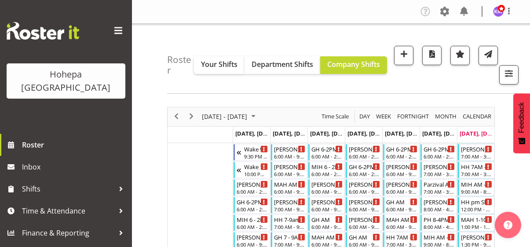
click at [118, 29] on span at bounding box center [118, 31] width 14 height 14
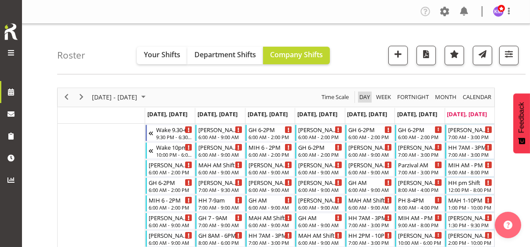
click at [363, 95] on span "Day" at bounding box center [364, 96] width 12 height 11
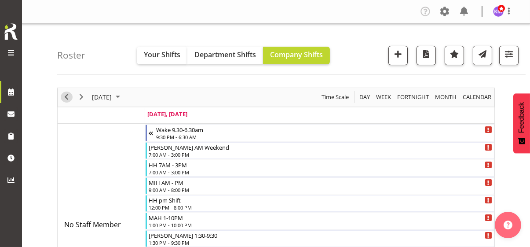
click at [64, 96] on span "Previous" at bounding box center [66, 96] width 11 height 11
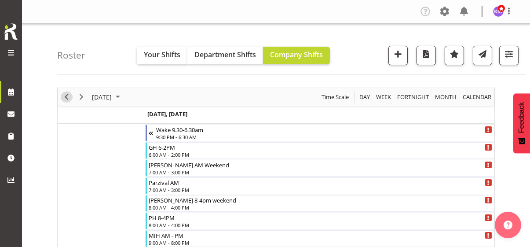
click at [64, 97] on span "Previous" at bounding box center [66, 96] width 11 height 11
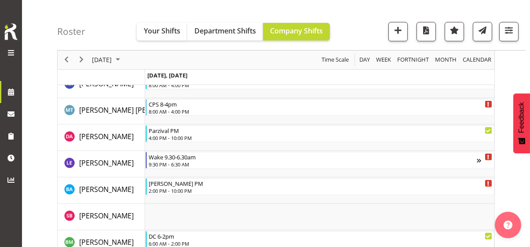
scroll to position [704, 0]
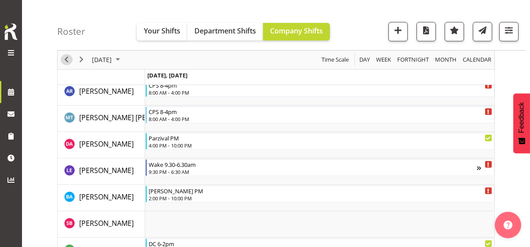
click at [66, 58] on span "Previous" at bounding box center [66, 60] width 11 height 11
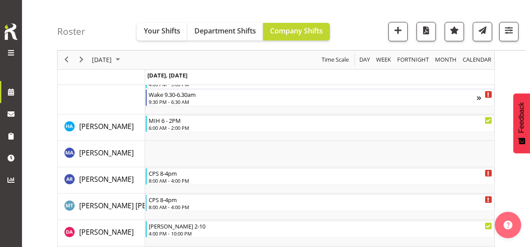
scroll to position [1406, 0]
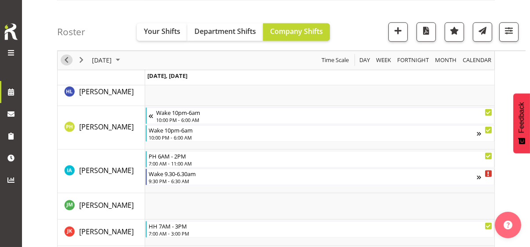
click at [66, 58] on span "Previous" at bounding box center [66, 60] width 11 height 11
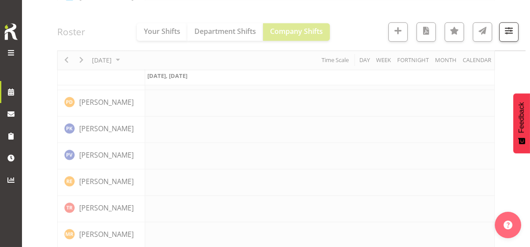
scroll to position [2107, 0]
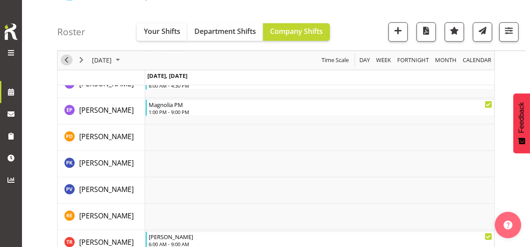
click at [66, 58] on span "Previous" at bounding box center [66, 60] width 11 height 11
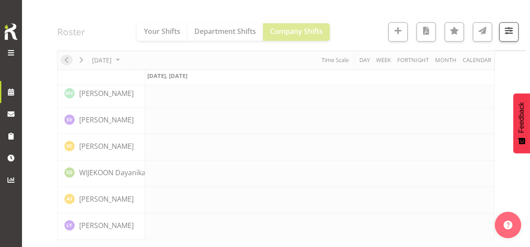
scroll to position [2099, 0]
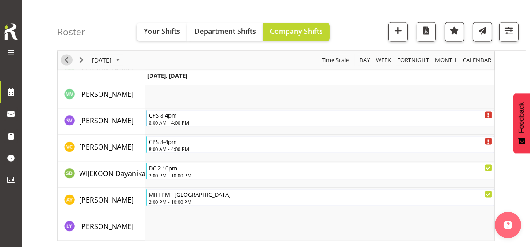
click at [66, 58] on span "Previous" at bounding box center [66, 60] width 11 height 11
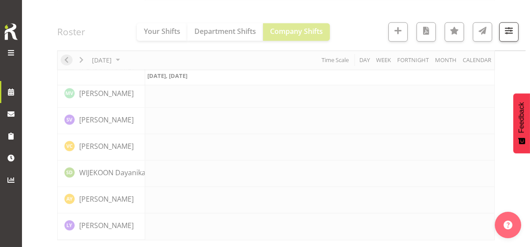
scroll to position [2099, 0]
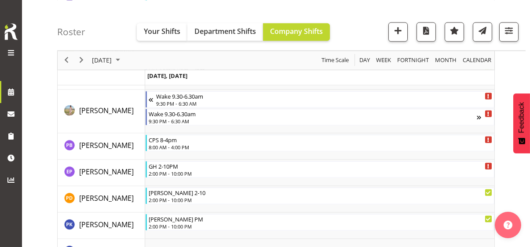
scroll to position [2958, 0]
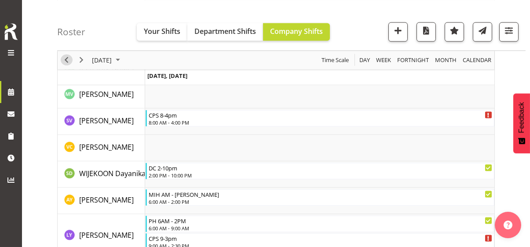
click at [66, 58] on span "Previous" at bounding box center [66, 60] width 11 height 11
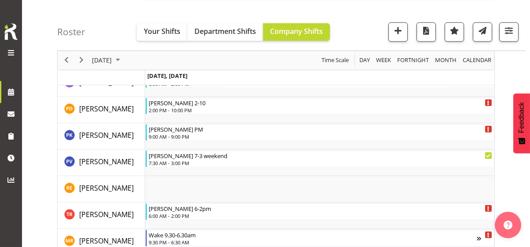
scroll to position [1789, 0]
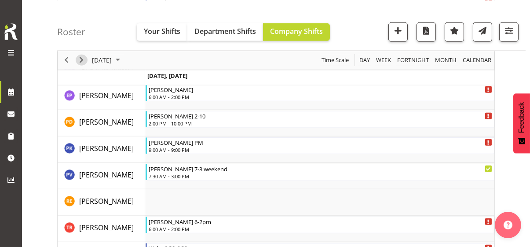
click at [82, 60] on span "Next" at bounding box center [81, 60] width 11 height 11
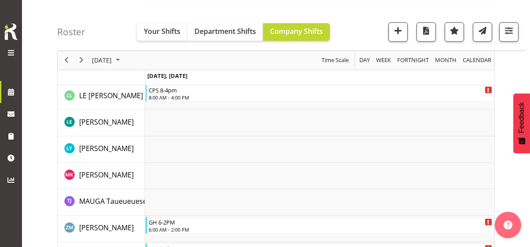
scroll to position [2614, 0]
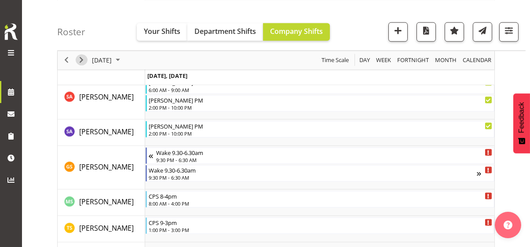
click at [82, 60] on span "Next" at bounding box center [81, 60] width 11 height 11
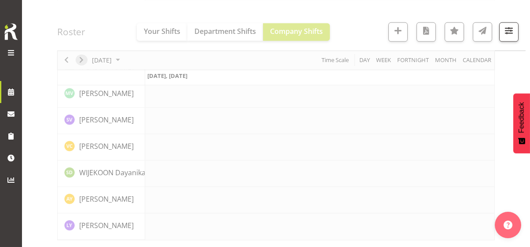
scroll to position [2099, 0]
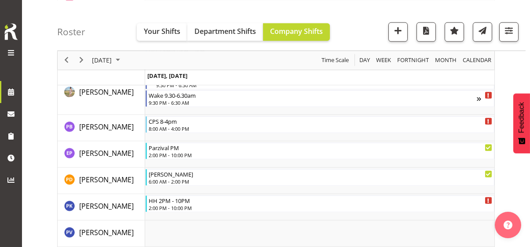
scroll to position [2888, 0]
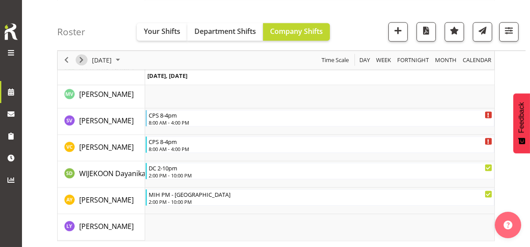
click at [82, 60] on span "Next" at bounding box center [81, 60] width 11 height 11
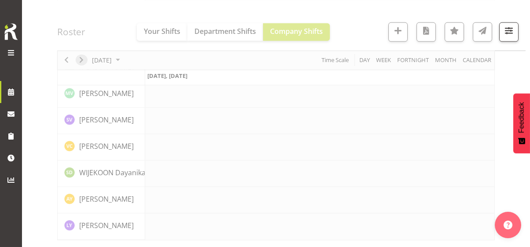
scroll to position [2099, 0]
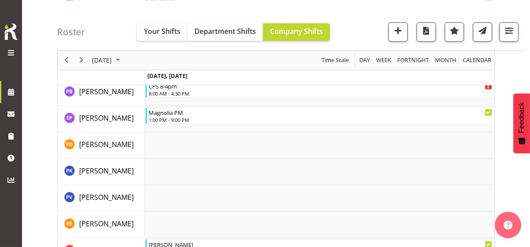
scroll to position [2836, 0]
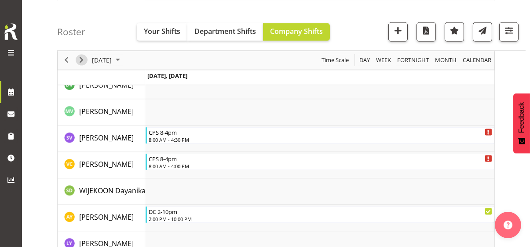
click at [82, 60] on span "Next" at bounding box center [81, 60] width 11 height 11
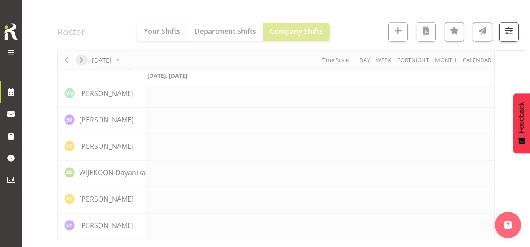
scroll to position [2099, 0]
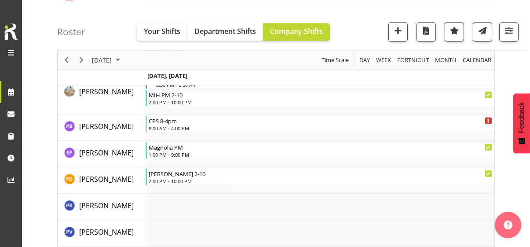
scroll to position [2905, 0]
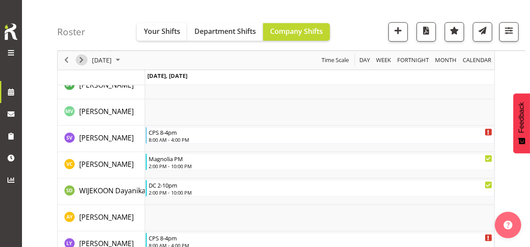
click at [82, 60] on span "Next" at bounding box center [81, 60] width 11 height 11
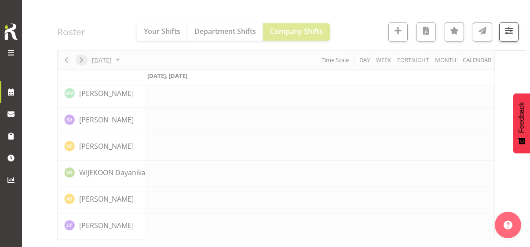
scroll to position [2099, 0]
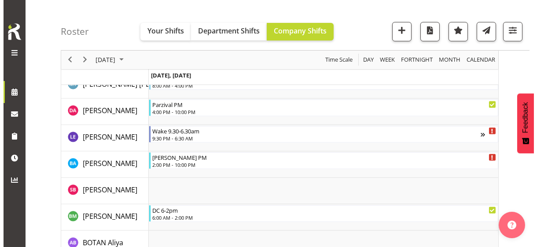
scroll to position [725, 0]
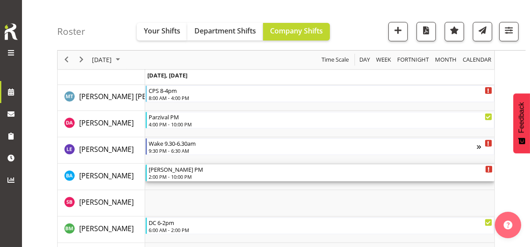
click at [181, 175] on div "2:00 PM - 10:00 PM" at bounding box center [321, 176] width 344 height 7
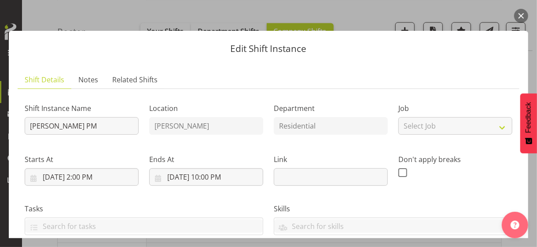
scroll to position [176, 0]
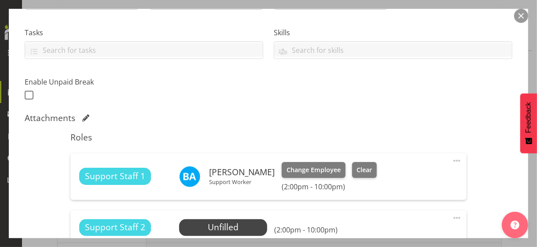
click at [451, 158] on span at bounding box center [456, 160] width 11 height 11
click at [381, 179] on link "Edit" at bounding box center [419, 180] width 84 height 16
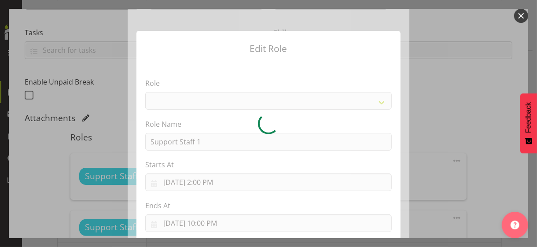
select select "1091"
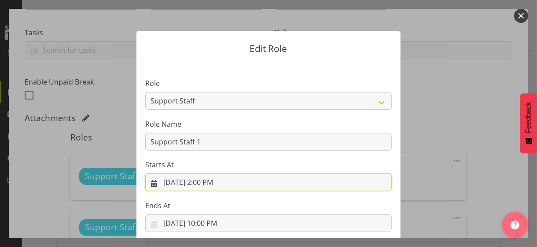
click at [200, 183] on input "[DATE] 2:00 PM" at bounding box center [268, 182] width 246 height 18
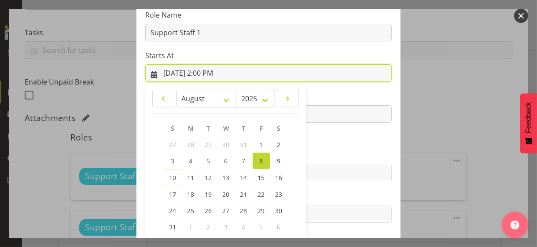
scroll to position [153, 0]
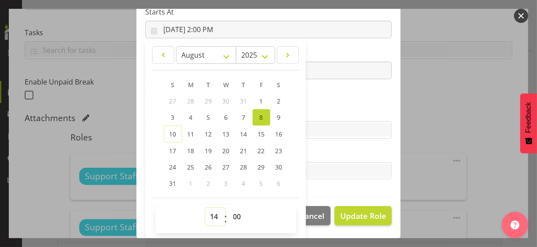
click at [210, 214] on select "00 01 02 03 04 05 06 07 08 09 10 11 12 13 14 15 16 17 18 19 20 21 22 23" at bounding box center [215, 217] width 20 height 18
select select "13"
click at [205, 208] on select "00 01 02 03 04 05 06 07 08 09 10 11 12 13 14 15 16 17 18 19 20 21 22 23" at bounding box center [215, 217] width 20 height 18
type input "[DATE] 1:00 PM"
click at [320, 101] on section "Role CP House Leader Support Staff Wake Role Name Support Staff 1 Starts At [DA…" at bounding box center [268, 53] width 264 height 288
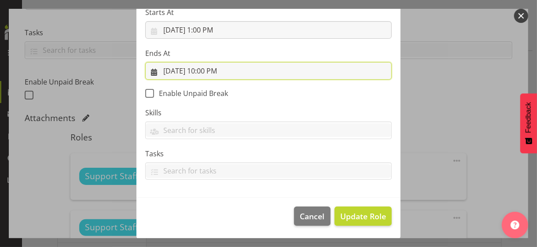
click at [208, 70] on input "[DATE] 10:00 PM" at bounding box center [268, 71] width 246 height 18
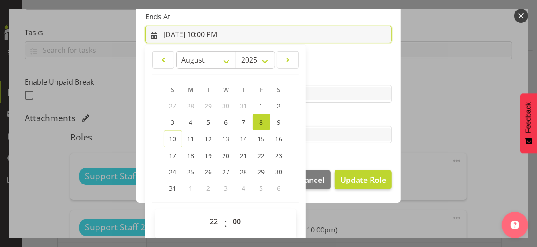
scroll to position [194, 0]
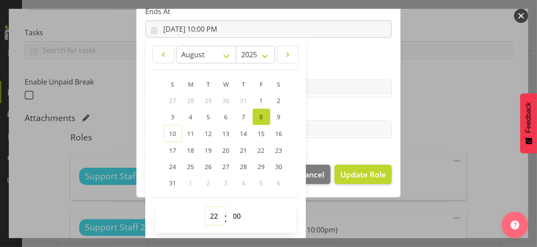
click at [207, 216] on select "00 01 02 03 04 05 06 07 08 09 10 11 12 13 14 15 16 17 18 19 20 21 22 23" at bounding box center [215, 216] width 20 height 18
select select "21"
click at [205, 207] on select "00 01 02 03 04 05 06 07 08 09 10 11 12 13 14 15 16 17 18 19 20 21 22 23" at bounding box center [215, 216] width 20 height 18
type input "[DATE] 9:00 PM"
click at [325, 107] on label "Tasks" at bounding box center [268, 111] width 246 height 11
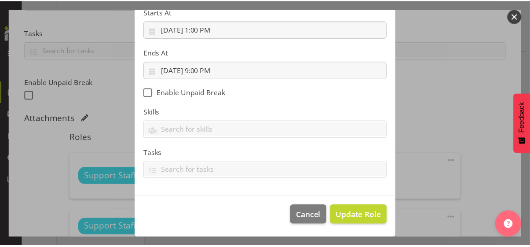
scroll to position [152, 0]
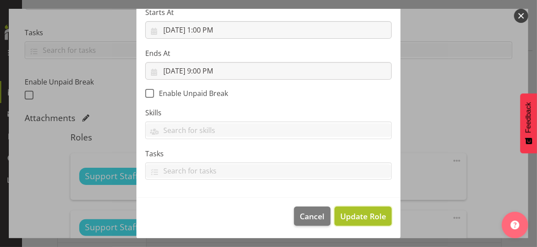
click at [360, 214] on span "Update Role" at bounding box center [363, 215] width 46 height 11
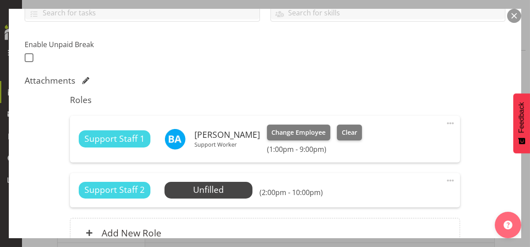
scroll to position [300, 0]
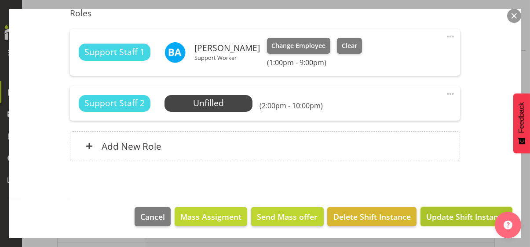
click at [450, 217] on span "Update Shift Instance" at bounding box center [466, 216] width 80 height 11
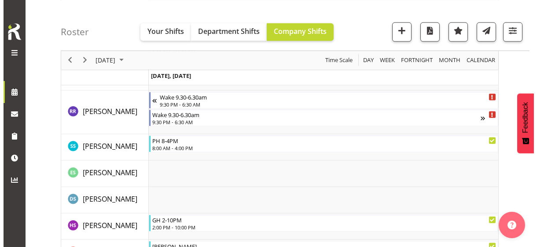
scroll to position [2289, 0]
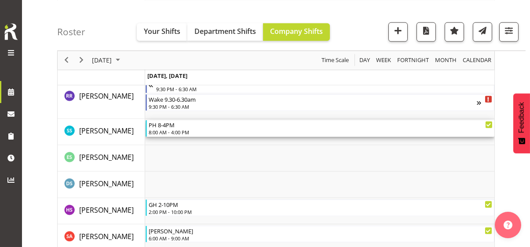
click at [184, 130] on div "8:00 AM - 4:00 PM" at bounding box center [321, 131] width 344 height 7
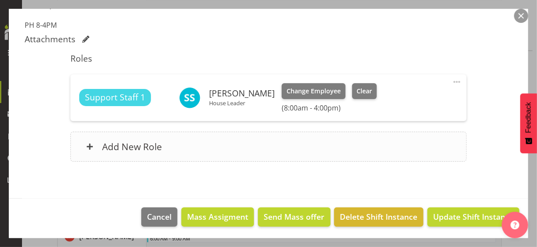
scroll to position [247, 0]
click at [451, 80] on span at bounding box center [456, 82] width 11 height 11
click at [388, 100] on link "Edit" at bounding box center [419, 101] width 84 height 16
select select "7"
select select "2025"
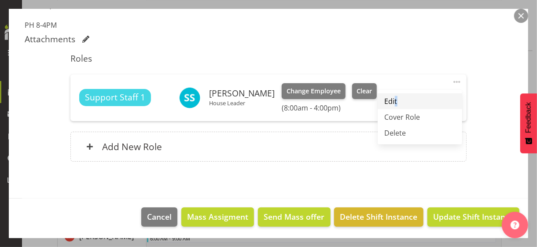
select select "16"
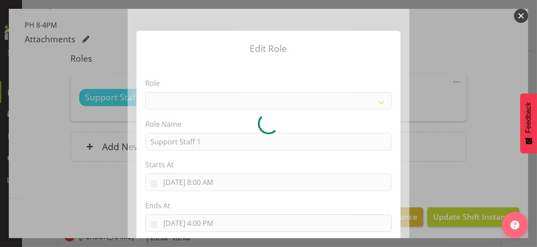
select select "1091"
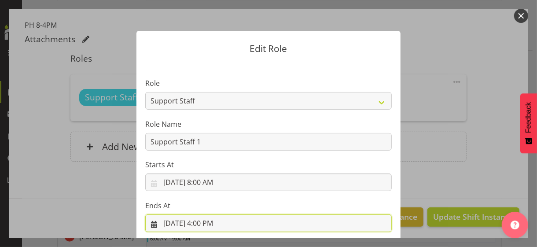
click at [204, 222] on input "[DATE] 4:00 PM" at bounding box center [268, 223] width 246 height 18
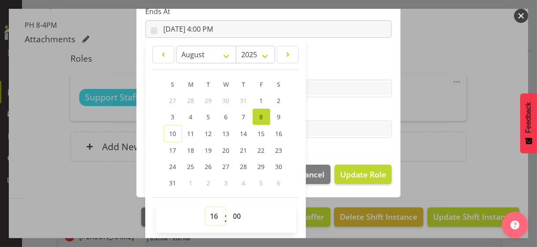
click at [209, 211] on select "00 01 02 03 04 05 06 07 08 09 10 11 12 13 14 15 16 17 18 19 20 21 22 23" at bounding box center [215, 216] width 20 height 18
select select "17"
click at [205, 207] on select "00 01 02 03 04 05 06 07 08 09 10 11 12 13 14 15 16 17 18 19 20 21 22 23" at bounding box center [215, 216] width 20 height 18
type input "[DATE] 5:00 PM"
drag, startPoint x: 325, startPoint y: 110, endPoint x: 326, endPoint y: 120, distance: 9.7
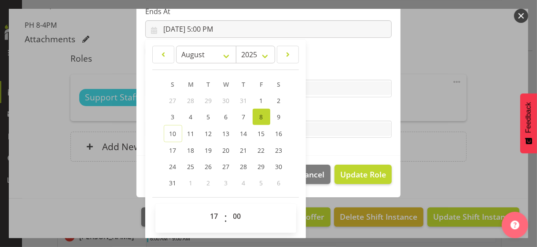
click at [325, 110] on label "Tasks" at bounding box center [268, 111] width 246 height 11
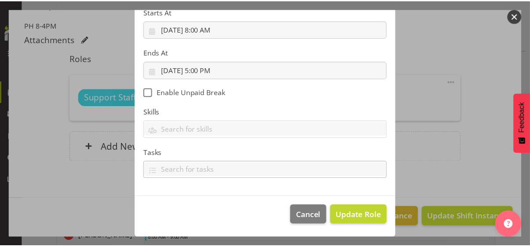
scroll to position [152, 0]
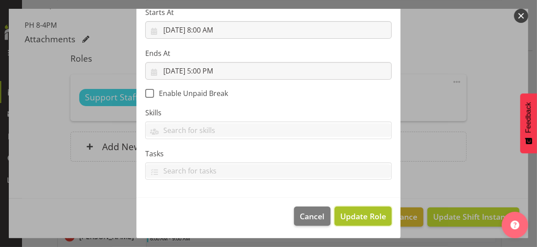
click at [352, 213] on span "Update Role" at bounding box center [363, 215] width 46 height 11
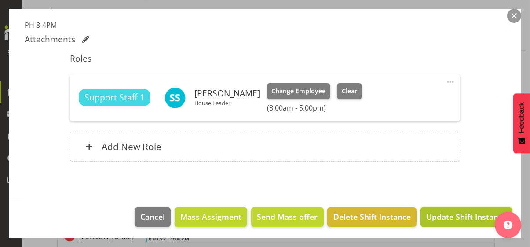
click at [462, 214] on span "Update Shift Instance" at bounding box center [466, 216] width 80 height 11
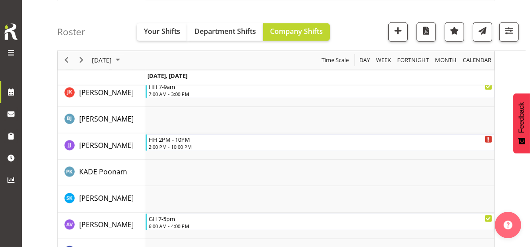
scroll to position [1366, 0]
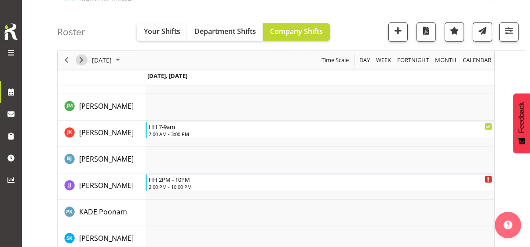
click at [80, 60] on span "Next" at bounding box center [81, 60] width 11 height 11
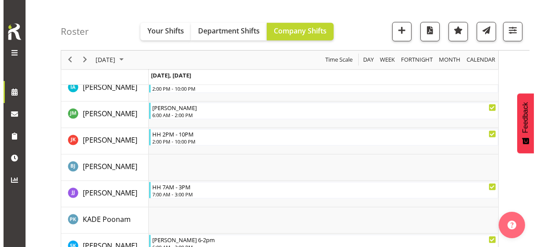
scroll to position [1031, 0]
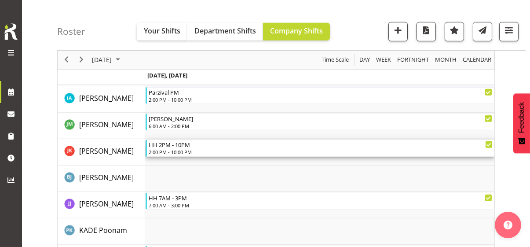
click at [182, 151] on div "2:00 PM - 10:00 PM" at bounding box center [321, 151] width 344 height 7
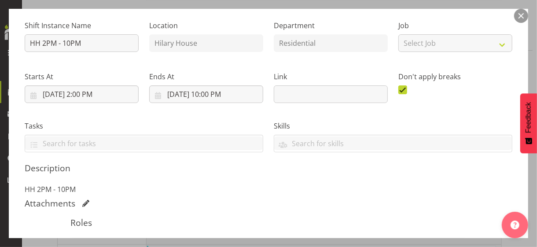
scroll to position [176, 0]
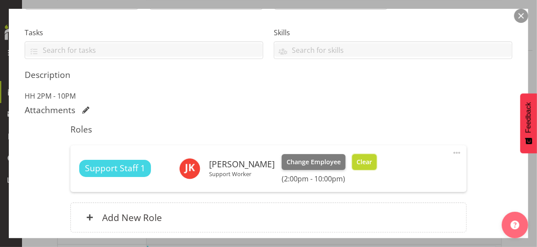
click at [372, 162] on span "Clear" at bounding box center [363, 162] width 15 height 10
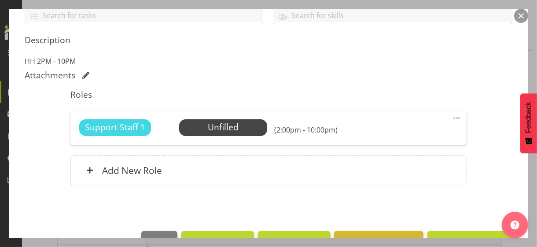
scroll to position [234, 0]
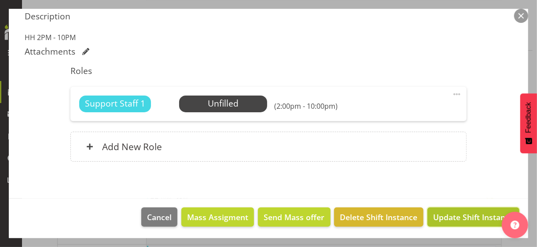
click at [442, 212] on span "Update Shift Instance" at bounding box center [473, 216] width 80 height 11
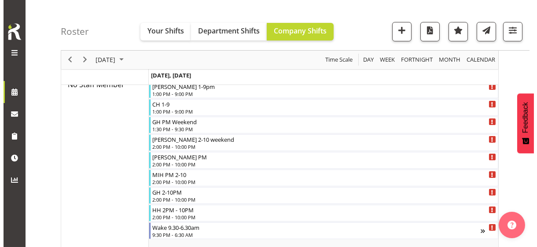
scroll to position [213, 0]
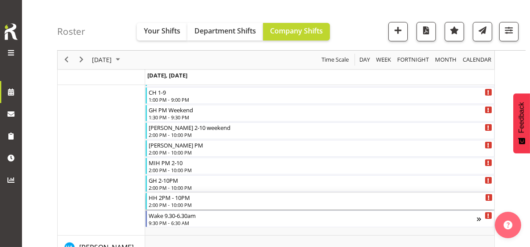
click at [175, 202] on div "2:00 PM - 10:00 PM" at bounding box center [321, 204] width 344 height 7
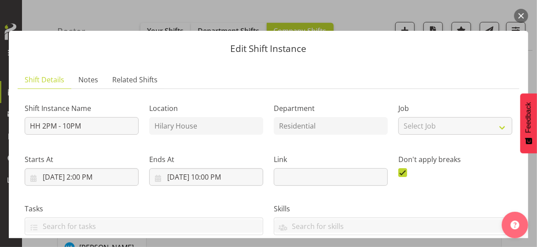
scroll to position [220, 0]
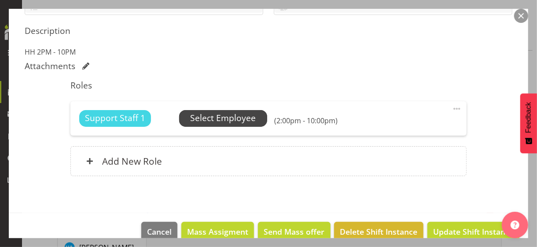
click at [217, 119] on span "Select Employee" at bounding box center [223, 118] width 66 height 13
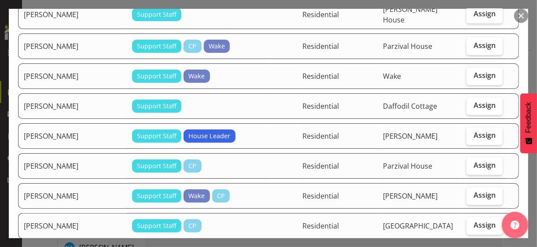
scroll to position [1188, 0]
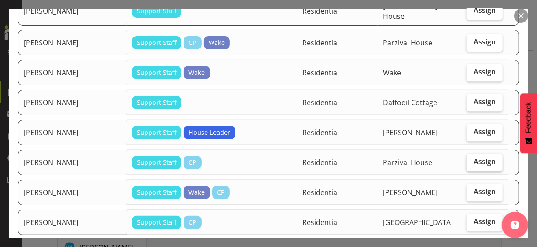
click at [481, 157] on span "Assign" at bounding box center [484, 161] width 22 height 9
click at [472, 159] on input "Assign" at bounding box center [469, 162] width 6 height 6
checkbox input "true"
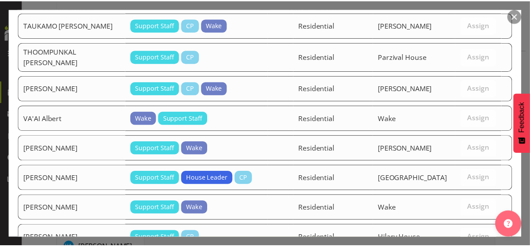
scroll to position [1523, 0]
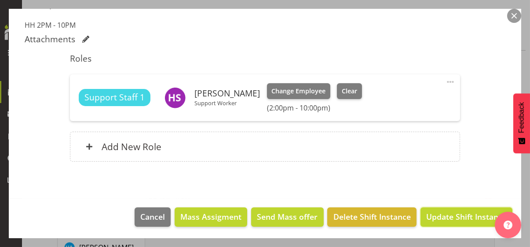
click at [453, 214] on span "Update Shift Instance" at bounding box center [466, 216] width 80 height 11
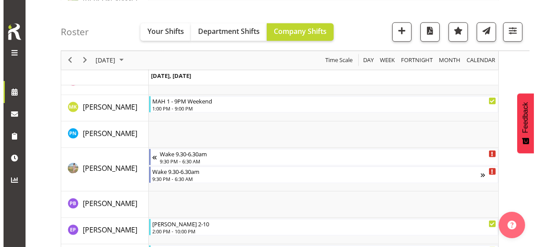
scroll to position [1638, 0]
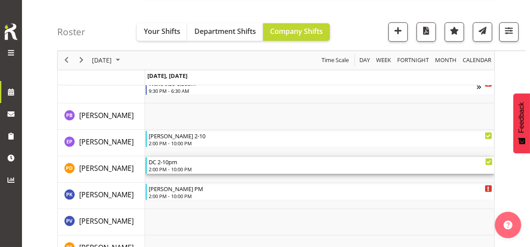
click at [179, 167] on div "2:00 PM - 10:00 PM" at bounding box center [321, 168] width 344 height 7
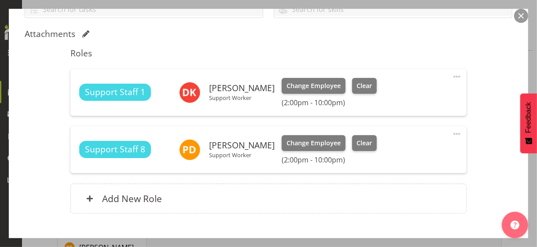
scroll to position [220, 0]
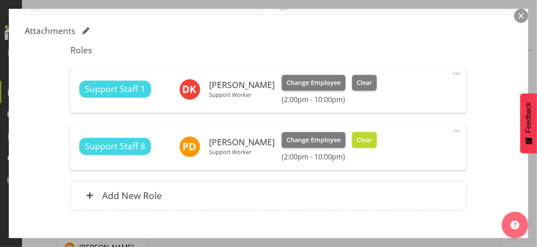
click at [356, 139] on span "Clear" at bounding box center [363, 140] width 15 height 10
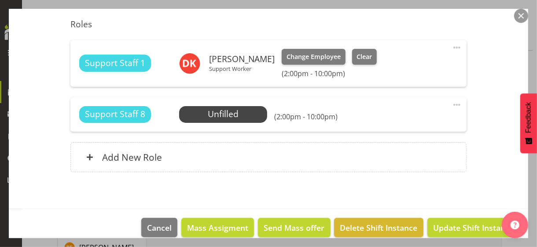
scroll to position [257, 0]
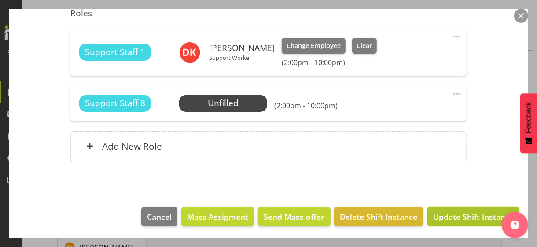
click at [460, 215] on span "Update Shift Instance" at bounding box center [473, 216] width 80 height 11
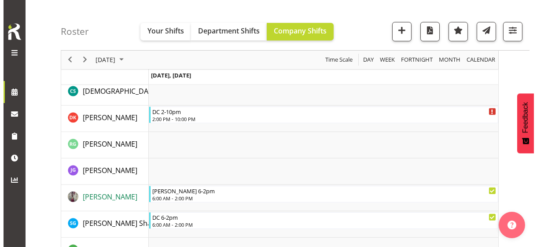
scroll to position [820, 0]
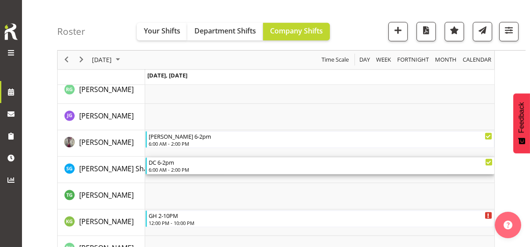
click at [178, 166] on div "6:00 AM - 2:00 PM" at bounding box center [321, 169] width 344 height 7
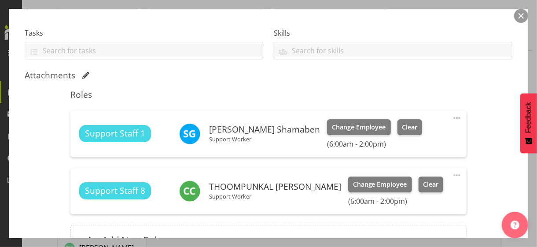
scroll to position [176, 0]
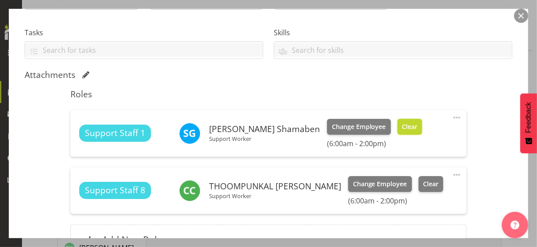
click at [402, 127] on span "Clear" at bounding box center [409, 127] width 15 height 10
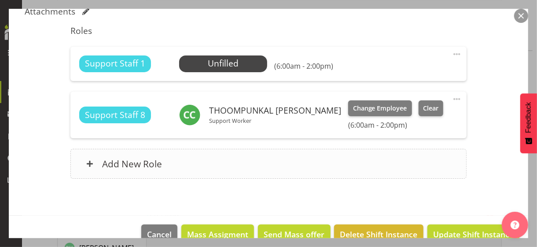
scroll to position [257, 0]
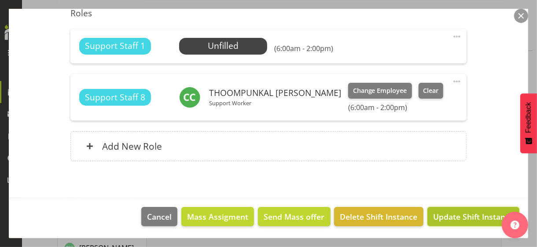
click at [437, 216] on span "Update Shift Instance" at bounding box center [473, 216] width 80 height 11
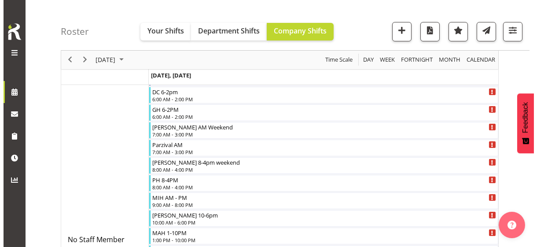
scroll to position [46, 0]
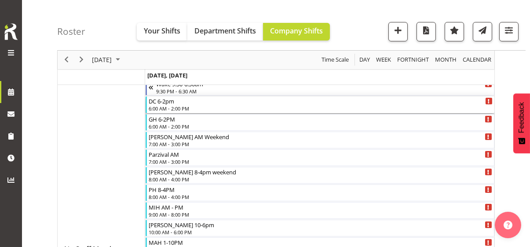
click at [175, 105] on div "6:00 AM - 2:00 PM" at bounding box center [321, 108] width 344 height 7
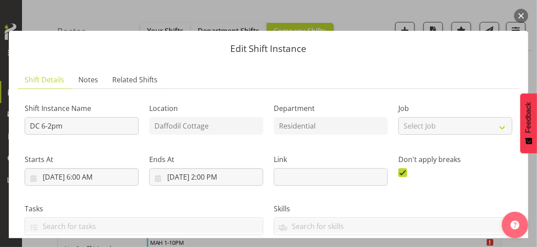
scroll to position [257, 0]
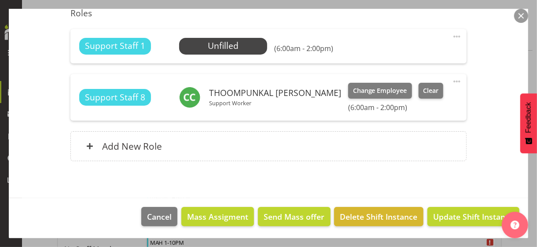
click at [451, 33] on span at bounding box center [456, 36] width 11 height 11
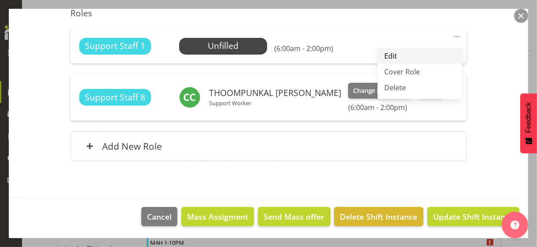
click at [385, 51] on link "Edit" at bounding box center [419, 56] width 84 height 16
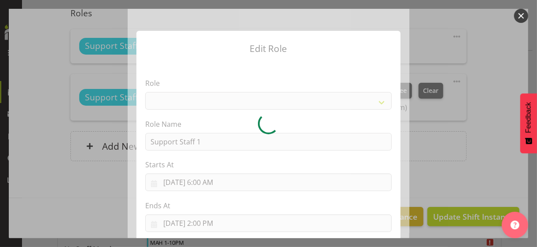
select select "1091"
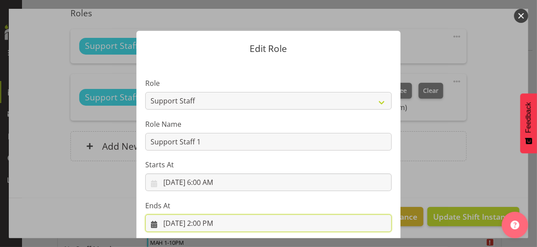
click at [208, 223] on input "[DATE] 2:00 PM" at bounding box center [268, 223] width 246 height 18
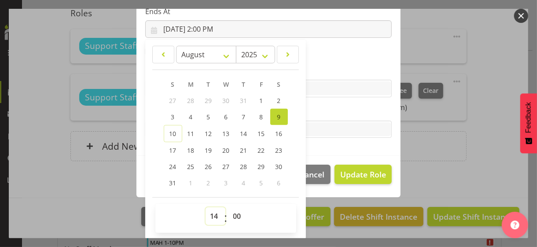
click at [211, 211] on select "00 01 02 03 04 05 06 07 08 09 10 11 12 13 14 15 16 17 18 19 20 21 22 23" at bounding box center [215, 216] width 20 height 18
select select "18"
click at [205, 207] on select "00 01 02 03 04 05 06 07 08 09 10 11 12 13 14 15 16 17 18 19 20 21 22 23" at bounding box center [215, 216] width 20 height 18
type input "[DATE] 6:00 PM"
click at [313, 106] on label "Tasks" at bounding box center [268, 111] width 246 height 11
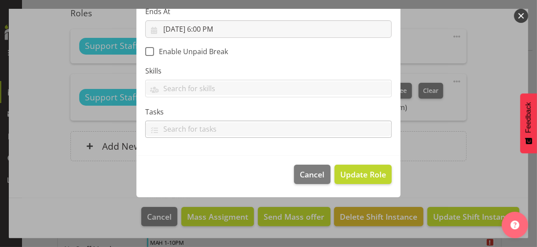
scroll to position [152, 0]
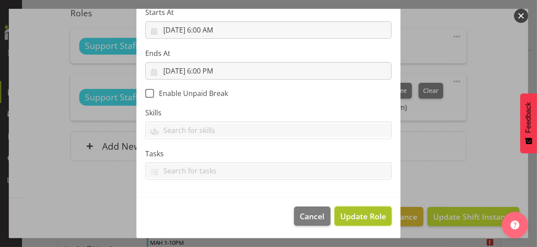
click at [355, 216] on span "Update Role" at bounding box center [363, 215] width 46 height 11
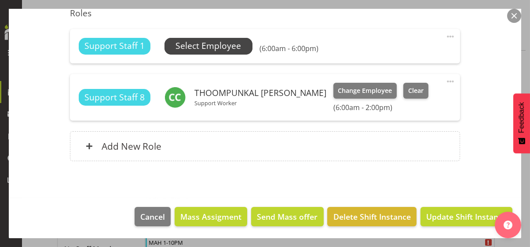
click at [225, 47] on span "Select Employee" at bounding box center [208, 46] width 66 height 13
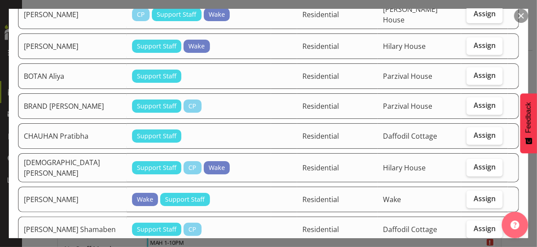
scroll to position [264, 0]
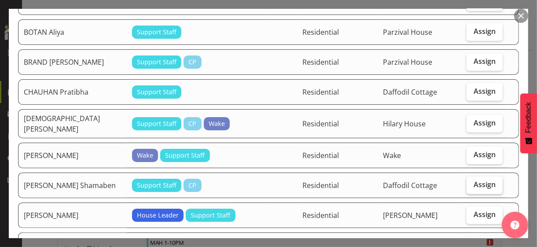
click at [480, 180] on span "Assign" at bounding box center [484, 184] width 22 height 9
click at [472, 182] on input "Assign" at bounding box center [469, 185] width 6 height 6
checkbox input "true"
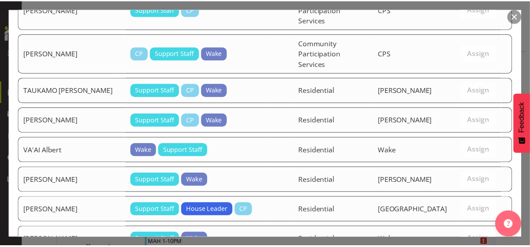
scroll to position [1097, 0]
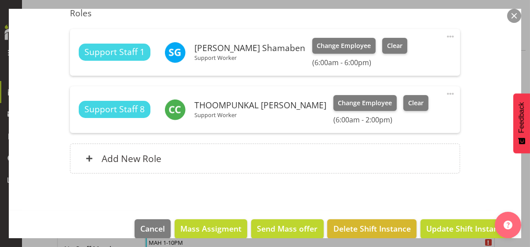
scroll to position [269, 0]
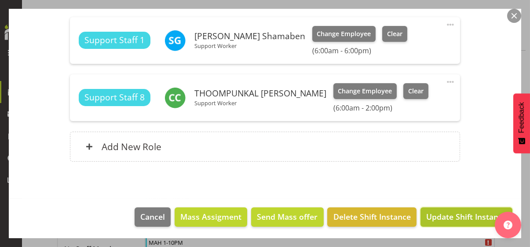
click at [455, 216] on span "Update Shift Instance" at bounding box center [466, 216] width 80 height 11
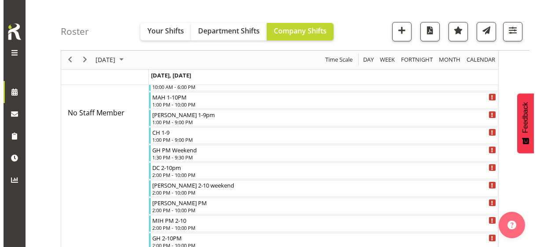
scroll to position [222, 0]
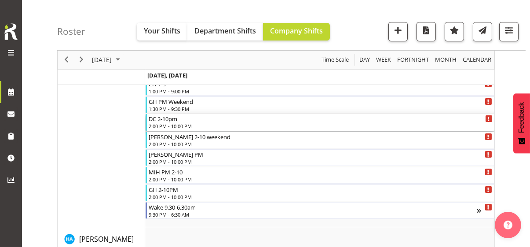
click at [179, 124] on div "2:00 PM - 10:00 PM" at bounding box center [321, 125] width 344 height 7
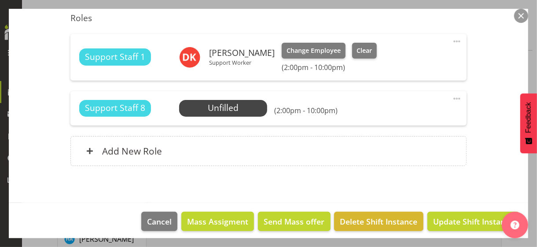
scroll to position [257, 0]
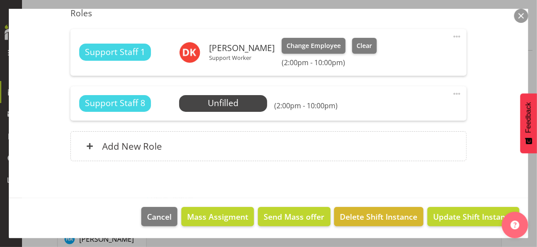
drag, startPoint x: 449, startPoint y: 91, endPoint x: 412, endPoint y: 102, distance: 37.9
click at [451, 91] on span at bounding box center [456, 93] width 11 height 11
click at [393, 110] on link "Edit" at bounding box center [419, 113] width 84 height 16
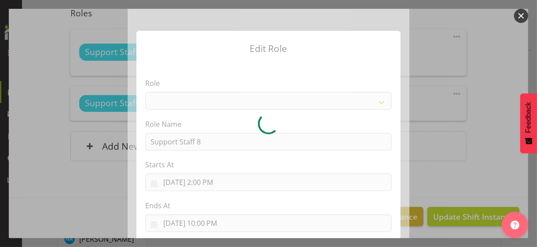
select select "1091"
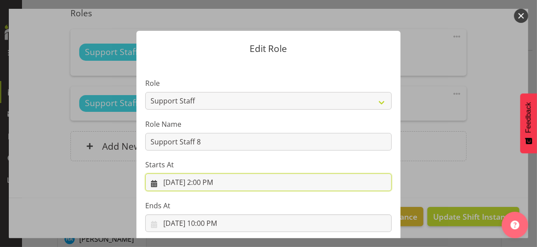
click at [197, 181] on input "[DATE] 2:00 PM" at bounding box center [268, 182] width 246 height 18
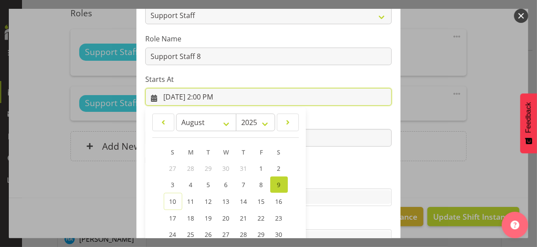
scroll to position [153, 0]
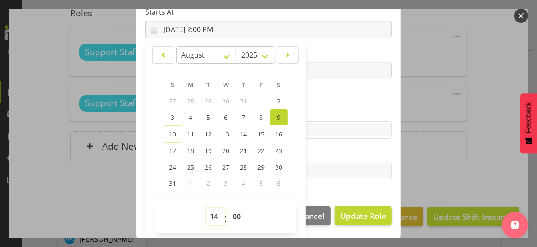
click at [209, 213] on select "00 01 02 03 04 05 06 07 08 09 10 11 12 13 14 15 16 17 18 19 20 21 22 23" at bounding box center [215, 217] width 20 height 18
select select "19"
click at [205, 208] on select "00 01 02 03 04 05 06 07 08 09 10 11 12 13 14 15 16 17 18 19 20 21 22 23" at bounding box center [215, 217] width 20 height 18
type input "[DATE] 7:00 PM"
click at [335, 110] on label "Skills" at bounding box center [268, 112] width 246 height 11
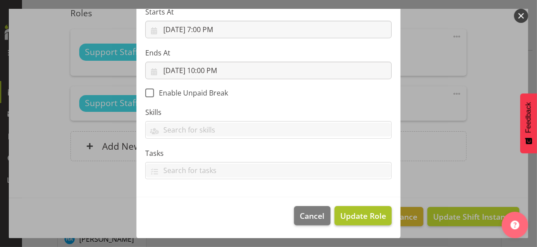
scroll to position [152, 0]
click at [354, 214] on span "Update Role" at bounding box center [363, 215] width 46 height 11
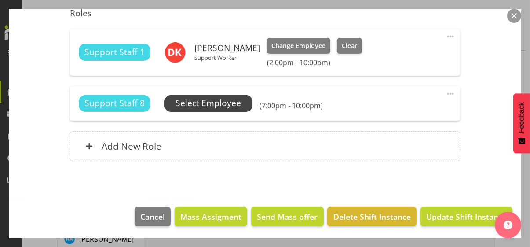
click at [218, 105] on span "Select Employee" at bounding box center [208, 103] width 66 height 13
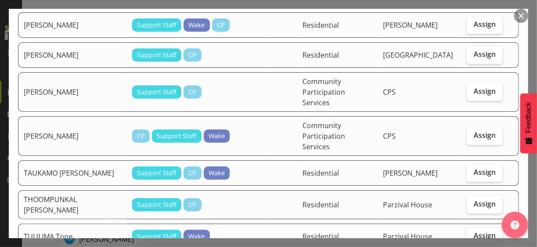
scroll to position [1364, 0]
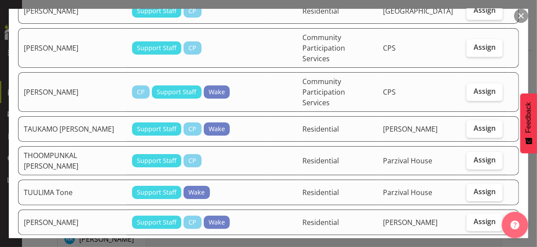
click at [474, 246] on span "Assign" at bounding box center [484, 251] width 22 height 9
click at [472, 246] on input "Assign" at bounding box center [469, 252] width 6 height 6
checkbox input "true"
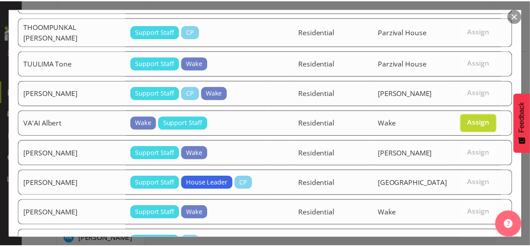
scroll to position [1549, 0]
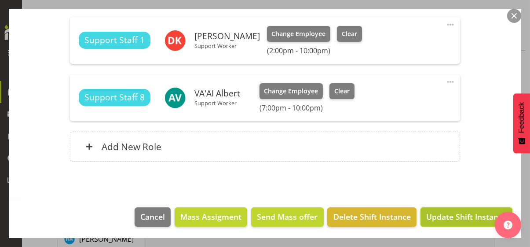
click at [458, 218] on span "Update Shift Instance" at bounding box center [466, 216] width 80 height 11
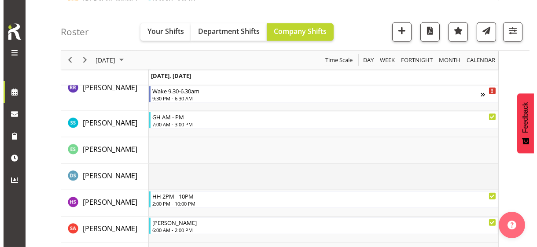
scroll to position [1954, 0]
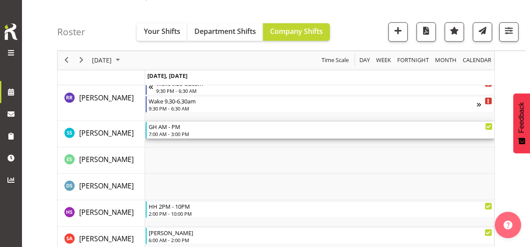
click at [176, 132] on div "7:00 AM - 3:00 PM" at bounding box center [321, 133] width 344 height 7
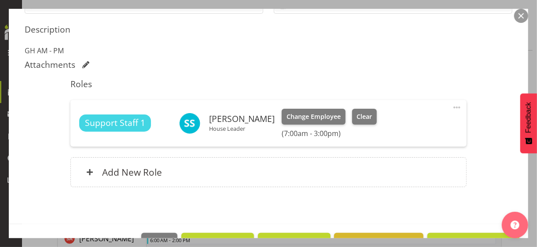
scroll to position [247, 0]
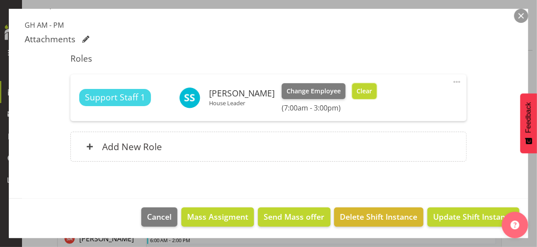
click at [367, 93] on span "Clear" at bounding box center [363, 91] width 15 height 10
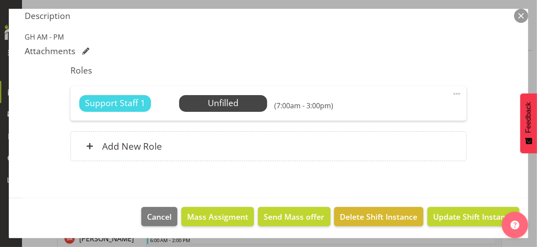
click at [451, 91] on span at bounding box center [456, 93] width 11 height 11
click at [404, 110] on link "Edit" at bounding box center [419, 113] width 84 height 16
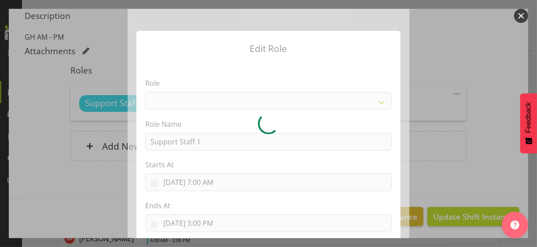
select select "1091"
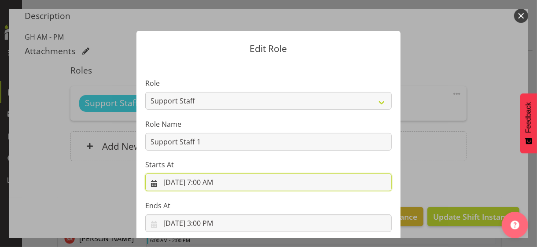
click at [202, 183] on input "[DATE] 7:00 AM" at bounding box center [268, 182] width 246 height 18
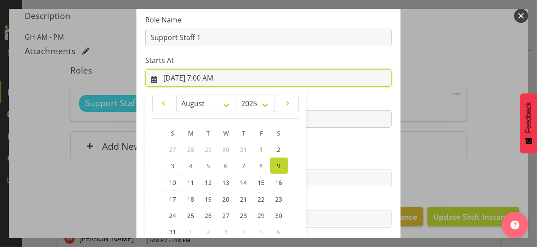
scroll to position [153, 0]
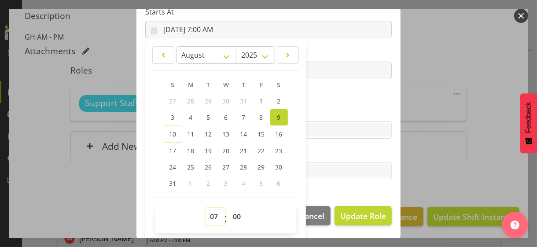
drag, startPoint x: 208, startPoint y: 213, endPoint x: 208, endPoint y: 207, distance: 6.2
click at [208, 213] on select "00 01 02 03 04 05 06 07 08 09 10 11 12 13 14 15 16 17 18 19 20 21 22 23" at bounding box center [215, 217] width 20 height 18
select select "10"
click at [205, 208] on select "00 01 02 03 04 05 06 07 08 09 10 11 12 13 14 15 16 17 18 19 20 21 22 23" at bounding box center [215, 217] width 20 height 18
type input "[DATE] 10:00 AM"
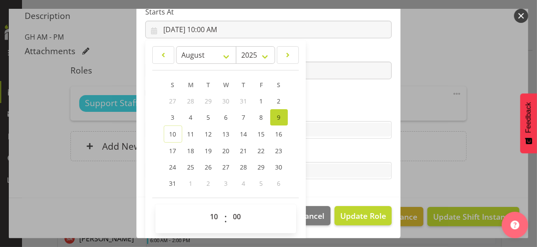
click at [306, 102] on section "Role CP House Leader Support Staff Wake Role Name Support Staff 1 Starts At [DA…" at bounding box center [268, 53] width 264 height 288
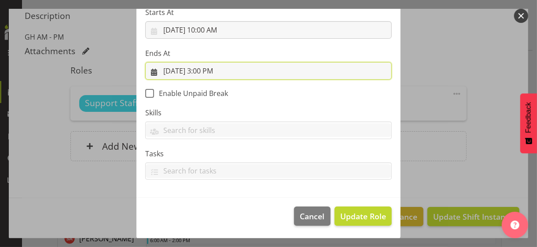
click at [208, 72] on input "[DATE] 3:00 PM" at bounding box center [268, 71] width 246 height 18
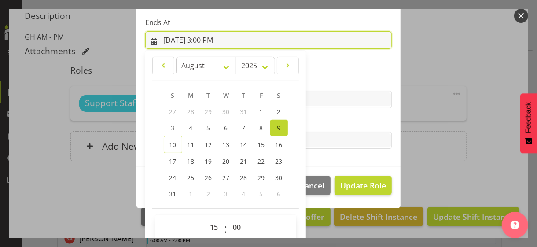
scroll to position [194, 0]
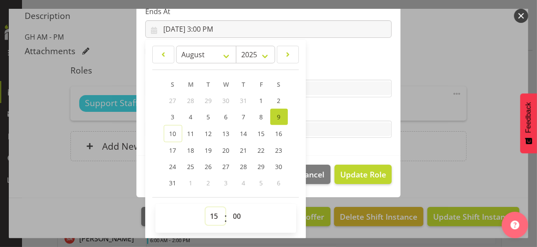
click at [209, 214] on select "00 01 02 03 04 05 06 07 08 09 10 11 12 13 14 15 16 17 18 19 20 21 22 23" at bounding box center [215, 216] width 20 height 18
select select "13"
click at [205, 207] on select "00 01 02 03 04 05 06 07 08 09 10 11 12 13 14 15 16 17 18 19 20 21 22 23" at bounding box center [215, 216] width 20 height 18
type input "[DATE] 1:00 PM"
click at [318, 116] on label "Tasks" at bounding box center [268, 111] width 246 height 11
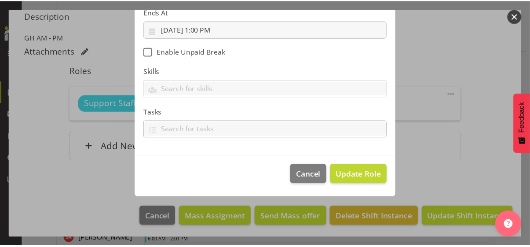
scroll to position [152, 0]
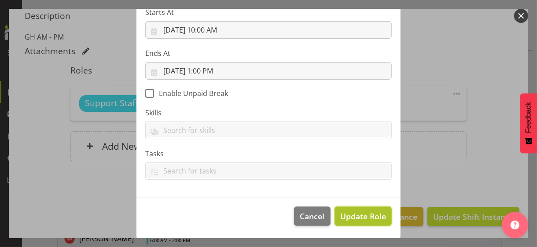
click at [354, 214] on span "Update Role" at bounding box center [363, 215] width 46 height 11
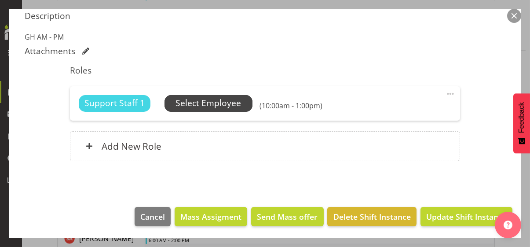
click at [216, 102] on span "Select Employee" at bounding box center [208, 103] width 66 height 13
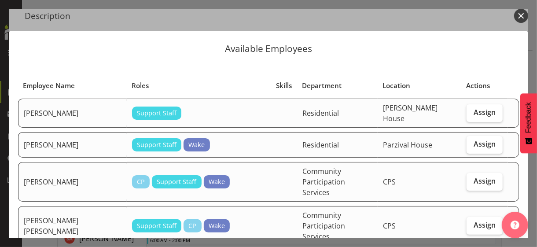
click at [523, 17] on button "button" at bounding box center [521, 16] width 14 height 14
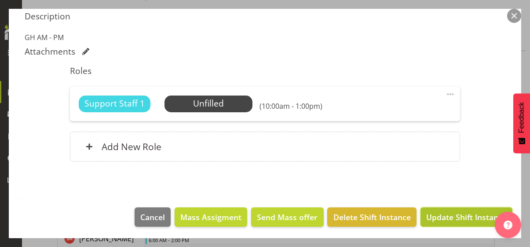
click at [457, 219] on span "Update Shift Instance" at bounding box center [466, 216] width 80 height 11
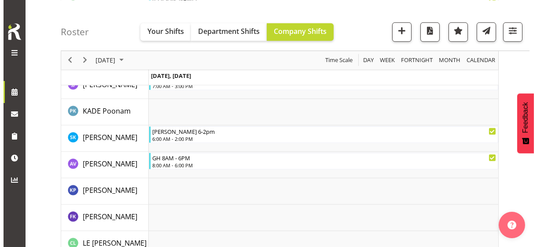
scroll to position [1180, 0]
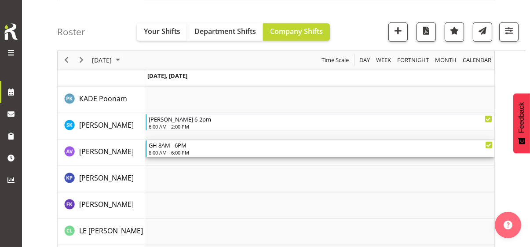
click at [179, 152] on div "8:00 AM - 6:00 PM" at bounding box center [321, 152] width 344 height 7
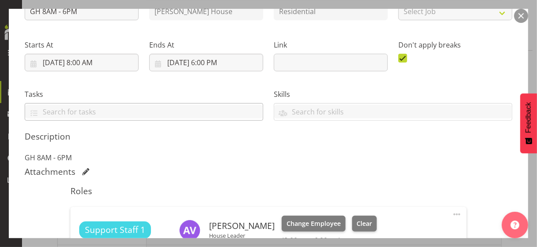
scroll to position [176, 0]
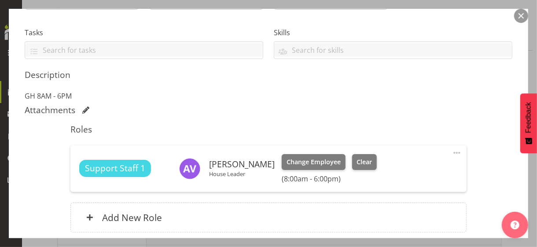
click at [451, 150] on span at bounding box center [456, 152] width 11 height 11
click at [395, 168] on link "Edit" at bounding box center [419, 172] width 84 height 16
select select "7"
select select "2025"
select select "8"
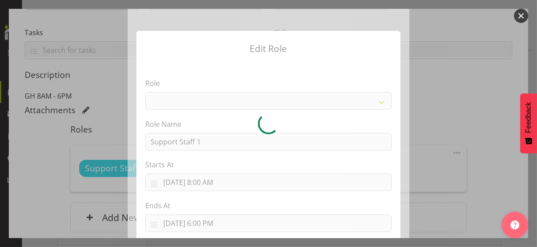
select select "1091"
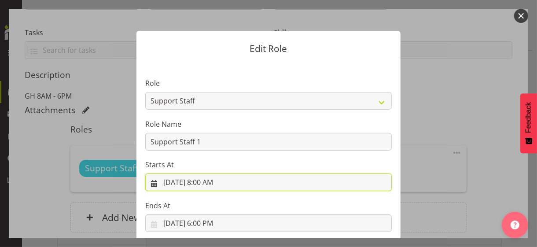
click at [201, 183] on input "[DATE] 8:00 AM" at bounding box center [268, 182] width 246 height 18
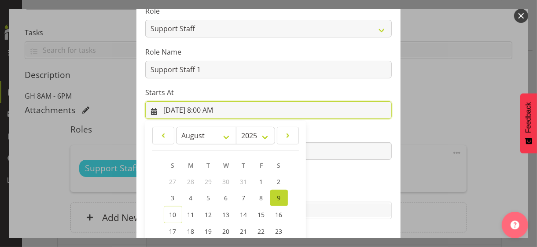
scroll to position [153, 0]
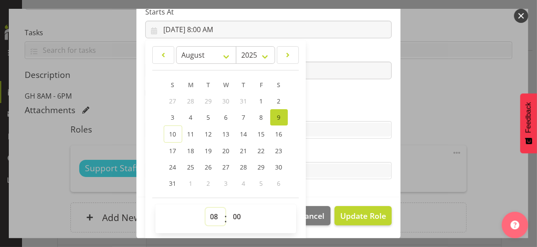
click at [210, 213] on select "00 01 02 03 04 05 06 07 08 09 10 11 12 13 14 15 16 17 18 19 20 21 22 23" at bounding box center [215, 217] width 20 height 18
select select "9"
click at [205, 208] on select "00 01 02 03 04 05 06 07 08 09 10 11 12 13 14 15 16 17 18 19 20 21 22 23" at bounding box center [215, 217] width 20 height 18
type input "[DATE] 9:00 AM"
click at [331, 98] on section "Role CP House Leader Support Staff Wake Role Name Support Staff 1 Starts At [DA…" at bounding box center [268, 53] width 264 height 288
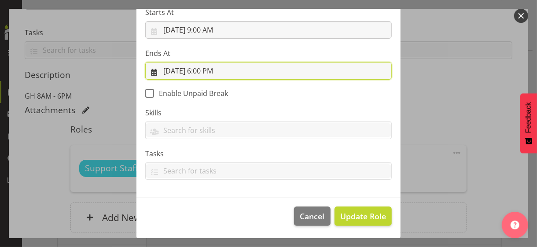
click at [206, 72] on input "[DATE] 6:00 PM" at bounding box center [268, 71] width 246 height 18
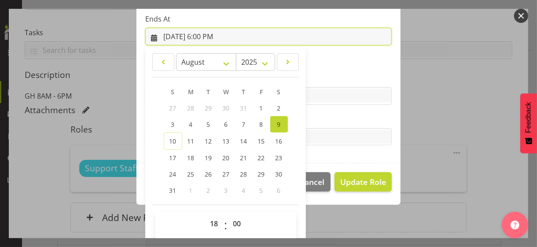
scroll to position [194, 0]
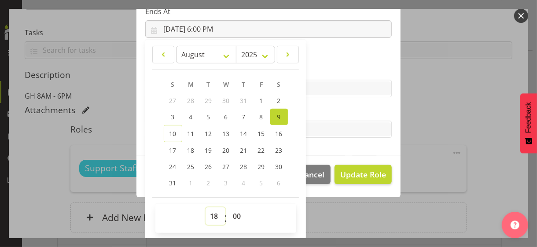
click at [209, 213] on select "00 01 02 03 04 05 06 07 08 09 10 11 12 13 14 15 16 17 18 19 20 21 22 23" at bounding box center [215, 216] width 20 height 18
select select "21"
click at [205, 207] on select "00 01 02 03 04 05 06 07 08 09 10 11 12 13 14 15 16 17 18 19 20 21 22 23" at bounding box center [215, 216] width 20 height 18
type input "[DATE] 9:00 PM"
drag, startPoint x: 329, startPoint y: 112, endPoint x: 340, endPoint y: 131, distance: 22.0
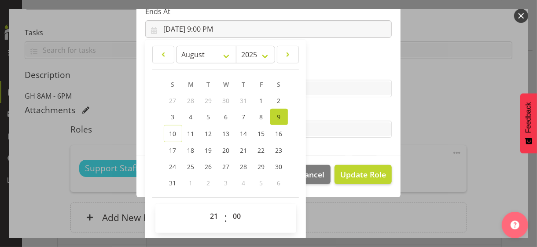
click at [329, 112] on label "Tasks" at bounding box center [268, 111] width 246 height 11
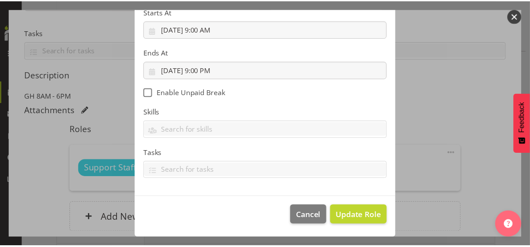
scroll to position [152, 0]
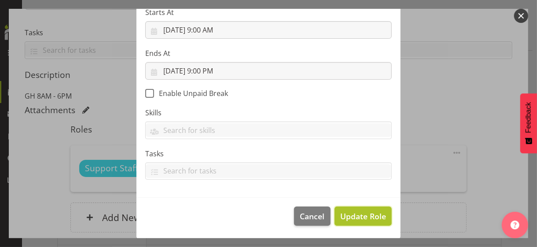
click at [359, 212] on span "Update Role" at bounding box center [363, 215] width 46 height 11
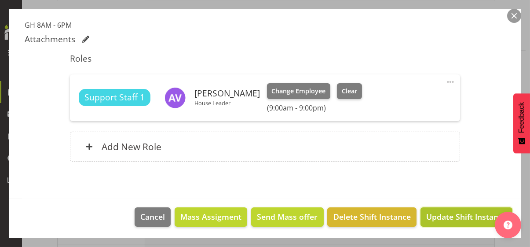
click at [457, 216] on span "Update Shift Instance" at bounding box center [466, 216] width 80 height 11
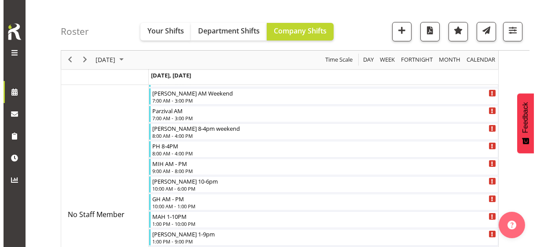
scroll to position [88, 0]
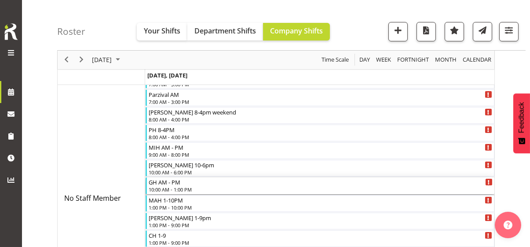
click at [183, 189] on div "10:00 AM - 1:00 PM" at bounding box center [321, 189] width 344 height 7
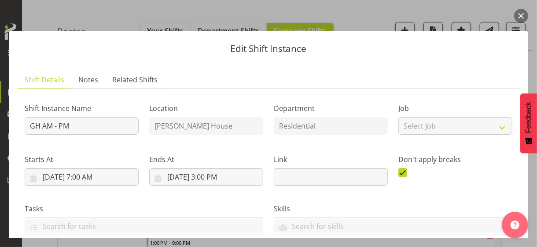
scroll to position [220, 0]
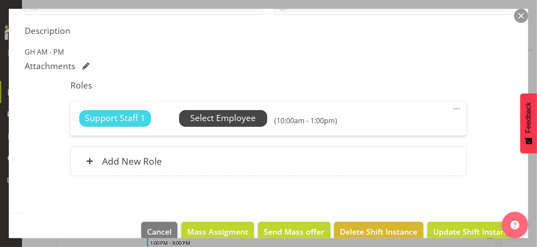
click at [223, 118] on span "Select Employee" at bounding box center [223, 118] width 66 height 13
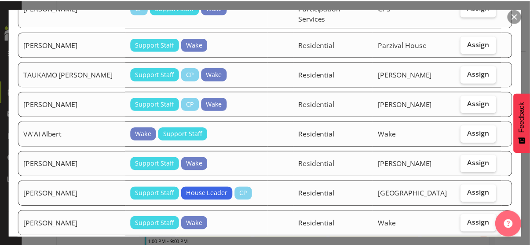
scroll to position [1762, 0]
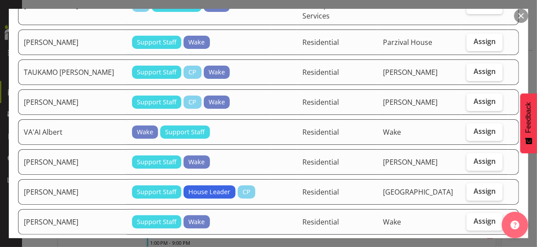
click at [521, 19] on button "button" at bounding box center [521, 16] width 14 height 14
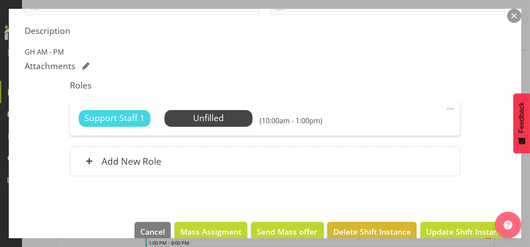
click at [514, 17] on button "button" at bounding box center [514, 16] width 14 height 14
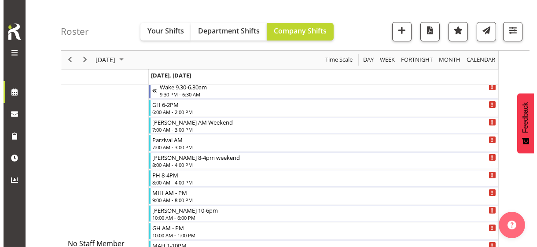
scroll to position [88, 0]
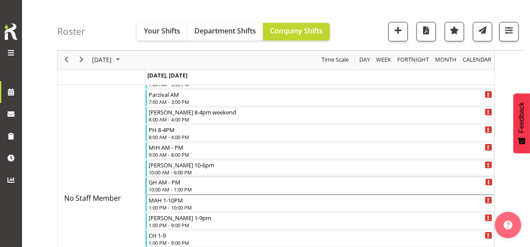
click at [176, 190] on div "10:00 AM - 1:00 PM" at bounding box center [321, 189] width 344 height 7
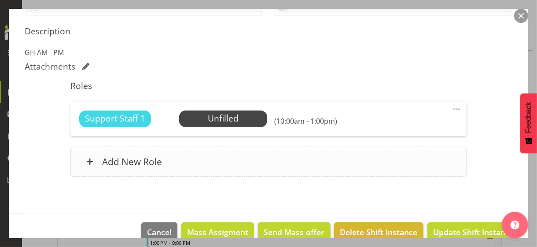
scroll to position [220, 0]
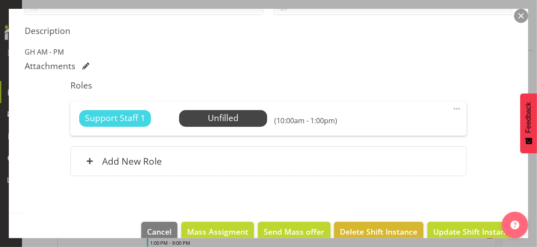
click at [451, 106] on span at bounding box center [456, 108] width 11 height 11
click at [387, 129] on link "Edit" at bounding box center [419, 128] width 84 height 16
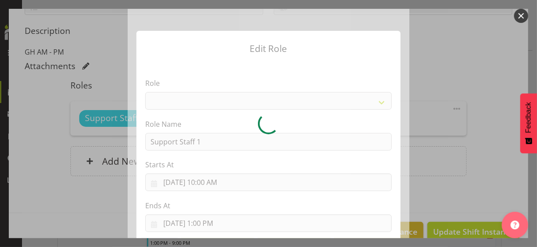
select select "1091"
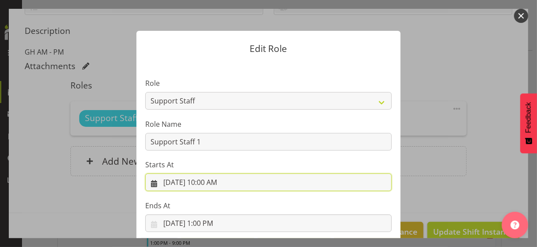
click at [205, 183] on input "[DATE] 10:00 AM" at bounding box center [268, 182] width 246 height 18
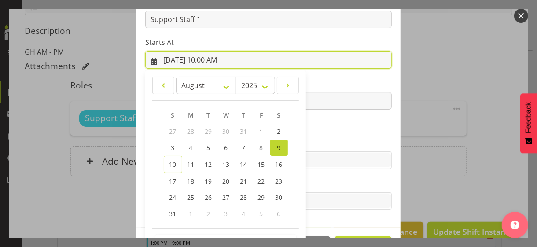
scroll to position [153, 0]
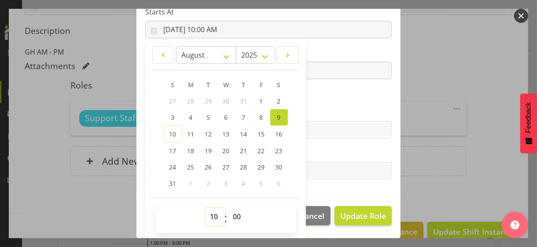
click at [209, 212] on select "00 01 02 03 04 05 06 07 08 09 10 11 12 13 14 15 16 17 18 19 20 21 22 23" at bounding box center [215, 217] width 20 height 18
select select "22"
click at [205, 208] on select "00 01 02 03 04 05 06 07 08 09 10 11 12 13 14 15 16 17 18 19 20 21 22 23" at bounding box center [215, 217] width 20 height 18
type input "[DATE] 10:00 PM"
click at [307, 107] on label "Skills" at bounding box center [268, 112] width 246 height 11
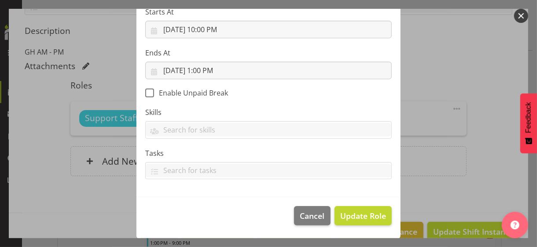
scroll to position [152, 0]
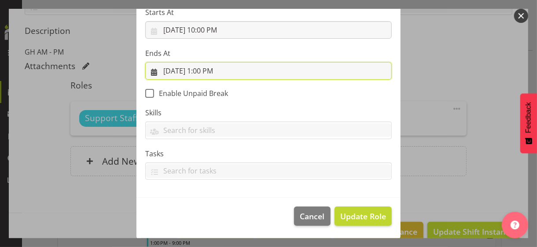
click at [205, 73] on input "[DATE] 1:00 PM" at bounding box center [268, 71] width 246 height 18
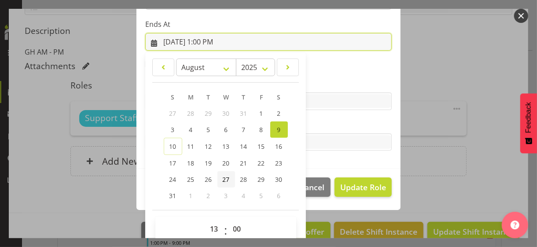
scroll to position [194, 0]
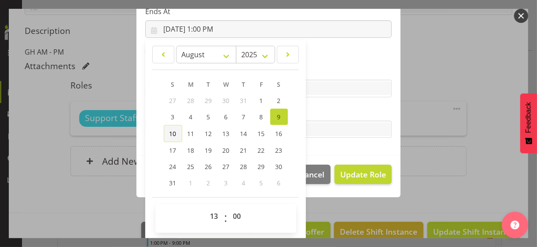
click at [169, 132] on span "10" at bounding box center [172, 133] width 7 height 8
type input "[DATE] 1:00 PM"
click at [211, 214] on select "00 01 02 03 04 05 06 07 08 09 10 11 12 13 14 15 16 17 18 19 20 21 22 23" at bounding box center [215, 216] width 20 height 18
select select "1"
click at [205, 207] on select "00 01 02 03 04 05 06 07 08 09 10 11 12 13 14 15 16 17 18 19 20 21 22 23" at bounding box center [215, 216] width 20 height 18
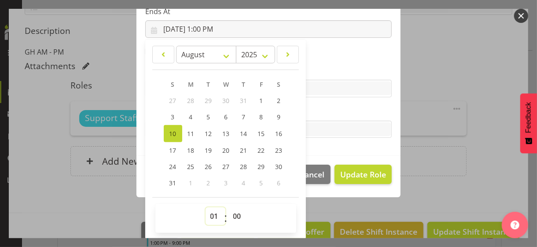
type input "[DATE] 1:00 AM"
click at [319, 113] on label "Tasks" at bounding box center [268, 111] width 246 height 11
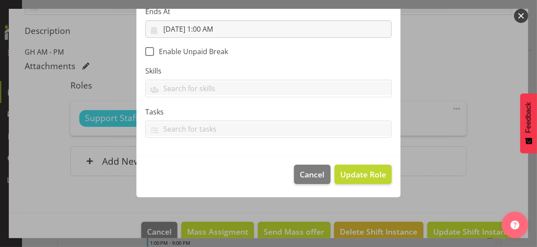
scroll to position [152, 0]
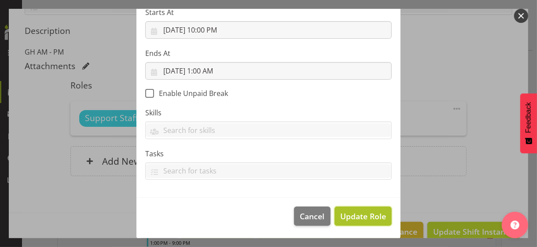
click at [355, 216] on span "Update Role" at bounding box center [363, 215] width 46 height 11
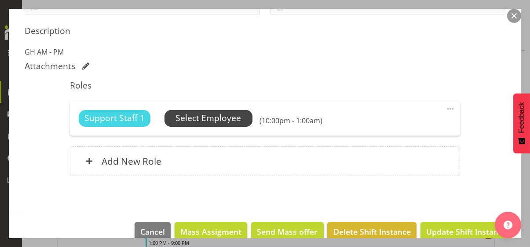
click at [226, 117] on span "Select Employee" at bounding box center [208, 118] width 66 height 13
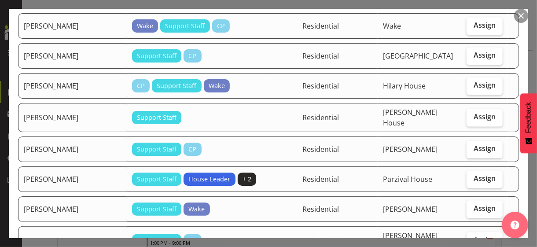
scroll to position [924, 0]
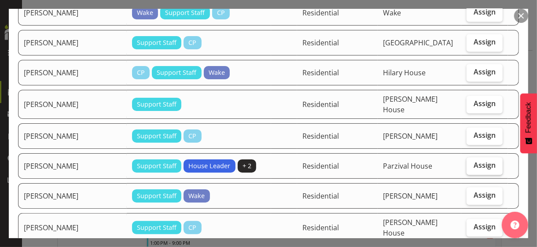
click at [475, 161] on span "Assign" at bounding box center [484, 165] width 22 height 9
click at [472, 162] on input "Assign" at bounding box center [469, 165] width 6 height 6
checkbox input "true"
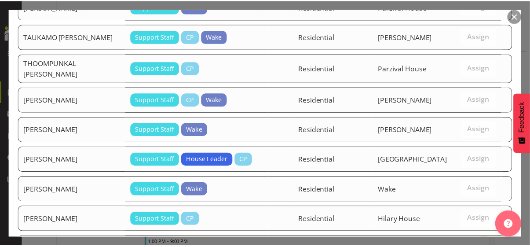
scroll to position [2069, 0]
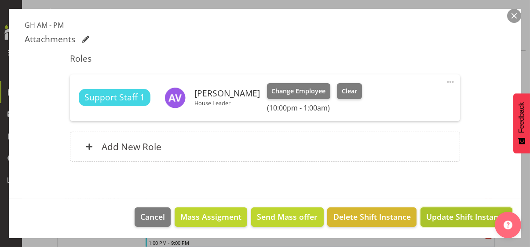
click at [451, 212] on span "Update Shift Instance" at bounding box center [466, 216] width 80 height 11
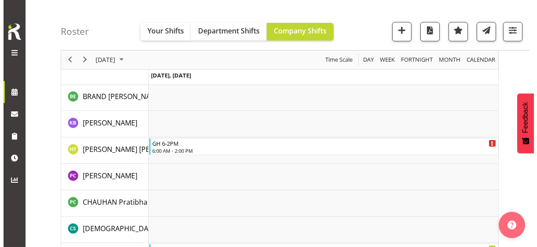
scroll to position [616, 0]
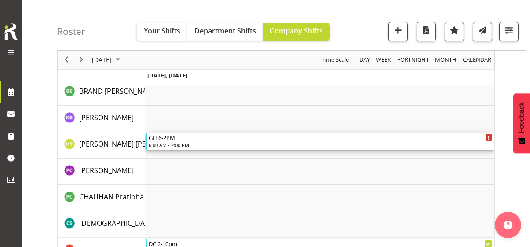
click at [186, 144] on div "6:00 AM - 2:00 PM" at bounding box center [321, 144] width 344 height 7
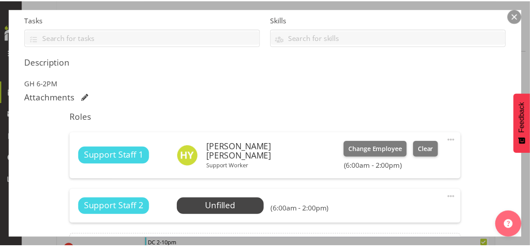
scroll to position [176, 0]
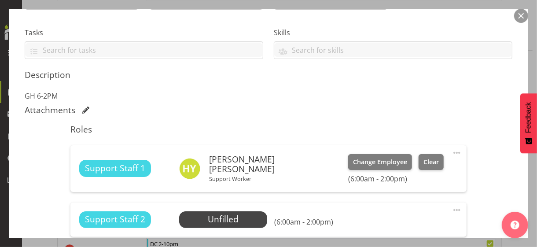
click at [516, 17] on button "button" at bounding box center [521, 16] width 14 height 14
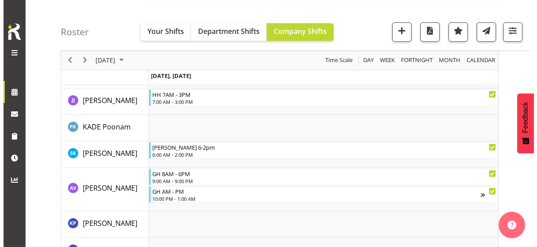
scroll to position [1144, 0]
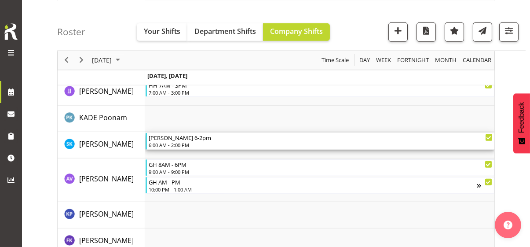
click at [175, 141] on div "6:00 AM - 2:00 PM" at bounding box center [321, 144] width 344 height 7
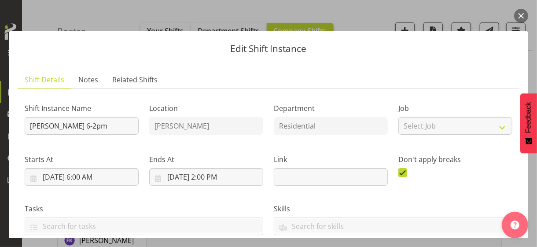
scroll to position [220, 0]
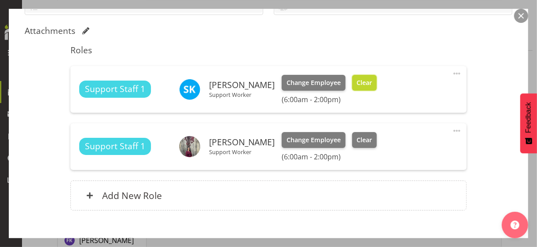
click at [366, 80] on span "Clear" at bounding box center [363, 83] width 15 height 10
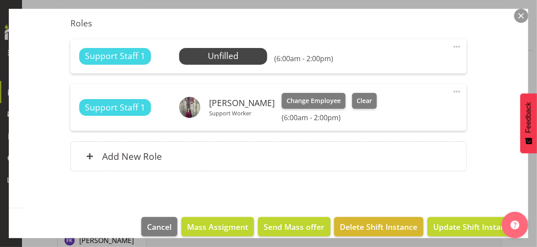
scroll to position [257, 0]
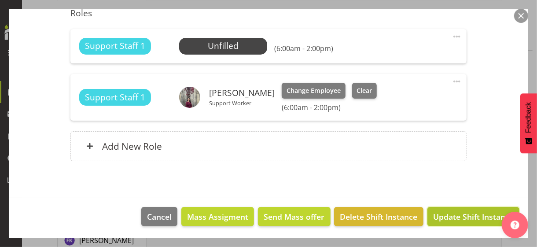
click at [450, 216] on span "Update Shift Instance" at bounding box center [473, 216] width 80 height 11
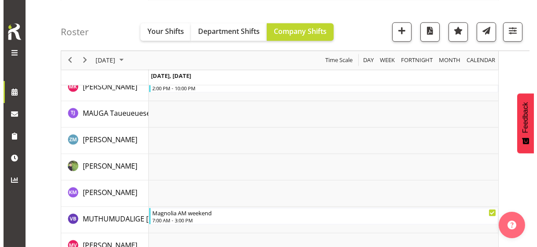
scroll to position [1469, 0]
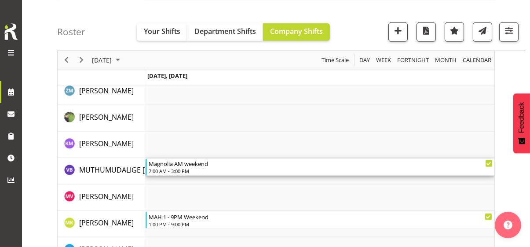
click at [190, 172] on div "7:00 AM - 3:00 PM" at bounding box center [321, 170] width 344 height 7
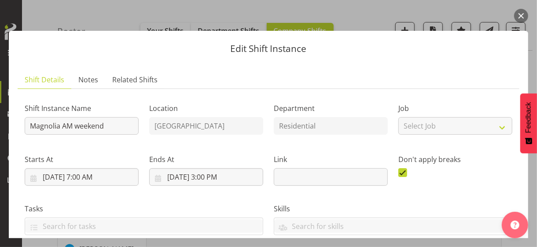
scroll to position [212, 0]
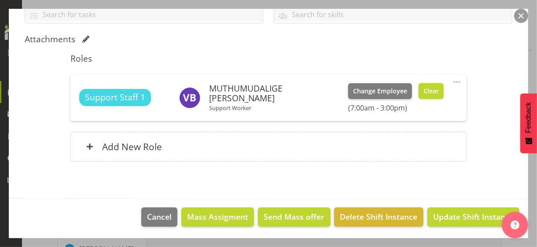
click at [426, 96] on button "Clear" at bounding box center [430, 91] width 25 height 16
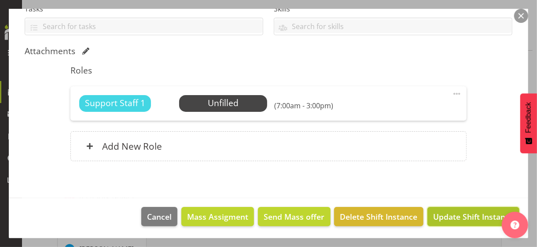
click at [463, 217] on span "Update Shift Instance" at bounding box center [473, 216] width 80 height 11
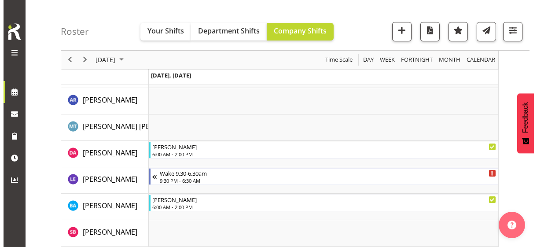
scroll to position [167, 0]
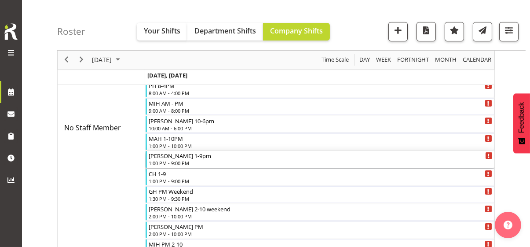
click at [179, 161] on div "1:00 PM - 9:00 PM" at bounding box center [321, 162] width 344 height 7
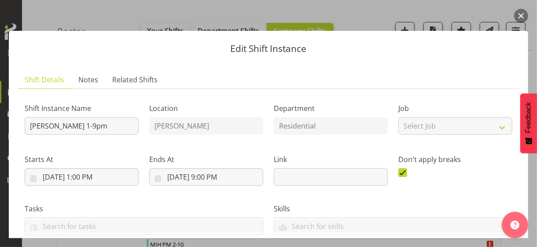
scroll to position [199, 0]
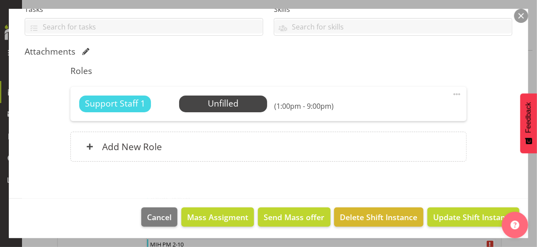
click at [451, 92] on span at bounding box center [456, 94] width 11 height 11
click at [404, 108] on link "Edit" at bounding box center [419, 114] width 84 height 16
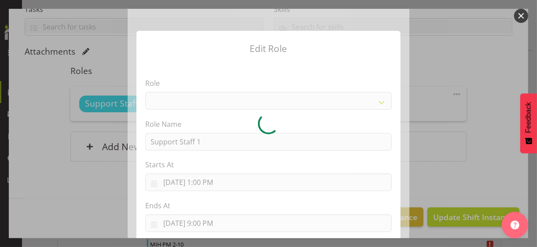
select select "1091"
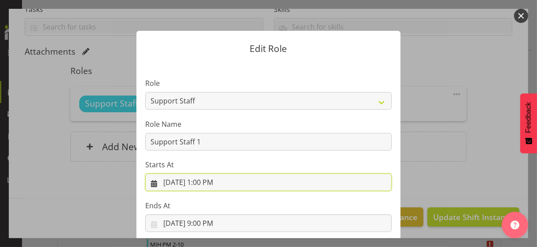
click at [203, 183] on input "[DATE] 1:00 PM" at bounding box center [268, 182] width 246 height 18
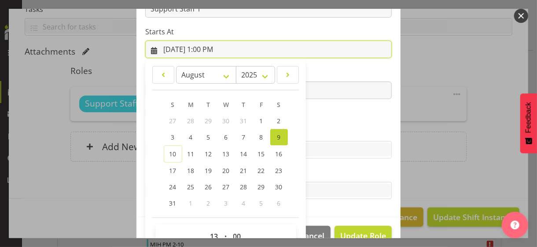
scroll to position [153, 0]
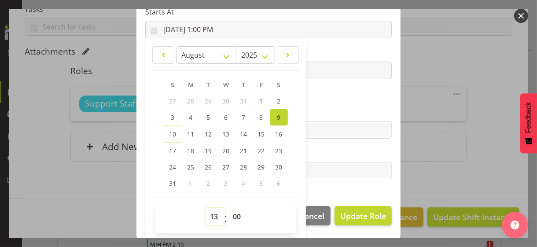
drag, startPoint x: 210, startPoint y: 212, endPoint x: 211, endPoint y: 208, distance: 4.9
click at [210, 212] on select "00 01 02 03 04 05 06 07 08 09 10 11 12 13 14 15 16 17 18 19 20 21 22 23" at bounding box center [215, 217] width 20 height 18
select select "9"
click at [205, 208] on select "00 01 02 03 04 05 06 07 08 09 10 11 12 13 14 15 16 17 18 19 20 21 22 23" at bounding box center [215, 217] width 20 height 18
type input "[DATE] 9:00 AM"
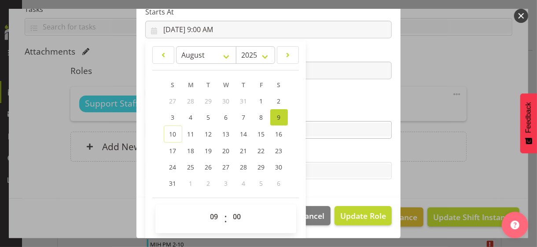
drag, startPoint x: 328, startPoint y: 99, endPoint x: 349, endPoint y: 128, distance: 36.0
click at [329, 99] on section "Role CP House Leader Support Staff Wake Role Name Support Staff 1 Starts At [DA…" at bounding box center [268, 53] width 264 height 288
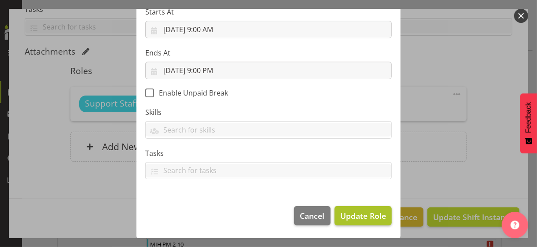
scroll to position [152, 0]
click at [367, 213] on span "Update Role" at bounding box center [363, 215] width 46 height 11
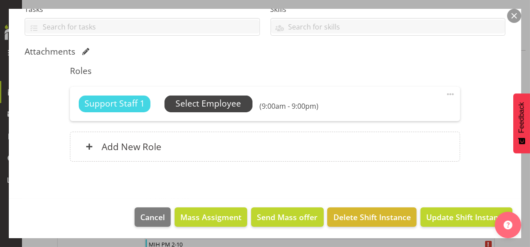
click at [212, 105] on span "Select Employee" at bounding box center [208, 103] width 66 height 13
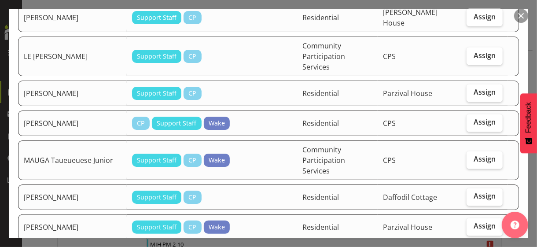
scroll to position [836, 0]
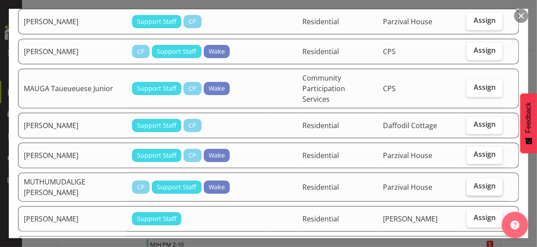
click at [479, 182] on span "Assign" at bounding box center [484, 186] width 22 height 9
click at [472, 183] on input "Assign" at bounding box center [469, 186] width 6 height 6
checkbox input "true"
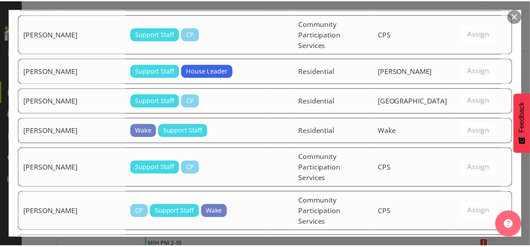
scroll to position [1497, 0]
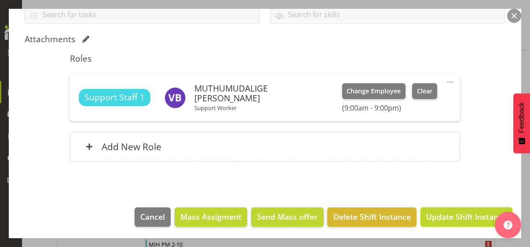
click at [457, 217] on span "Update Shift Instance" at bounding box center [466, 216] width 80 height 11
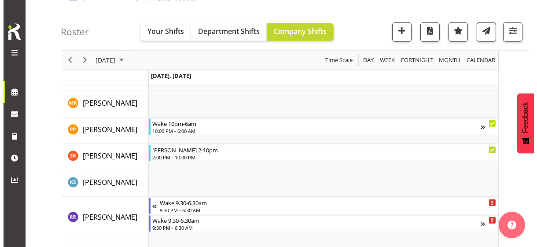
scroll to position [1873, 0]
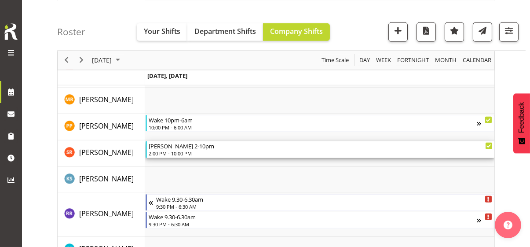
click at [178, 150] on div "2:00 PM - 10:00 PM" at bounding box center [321, 153] width 344 height 7
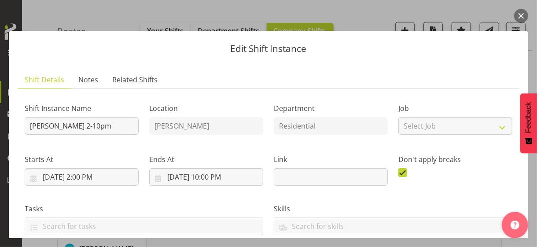
scroll to position [212, 0]
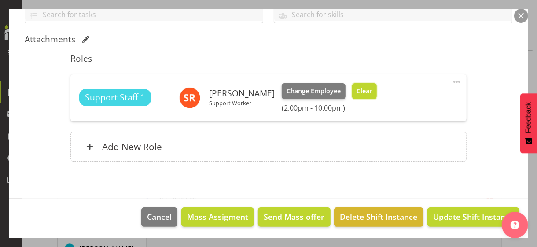
click at [362, 90] on span "Clear" at bounding box center [363, 91] width 15 height 10
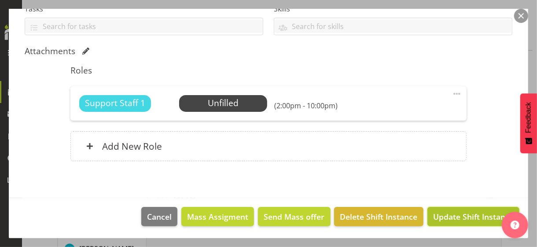
click at [439, 218] on span "Update Shift Instance" at bounding box center [473, 216] width 80 height 11
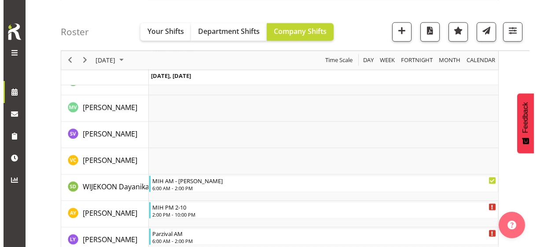
scroll to position [2519, 0]
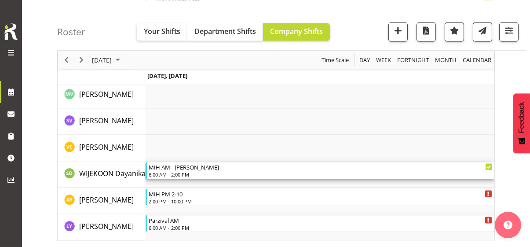
click at [177, 174] on div "6:00 AM - 2:00 PM" at bounding box center [321, 174] width 344 height 7
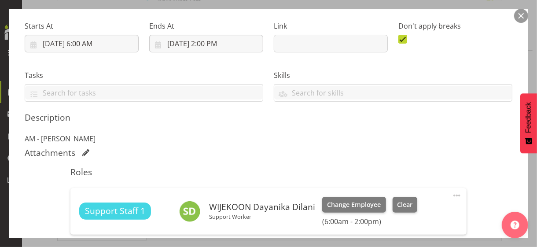
scroll to position [247, 0]
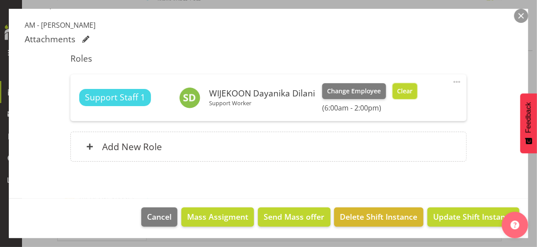
click at [398, 94] on span "Clear" at bounding box center [404, 91] width 15 height 10
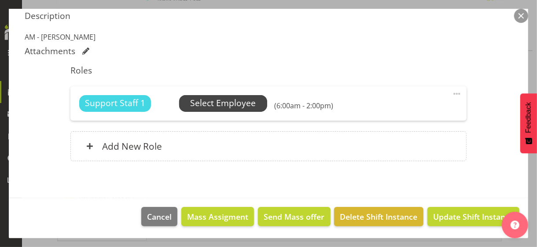
click at [228, 100] on span "Select Employee" at bounding box center [223, 103] width 66 height 13
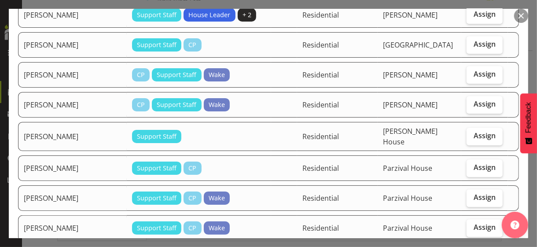
scroll to position [1188, 0]
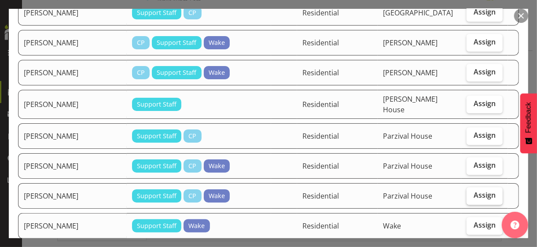
click at [473, 190] on span "Assign" at bounding box center [484, 194] width 22 height 9
click at [470, 192] on input "Assign" at bounding box center [469, 195] width 6 height 6
checkbox input "true"
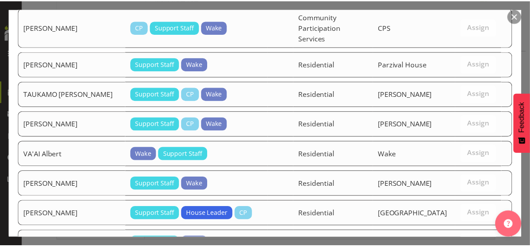
scroll to position [1644, 0]
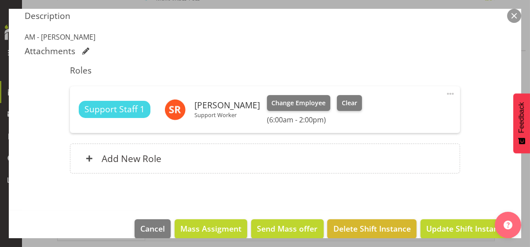
scroll to position [247, 0]
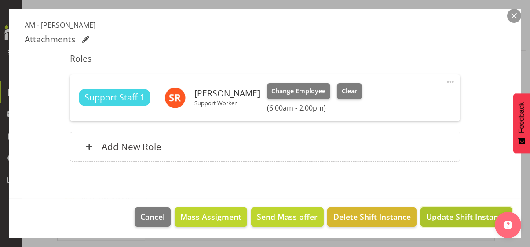
click at [450, 214] on span "Update Shift Instance" at bounding box center [466, 216] width 80 height 11
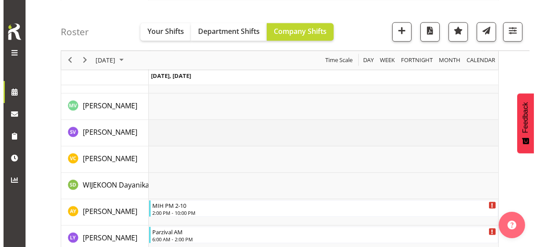
scroll to position [2519, 0]
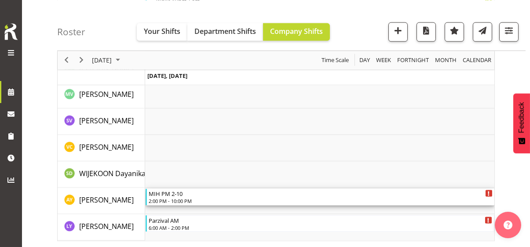
click at [179, 200] on div "2:00 PM - 10:00 PM" at bounding box center [321, 200] width 344 height 7
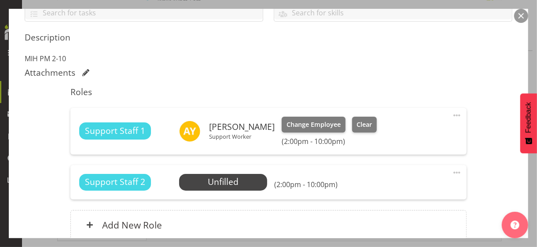
scroll to position [220, 0]
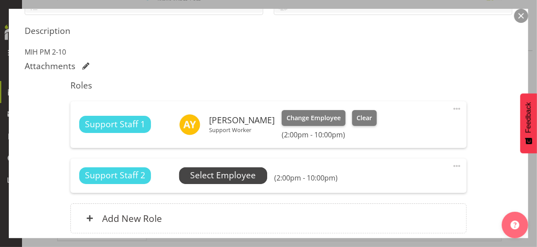
click at [211, 175] on span "Select Employee" at bounding box center [223, 175] width 66 height 13
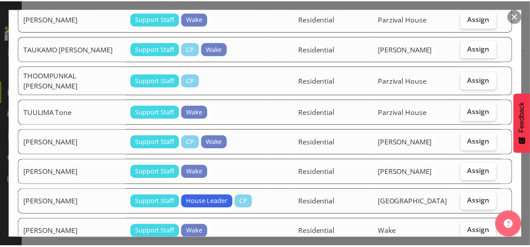
scroll to position [1713, 0]
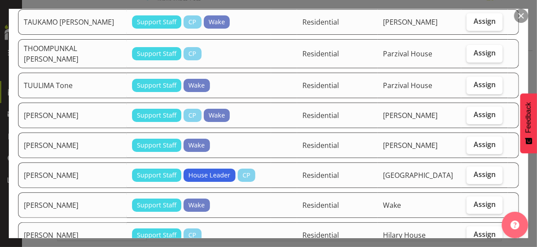
checkbox input "true"
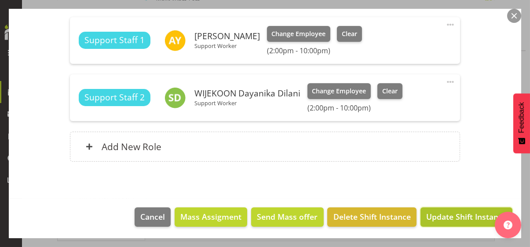
click at [454, 216] on span "Update Shift Instance" at bounding box center [466, 216] width 80 height 11
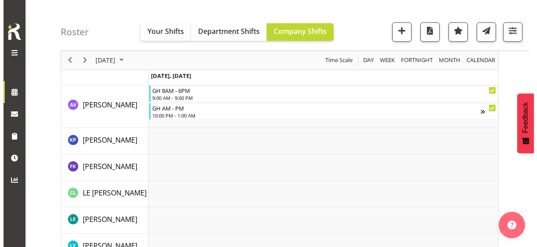
scroll to position [1314, 0]
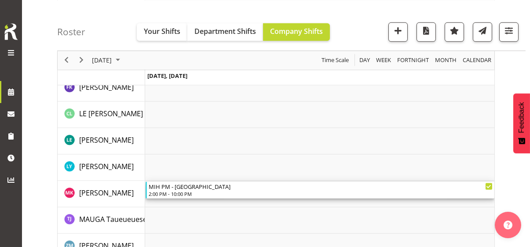
click at [186, 193] on div "2:00 PM - 10:00 PM" at bounding box center [321, 193] width 344 height 7
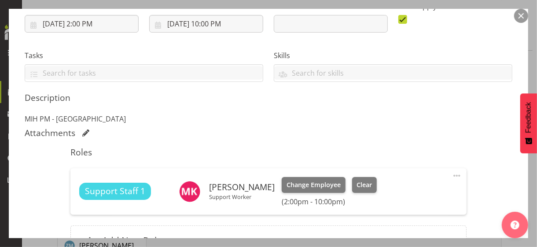
scroll to position [220, 0]
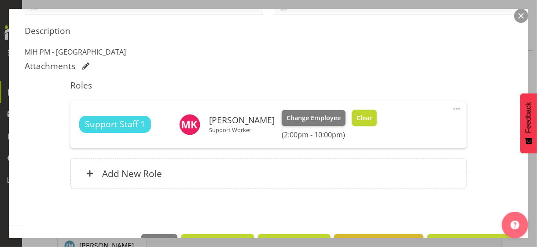
click at [359, 120] on span "Clear" at bounding box center [363, 118] width 15 height 10
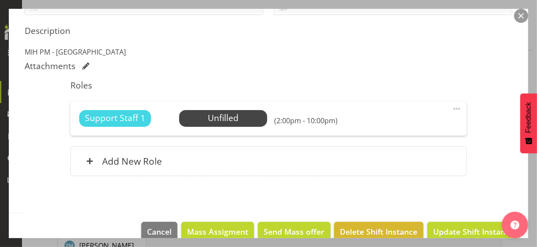
click at [451, 106] on span at bounding box center [456, 108] width 11 height 11
click at [395, 122] on link "Edit" at bounding box center [419, 128] width 84 height 16
select select "7"
select select "2025"
select select "14"
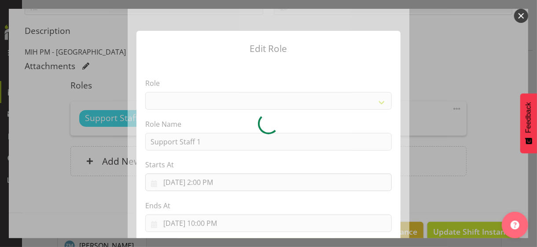
select select "1091"
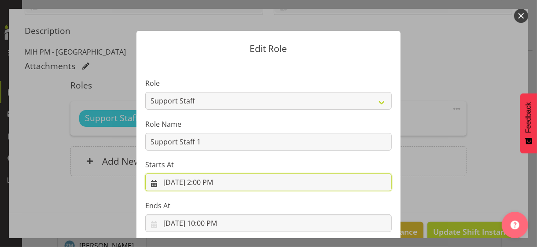
click at [201, 183] on input "[DATE] 2:00 PM" at bounding box center [268, 182] width 246 height 18
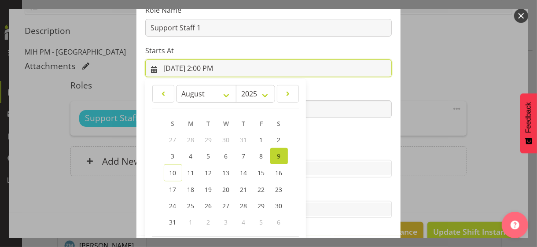
scroll to position [153, 0]
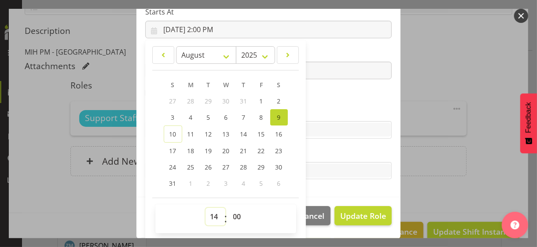
drag, startPoint x: 212, startPoint y: 216, endPoint x: 211, endPoint y: 207, distance: 9.2
click at [212, 216] on select "00 01 02 03 04 05 06 07 08 09 10 11 12 13 14 15 16 17 18 19 20 21 22 23" at bounding box center [215, 217] width 20 height 18
select select "12"
click at [205, 208] on select "00 01 02 03 04 05 06 07 08 09 10 11 12 13 14 15 16 17 18 19 20 21 22 23" at bounding box center [215, 217] width 20 height 18
type input "[DATE] 12:00 PM"
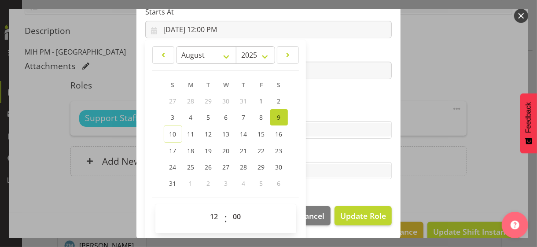
click at [323, 107] on label "Skills" at bounding box center [268, 112] width 246 height 11
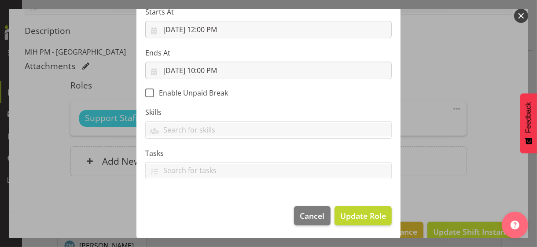
scroll to position [152, 0]
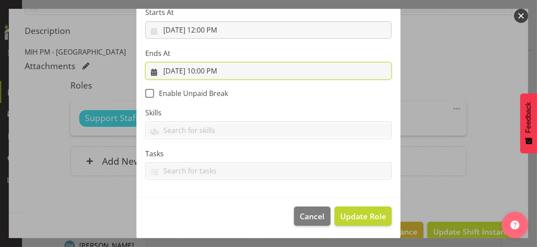
click at [208, 72] on input "[DATE] 10:00 PM" at bounding box center [268, 71] width 246 height 18
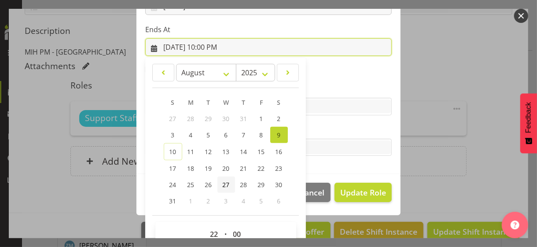
scroll to position [194, 0]
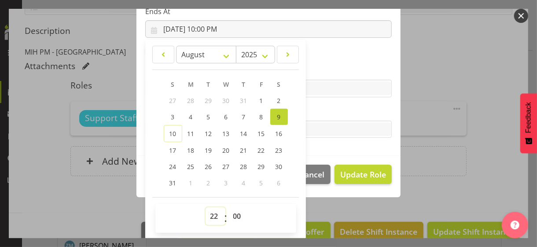
drag, startPoint x: 208, startPoint y: 217, endPoint x: 208, endPoint y: 208, distance: 8.8
click at [208, 215] on select "00 01 02 03 04 05 06 07 08 09 10 11 12 13 14 15 16 17 18 19 20 21 22 23" at bounding box center [215, 216] width 20 height 18
select select "17"
click at [205, 207] on select "00 01 02 03 04 05 06 07 08 09 10 11 12 13 14 15 16 17 18 19 20 21 22 23" at bounding box center [215, 216] width 20 height 18
type input "[DATE] 5:00 PM"
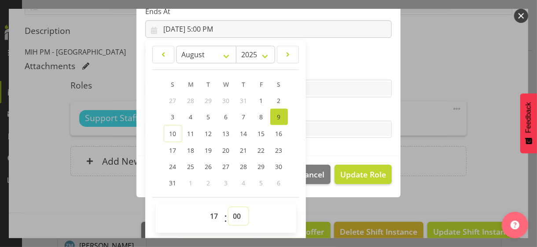
drag, startPoint x: 231, startPoint y: 216, endPoint x: 231, endPoint y: 208, distance: 7.5
click at [231, 216] on select "00 01 02 03 04 05 06 07 08 09 10 11 12 13 14 15 16 17 18 19 20 21 22 23 24 25 2…" at bounding box center [238, 216] width 20 height 18
select select "30"
click at [228, 207] on select "00 01 02 03 04 05 06 07 08 09 10 11 12 13 14 15 16 17 18 19 20 21 22 23 24 25 2…" at bounding box center [238, 216] width 20 height 18
type input "[DATE] 5:30 PM"
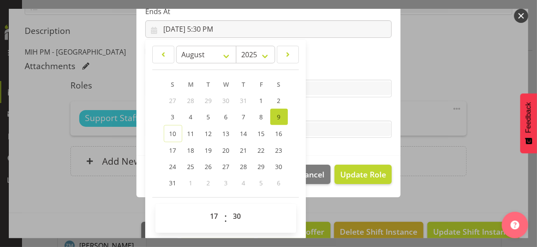
click at [336, 111] on label "Tasks" at bounding box center [268, 111] width 246 height 11
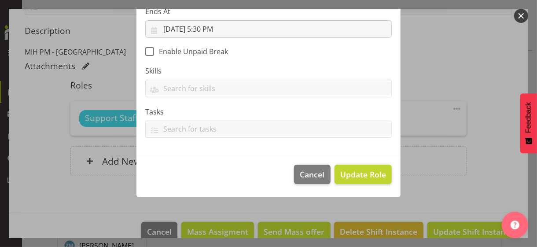
scroll to position [152, 0]
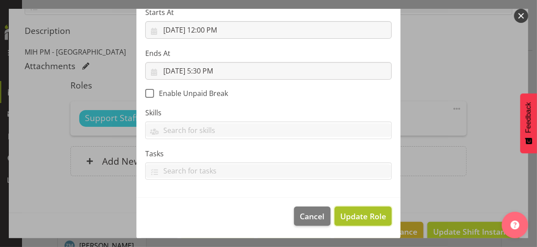
click at [365, 213] on span "Update Role" at bounding box center [363, 215] width 46 height 11
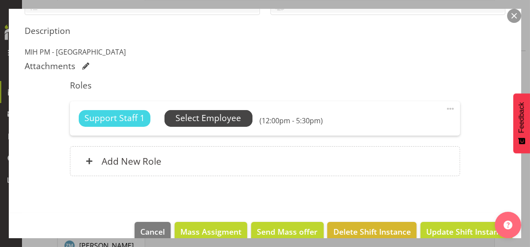
click at [223, 115] on span "Select Employee" at bounding box center [208, 118] width 66 height 13
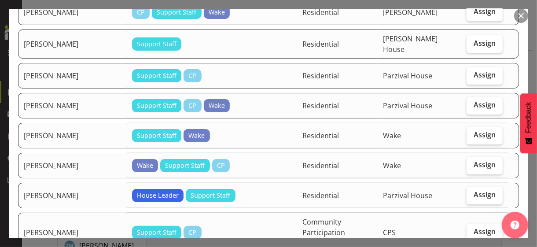
scroll to position [1144, 0]
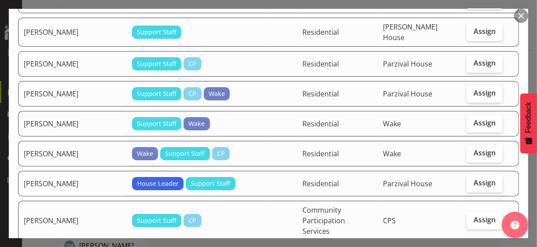
checkbox input "true"
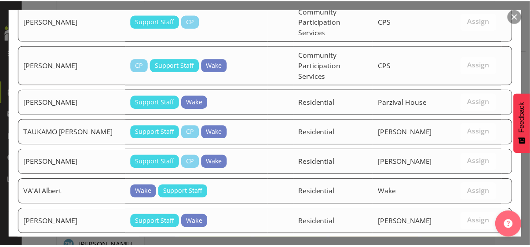
scroll to position [1494, 0]
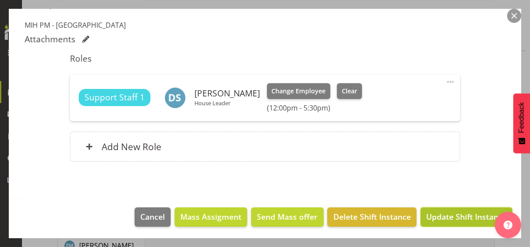
click at [459, 214] on span "Update Shift Instance" at bounding box center [466, 216] width 80 height 11
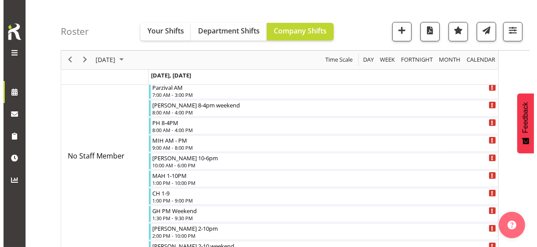
scroll to position [0, 0]
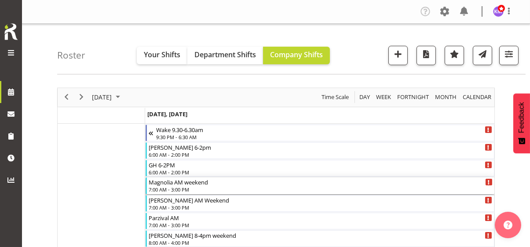
click at [187, 187] on div "7:00 AM - 3:00 PM" at bounding box center [321, 189] width 344 height 7
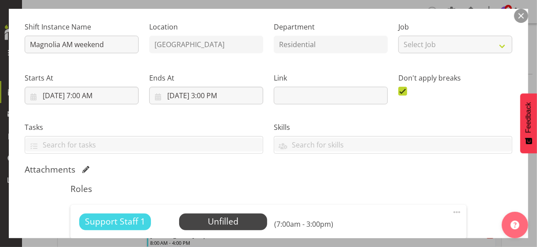
scroll to position [199, 0]
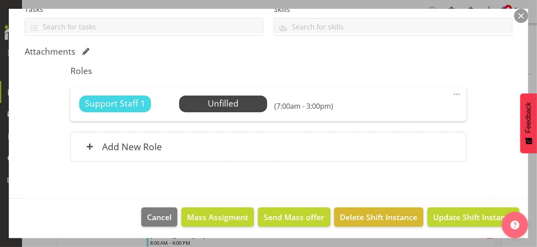
drag, startPoint x: 449, startPoint y: 92, endPoint x: 425, endPoint y: 99, distance: 24.9
click at [451, 92] on span at bounding box center [456, 94] width 11 height 11
click at [397, 108] on link "Edit" at bounding box center [419, 114] width 84 height 16
select select "7"
select select "2025"
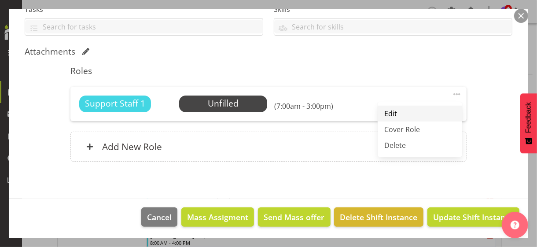
select select "7"
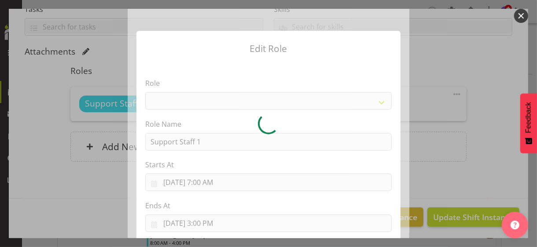
select select "1091"
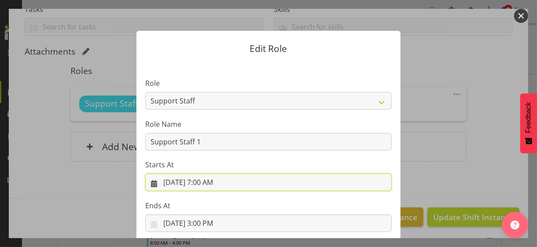
click at [206, 184] on input "[DATE] 7:00 AM" at bounding box center [268, 182] width 246 height 18
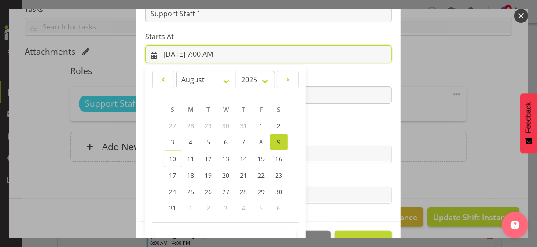
scroll to position [153, 0]
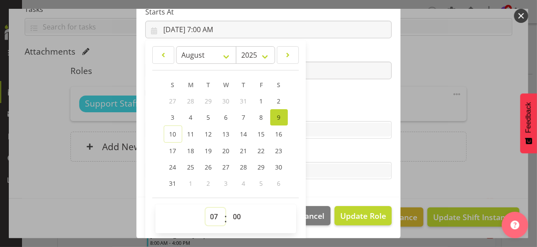
drag, startPoint x: 211, startPoint y: 215, endPoint x: 211, endPoint y: 207, distance: 7.9
click at [211, 215] on select "00 01 02 03 04 05 06 07 08 09 10 11 12 13 14 15 16 17 18 19 20 21 22 23" at bounding box center [215, 217] width 20 height 18
select select "6"
click at [205, 208] on select "00 01 02 03 04 05 06 07 08 09 10 11 12 13 14 15 16 17 18 19 20 21 22 23" at bounding box center [215, 217] width 20 height 18
type input "[DATE] 6:00 AM"
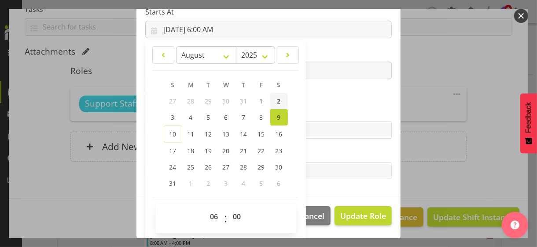
drag, startPoint x: 321, startPoint y: 106, endPoint x: 280, endPoint y: 95, distance: 42.7
click at [320, 106] on section "Role CP House Leader Support Staff Wake Role Name Support Staff 1 Starts At [DA…" at bounding box center [268, 53] width 264 height 288
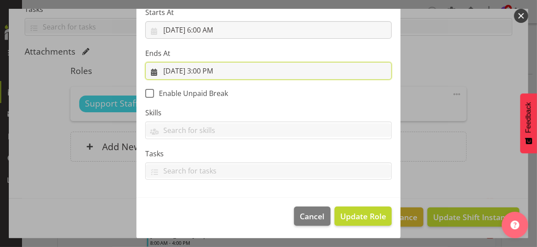
click at [202, 70] on input "[DATE] 3:00 PM" at bounding box center [268, 71] width 246 height 18
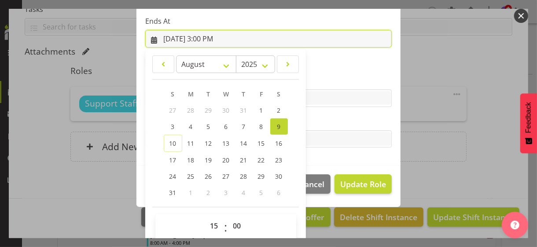
scroll to position [194, 0]
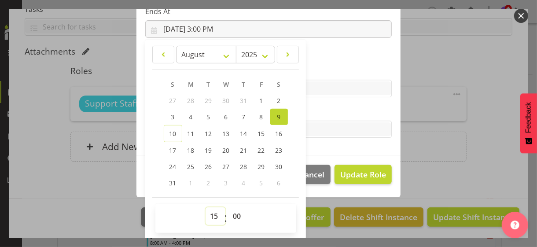
click at [210, 213] on select "00 01 02 03 04 05 06 07 08 09 10 11 12 13 14 15 16 17 18 19 20 21 22 23" at bounding box center [215, 216] width 20 height 18
select select "14"
click at [205, 207] on select "00 01 02 03 04 05 06 07 08 09 10 11 12 13 14 15 16 17 18 19 20 21 22 23" at bounding box center [215, 216] width 20 height 18
type input "[DATE] 2:00 PM"
click at [333, 114] on label "Tasks" at bounding box center [268, 111] width 246 height 11
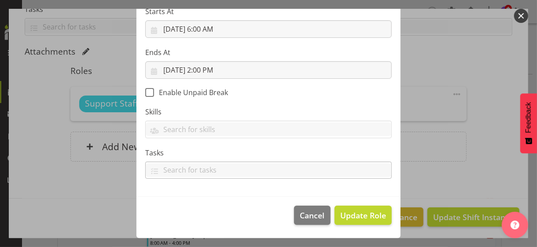
scroll to position [152, 0]
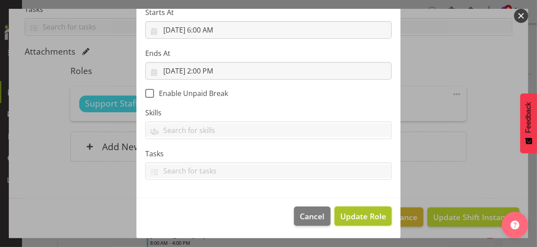
click at [359, 215] on span "Update Role" at bounding box center [363, 215] width 46 height 11
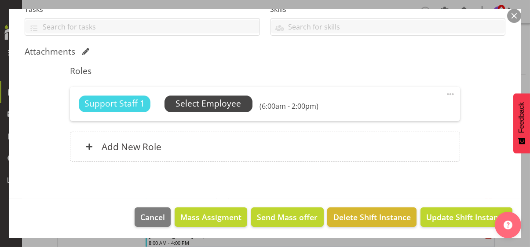
click at [210, 103] on span "Select Employee" at bounding box center [208, 103] width 66 height 13
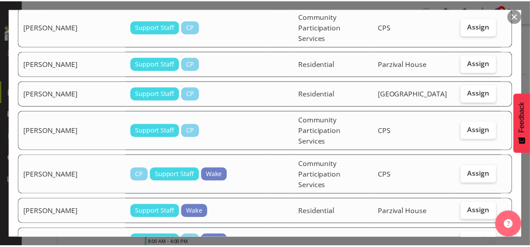
scroll to position [1461, 0]
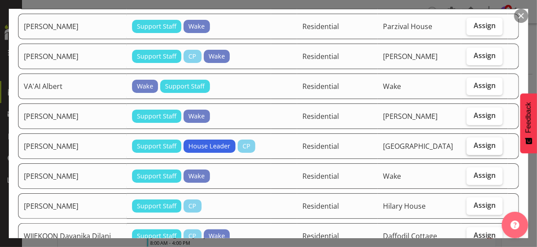
drag, startPoint x: 476, startPoint y: 50, endPoint x: 475, endPoint y: 58, distance: 8.1
click at [476, 141] on span "Assign" at bounding box center [484, 145] width 22 height 9
click at [472, 143] on input "Assign" at bounding box center [469, 146] width 6 height 6
checkbox input "true"
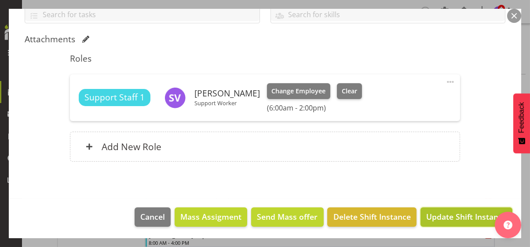
click at [462, 215] on span "Update Shift Instance" at bounding box center [466, 216] width 80 height 11
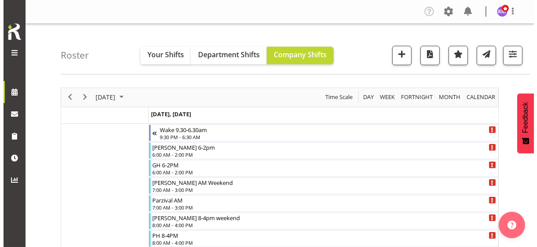
scroll to position [44, 0]
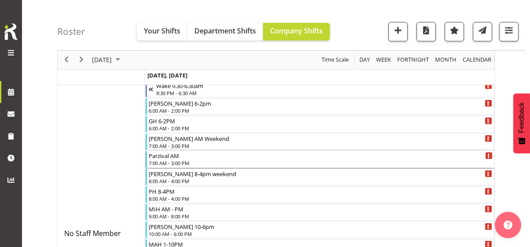
click at [171, 162] on div "7:00 AM - 3:00 PM" at bounding box center [321, 162] width 344 height 7
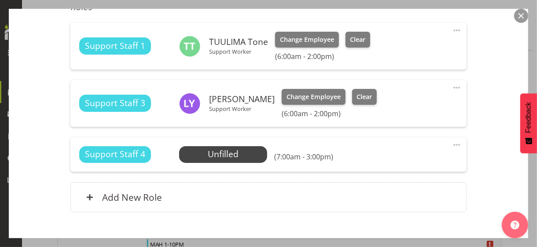
scroll to position [308, 0]
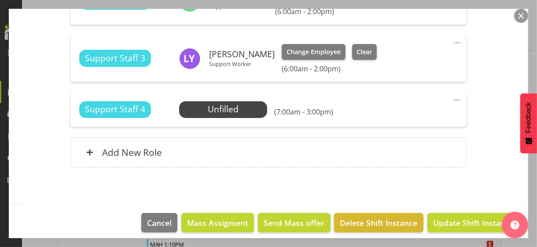
click at [451, 99] on span at bounding box center [456, 100] width 11 height 11
click at [390, 115] on link "Edit" at bounding box center [419, 119] width 84 height 16
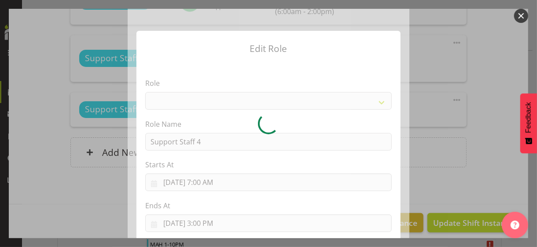
select select "1091"
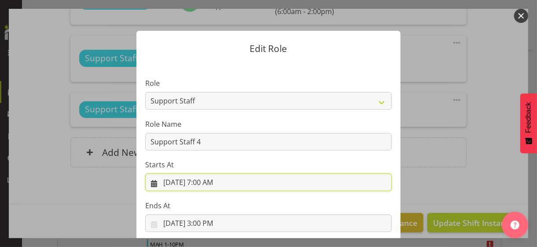
click at [201, 178] on input "[DATE] 7:00 AM" at bounding box center [268, 182] width 246 height 18
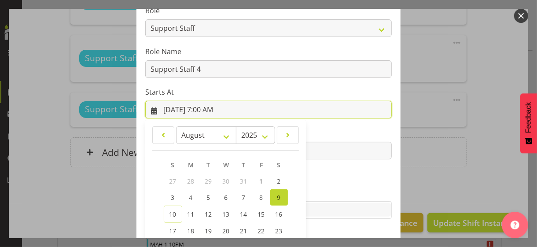
scroll to position [153, 0]
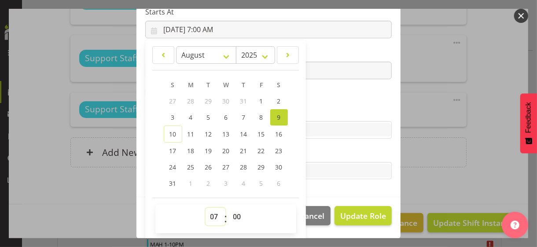
click at [209, 214] on select "00 01 02 03 04 05 06 07 08 09 10 11 12 13 14 15 16 17 18 19 20 21 22 23" at bounding box center [215, 217] width 20 height 18
select select "6"
click at [205, 208] on select "00 01 02 03 04 05 06 07 08 09 10 11 12 13 14 15 16 17 18 19 20 21 22 23" at bounding box center [215, 217] width 20 height 18
type input "[DATE] 6:00 AM"
click at [233, 213] on select "00 01 02 03 04 05 06 07 08 09 10 11 12 13 14 15 16 17 18 19 20 21 22 23 24 25 2…" at bounding box center [238, 217] width 20 height 18
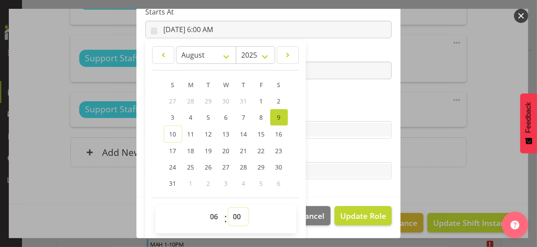
select select "30"
click at [228, 208] on select "00 01 02 03 04 05 06 07 08 09 10 11 12 13 14 15 16 17 18 19 20 21 22 23 24 25 2…" at bounding box center [238, 217] width 20 height 18
type input "[DATE] 6:30 AM"
click at [311, 111] on label "Skills" at bounding box center [268, 112] width 246 height 11
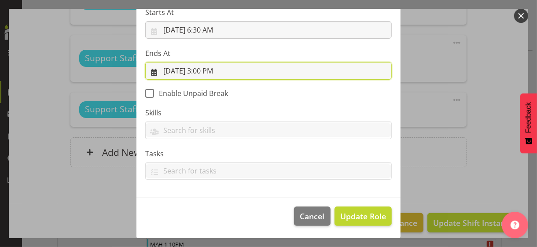
click at [202, 71] on input "[DATE] 3:00 PM" at bounding box center [268, 71] width 246 height 18
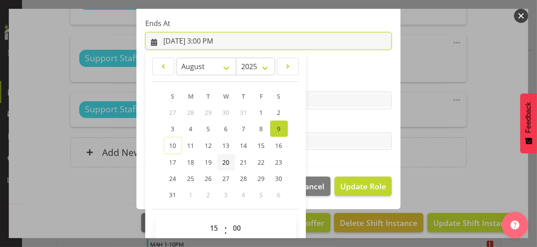
scroll to position [194, 0]
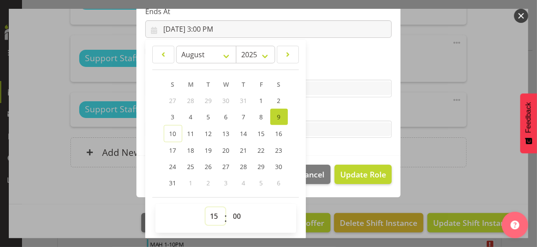
click at [208, 213] on select "00 01 02 03 04 05 06 07 08 09 10 11 12 13 14 15 16 17 18 19 20 21 22 23" at bounding box center [215, 216] width 20 height 18
select select "8"
click at [205, 207] on select "00 01 02 03 04 05 06 07 08 09 10 11 12 13 14 15 16 17 18 19 20 21 22 23" at bounding box center [215, 216] width 20 height 18
type input "[DATE] 8:00 AM"
click at [235, 216] on select "00 01 02 03 04 05 06 07 08 09 10 11 12 13 14 15 16 17 18 19 20 21 22 23 24 25 2…" at bounding box center [238, 216] width 20 height 18
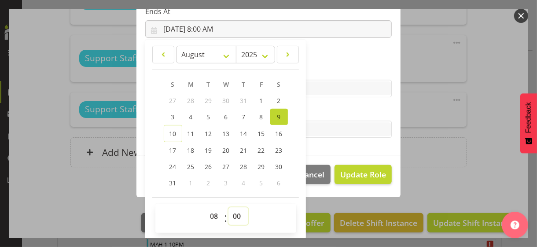
select select "30"
click at [228, 207] on select "00 01 02 03 04 05 06 07 08 09 10 11 12 13 14 15 16 17 18 19 20 21 22 23 24 25 2…" at bounding box center [238, 216] width 20 height 18
type input "[DATE] 8:30 AM"
click at [314, 113] on label "Tasks" at bounding box center [268, 111] width 246 height 11
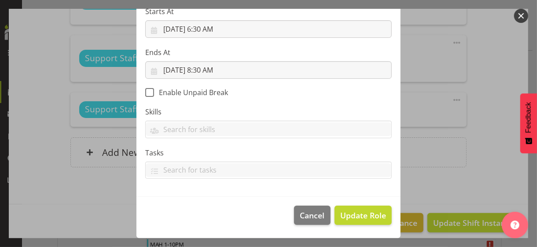
scroll to position [152, 0]
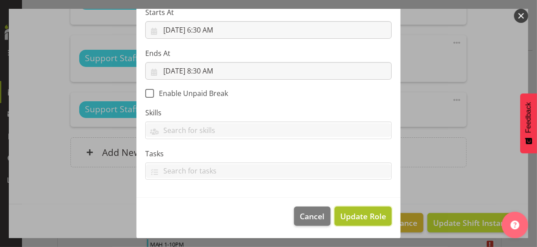
click at [358, 214] on span "Update Role" at bounding box center [363, 215] width 46 height 11
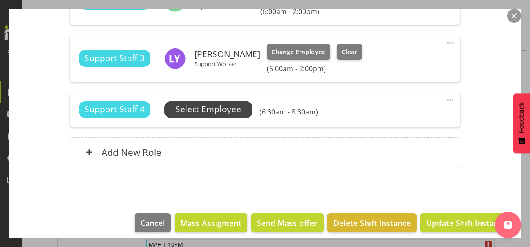
click at [210, 111] on span "Select Employee" at bounding box center [208, 109] width 66 height 13
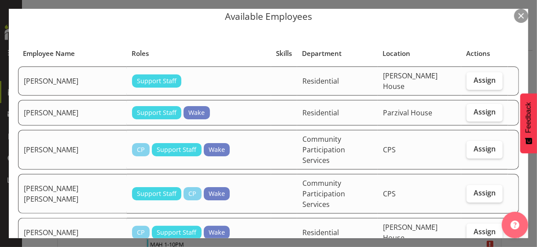
scroll to position [44, 0]
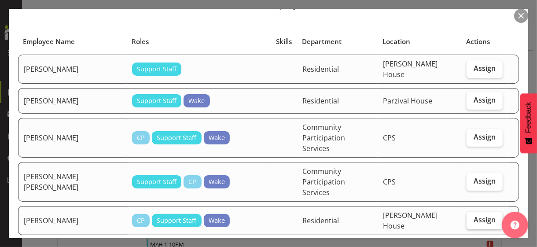
click at [473, 215] on span "Assign" at bounding box center [484, 219] width 22 height 9
click at [472, 217] on input "Assign" at bounding box center [469, 220] width 6 height 6
checkbox input "true"
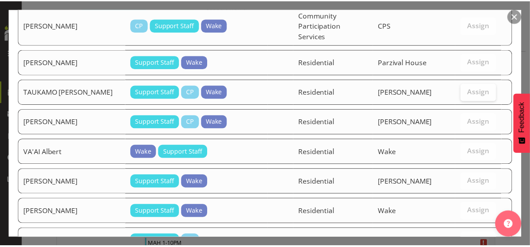
scroll to position [1846, 0]
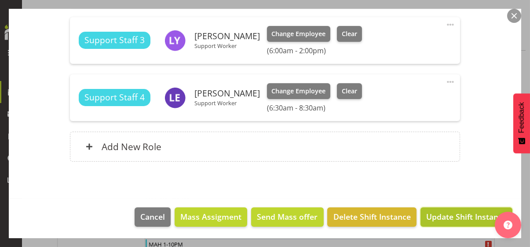
click at [455, 215] on span "Update Shift Instance" at bounding box center [466, 216] width 80 height 11
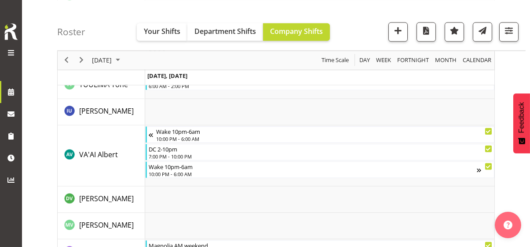
scroll to position [2502, 0]
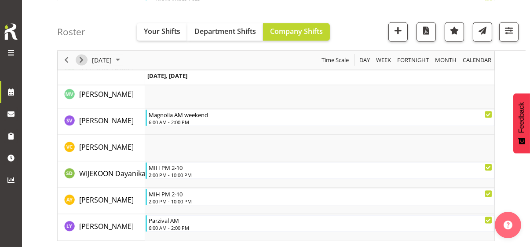
click at [82, 59] on span "Next" at bounding box center [81, 60] width 11 height 11
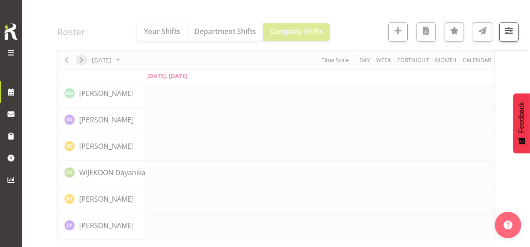
scroll to position [2099, 0]
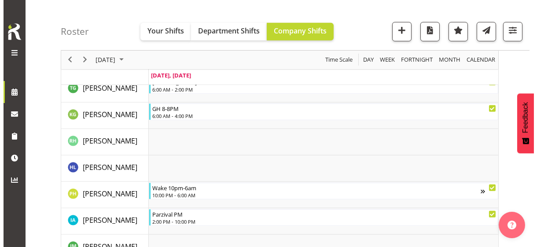
scroll to position [892, 0]
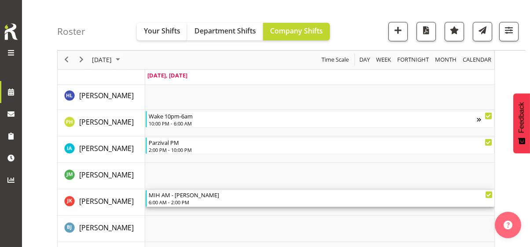
click at [183, 199] on div "6:00 AM - 2:00 PM" at bounding box center [321, 201] width 344 height 7
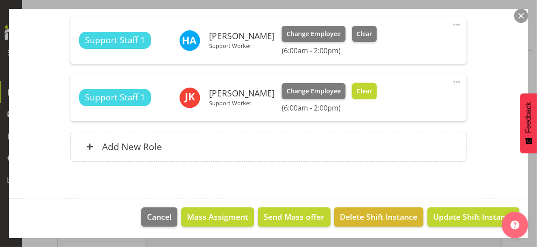
click at [372, 94] on span "Clear" at bounding box center [363, 91] width 15 height 10
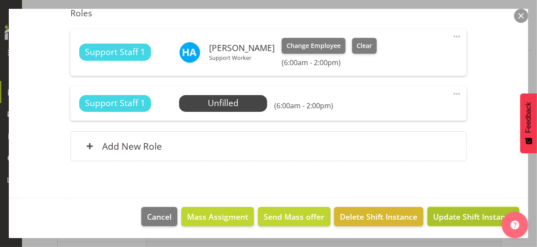
click at [446, 215] on span "Update Shift Instance" at bounding box center [473, 216] width 80 height 11
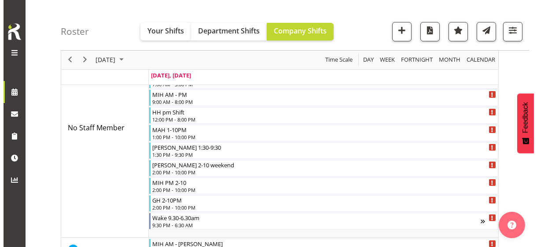
scroll to position [0, 0]
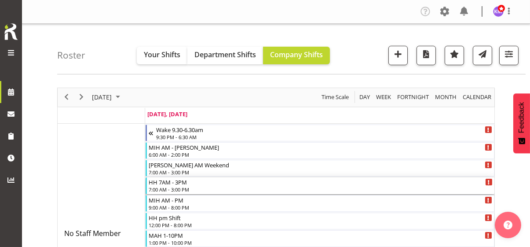
click at [175, 188] on div "7:00 AM - 3:00 PM" at bounding box center [321, 189] width 344 height 7
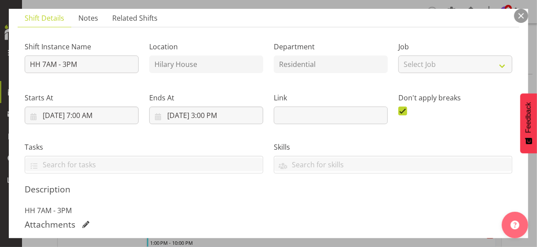
scroll to position [176, 0]
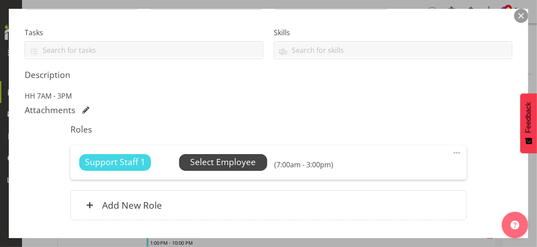
click at [206, 167] on span "Select Employee" at bounding box center [223, 162] width 66 height 13
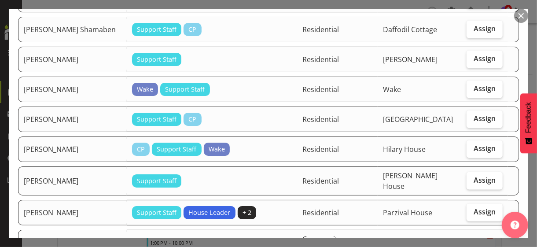
scroll to position [484, 0]
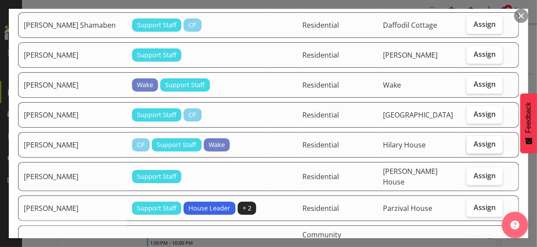
click at [473, 139] on span "Assign" at bounding box center [484, 143] width 22 height 9
click at [468, 141] on input "Assign" at bounding box center [469, 144] width 6 height 6
checkbox input "true"
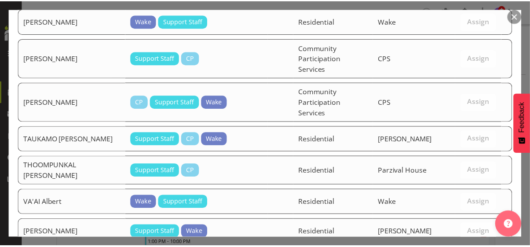
scroll to position [1186, 0]
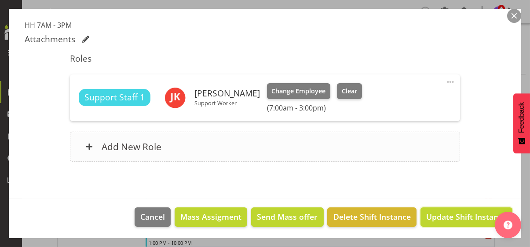
click at [445, 213] on span "Update Shift Instance" at bounding box center [466, 216] width 80 height 11
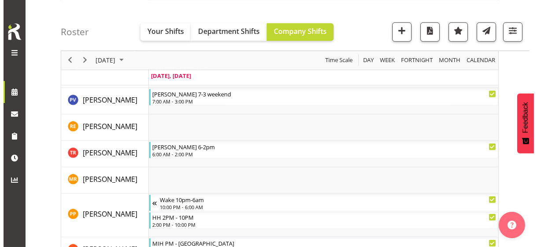
scroll to position [1715, 0]
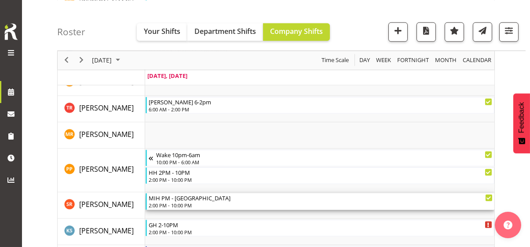
click at [185, 203] on div "2:00 PM - 10:00 PM" at bounding box center [321, 204] width 344 height 7
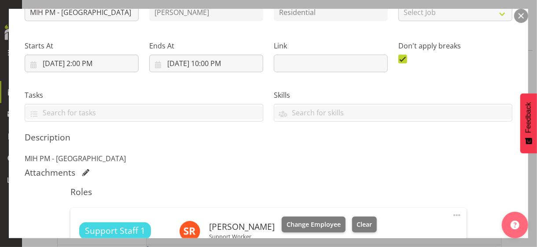
scroll to position [176, 0]
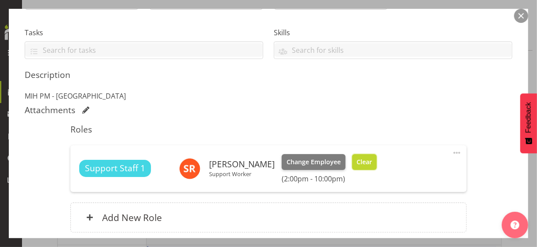
click at [364, 164] on button "Clear" at bounding box center [364, 162] width 25 height 16
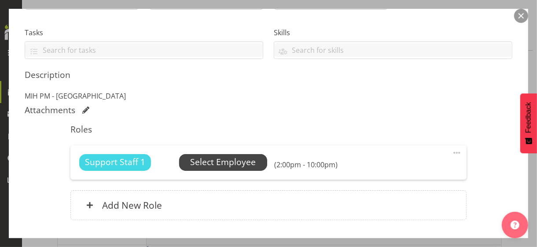
click at [225, 165] on span "Select Employee" at bounding box center [223, 162] width 66 height 13
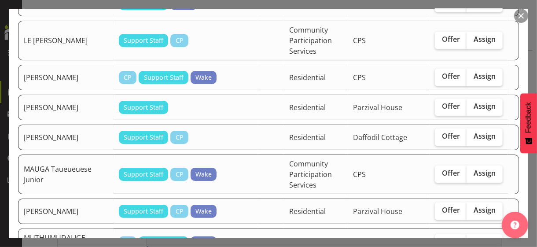
scroll to position [836, 0]
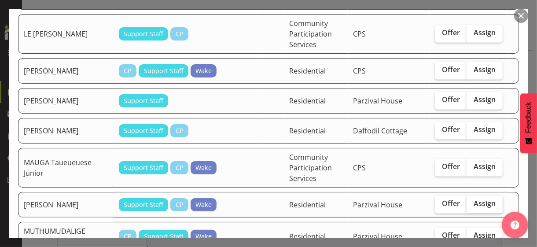
click at [475, 199] on span "Assign" at bounding box center [484, 203] width 22 height 9
click at [472, 201] on input "Assign" at bounding box center [469, 204] width 6 height 6
checkbox input "true"
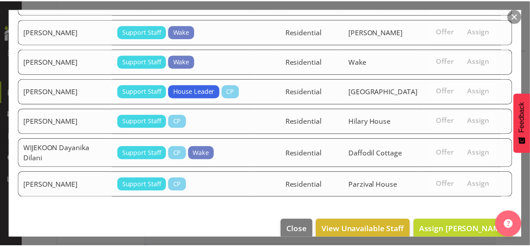
scroll to position [1668, 0]
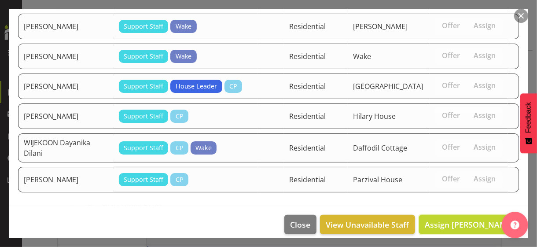
click at [464, 219] on span "Assign [PERSON_NAME]" at bounding box center [468, 224] width 89 height 11
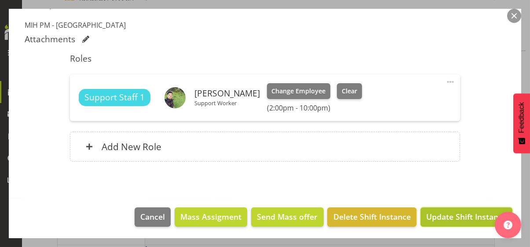
click at [460, 216] on span "Update Shift Instance" at bounding box center [466, 216] width 80 height 11
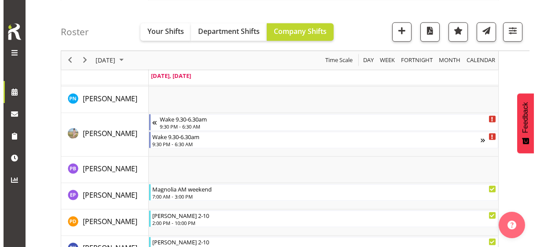
scroll to position [1627, 0]
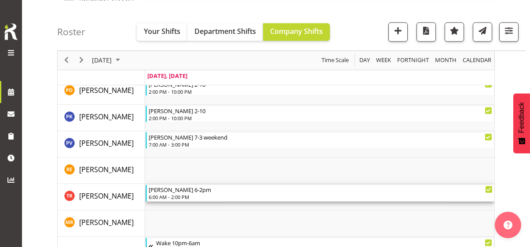
click at [172, 191] on div "[PERSON_NAME] 6-2pm" at bounding box center [321, 189] width 344 height 9
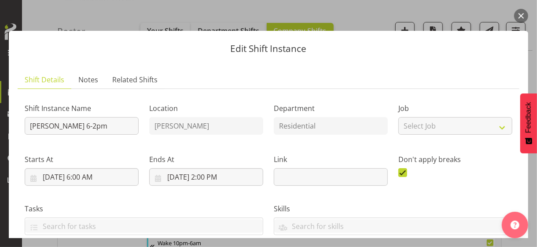
scroll to position [264, 0]
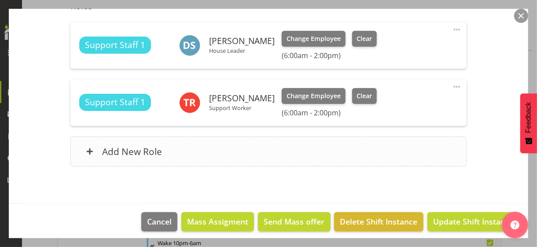
click at [201, 154] on div "Add New Role" at bounding box center [267, 151] width 395 height 30
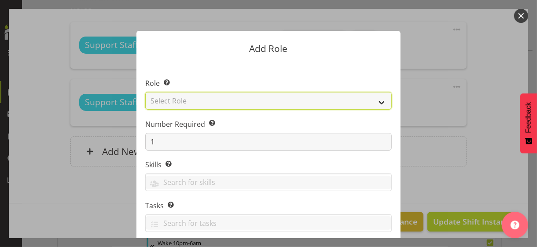
click at [200, 102] on select "Select Role CP House Leader Support Staff Wake" at bounding box center [268, 101] width 246 height 18
select select "1091"
click at [145, 92] on select "Select Role CP House Leader Support Staff Wake" at bounding box center [268, 101] width 246 height 18
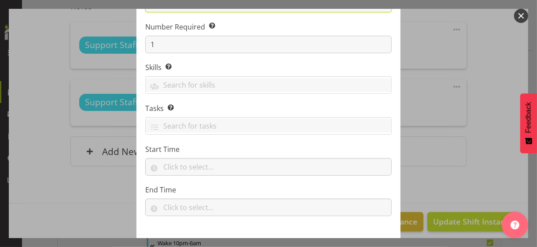
scroll to position [134, 0]
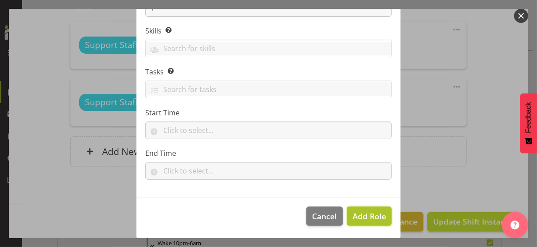
click at [362, 215] on span "Add Role" at bounding box center [368, 216] width 33 height 11
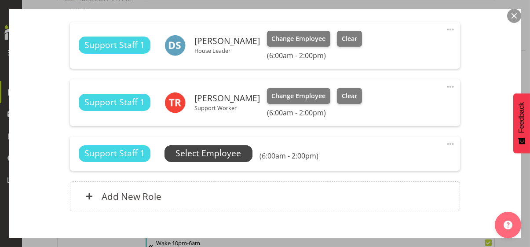
click at [210, 151] on span "Select Employee" at bounding box center [208, 153] width 66 height 13
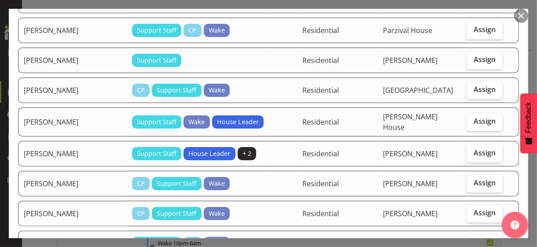
scroll to position [1188, 0]
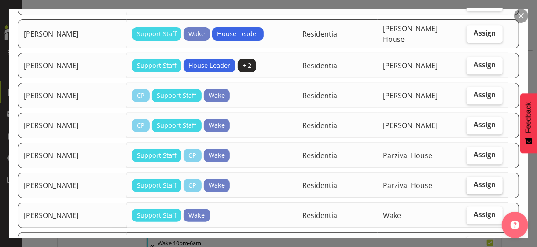
drag, startPoint x: 478, startPoint y: 114, endPoint x: 472, endPoint y: 118, distance: 7.2
click at [478, 180] on span "Assign" at bounding box center [484, 184] width 22 height 9
click at [472, 182] on input "Assign" at bounding box center [469, 185] width 6 height 6
checkbox input "true"
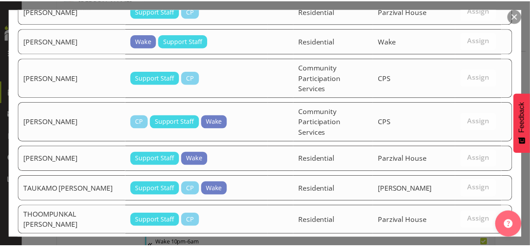
scroll to position [1618, 0]
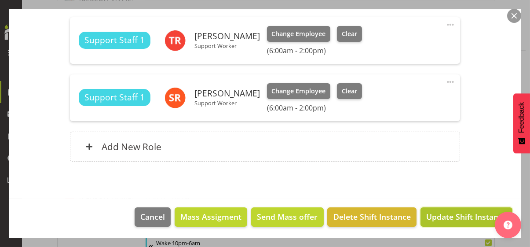
click at [462, 215] on span "Update Shift Instance" at bounding box center [466, 216] width 80 height 11
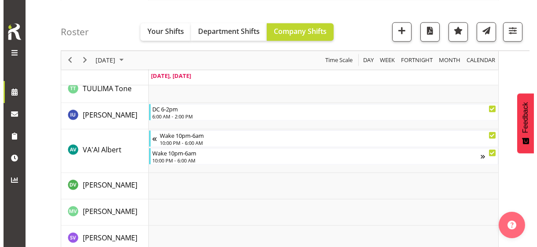
scroll to position [2233, 0]
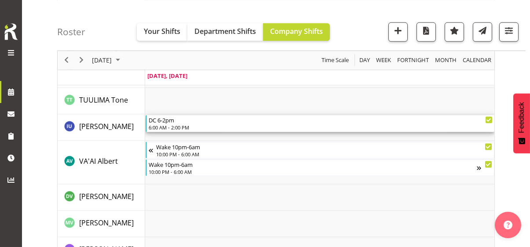
click at [188, 124] on div "6:00 AM - 2:00 PM" at bounding box center [321, 127] width 344 height 7
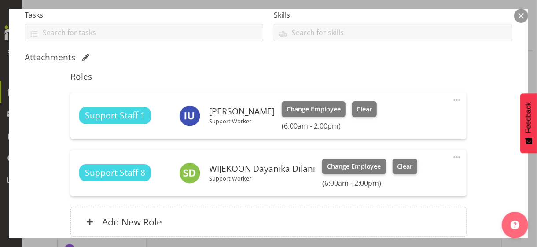
scroll to position [220, 0]
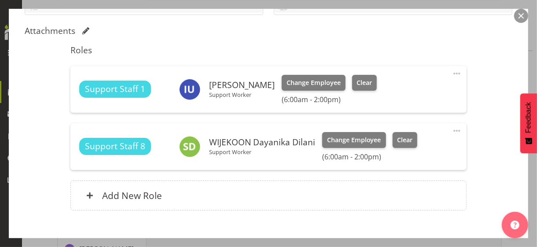
click at [451, 73] on span at bounding box center [456, 73] width 11 height 11
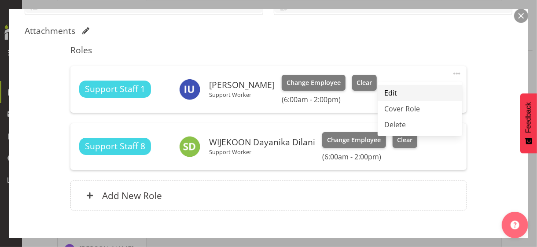
click at [386, 91] on link "Edit" at bounding box center [419, 93] width 84 height 16
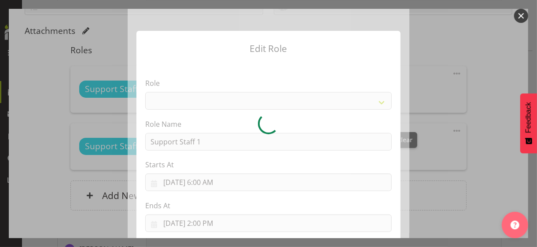
select select "1091"
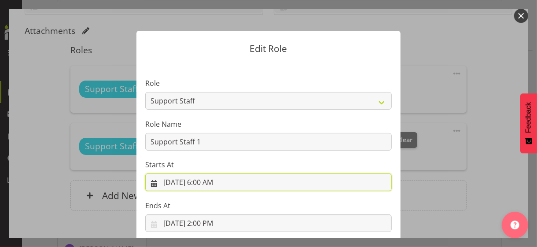
click at [207, 183] on input "[DATE] 6:00 AM" at bounding box center [268, 182] width 246 height 18
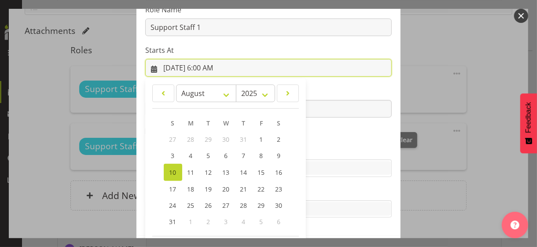
scroll to position [153, 0]
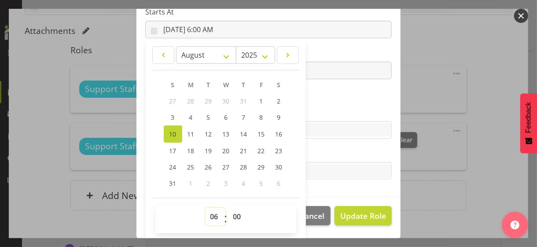
click at [205, 215] on select "00 01 02 03 04 05 06 07 08 09 10 11 12 13 14 15 16 17 18 19 20 21 22 23" at bounding box center [215, 217] width 20 height 18
select select "8"
click at [205, 208] on select "00 01 02 03 04 05 06 07 08 09 10 11 12 13 14 15 16 17 18 19 20 21 22 23" at bounding box center [215, 217] width 20 height 18
type input "[DATE] 8:00 AM"
click at [322, 98] on section "Role CP House Leader Support Staff Wake Role Name Support Staff 1 Starts At [DA…" at bounding box center [268, 53] width 264 height 288
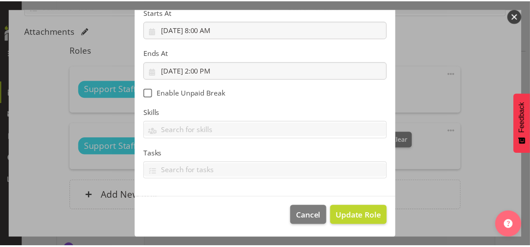
scroll to position [152, 0]
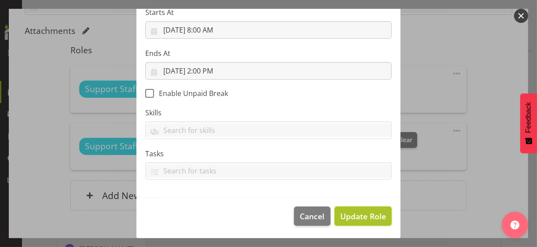
click at [361, 217] on span "Update Role" at bounding box center [363, 215] width 46 height 11
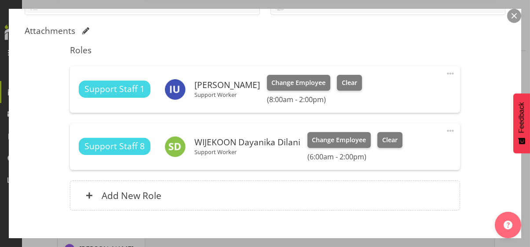
click at [492, 205] on div "Shift Instance Name DC 6-2pm Location [GEOGRAPHIC_DATA] Cottage Department Resi…" at bounding box center [265, 48] width 481 height 345
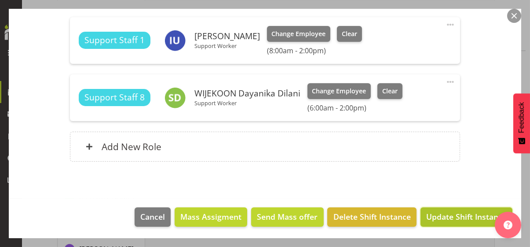
click at [460, 212] on span "Update Shift Instance" at bounding box center [466, 216] width 80 height 11
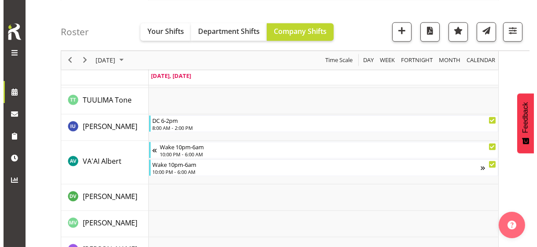
scroll to position [2361, 0]
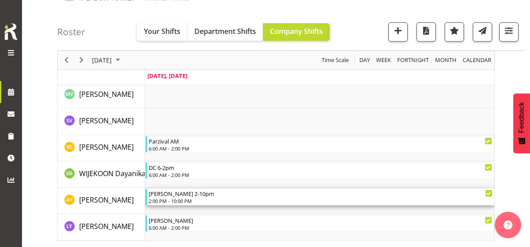
click at [183, 198] on div "2:00 PM - 10:00 PM" at bounding box center [321, 200] width 344 height 7
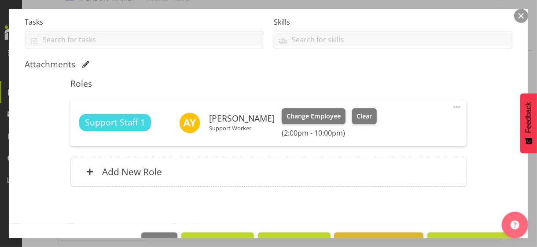
scroll to position [212, 0]
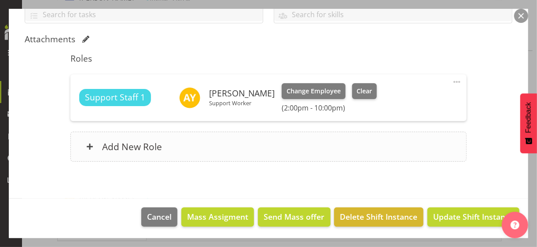
click at [216, 147] on div "Add New Role" at bounding box center [267, 147] width 395 height 30
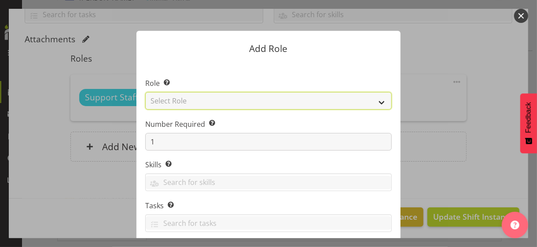
click at [205, 102] on select "Select Role CP House Leader Support Staff Wake" at bounding box center [268, 101] width 246 height 18
select select "1091"
click at [145, 92] on select "Select Role CP House Leader Support Staff Wake" at bounding box center [268, 101] width 246 height 18
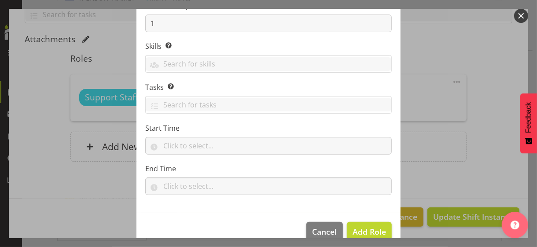
scroll to position [134, 0]
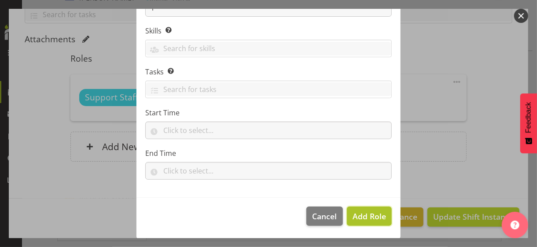
click at [362, 212] on span "Add Role" at bounding box center [368, 216] width 33 height 11
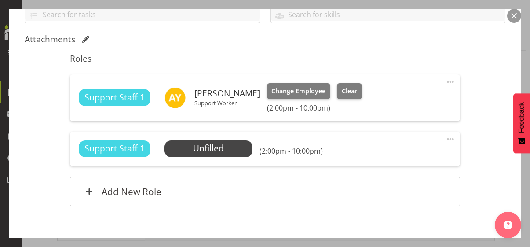
click at [445, 137] on span at bounding box center [450, 139] width 11 height 11
click at [404, 154] on link "Edit" at bounding box center [413, 158] width 84 height 16
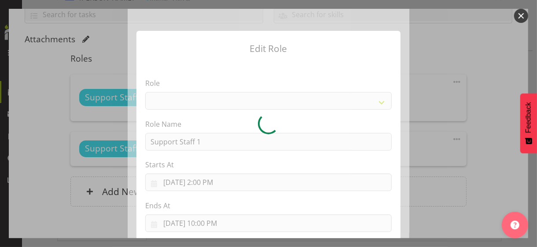
select select "1091"
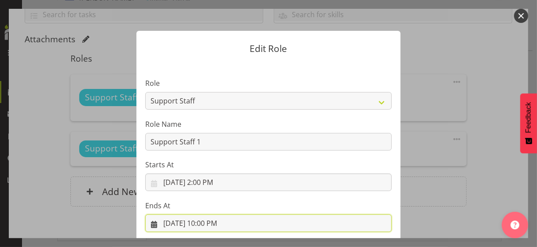
click at [207, 222] on input "[DATE] 10:00 PM" at bounding box center [268, 223] width 246 height 18
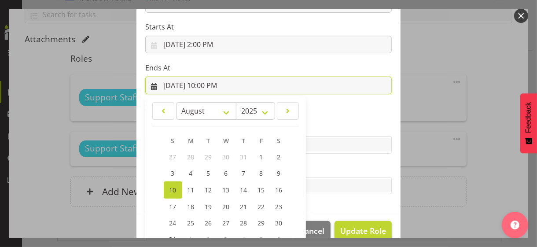
scroll to position [194, 0]
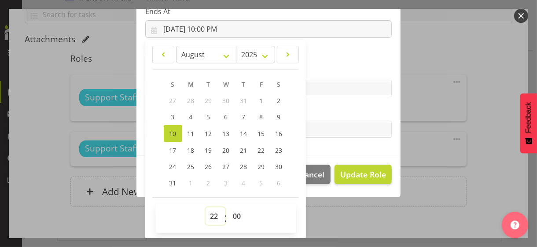
drag, startPoint x: 211, startPoint y: 213, endPoint x: 209, endPoint y: 207, distance: 6.8
click at [211, 213] on select "00 01 02 03 04 05 06 07 08 09 10 11 12 13 14 15 16 17 18 19 20 21 22 23" at bounding box center [215, 216] width 20 height 18
select select "20"
click at [205, 207] on select "00 01 02 03 04 05 06 07 08 09 10 11 12 13 14 15 16 17 18 19 20 21 22 23" at bounding box center [215, 216] width 20 height 18
type input "[DATE] 8:00 PM"
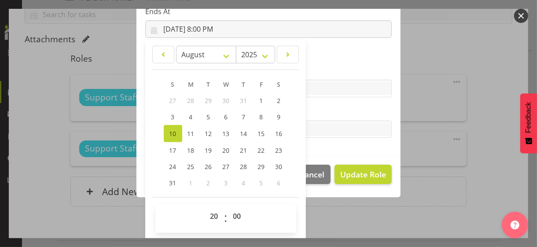
click at [325, 113] on label "Tasks" at bounding box center [268, 111] width 246 height 11
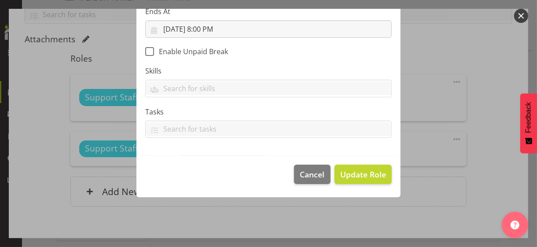
scroll to position [152, 0]
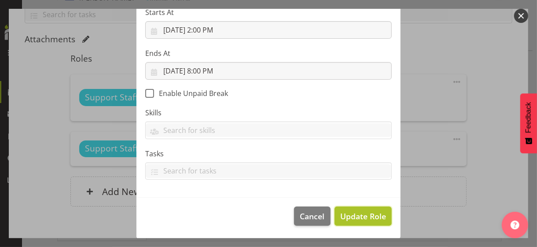
click at [349, 211] on span "Update Role" at bounding box center [363, 215] width 46 height 11
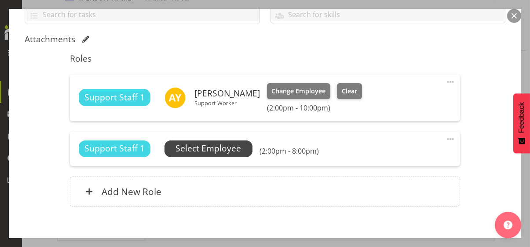
click at [217, 149] on span "Select Employee" at bounding box center [208, 148] width 66 height 13
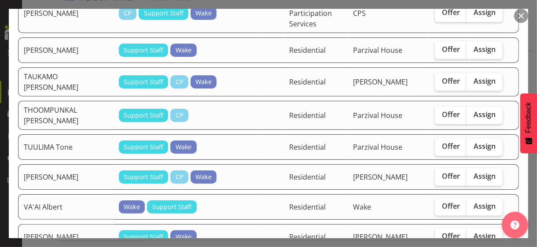
scroll to position [1583, 0]
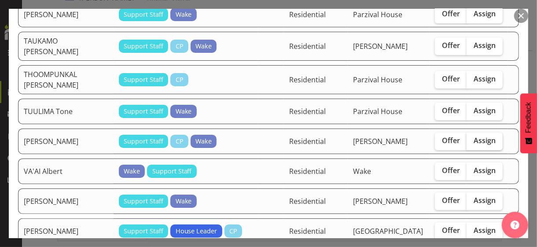
click at [476, 136] on label "Assign" at bounding box center [484, 141] width 36 height 18
click at [472, 138] on input "Assign" at bounding box center [469, 141] width 6 height 6
checkbox input "true"
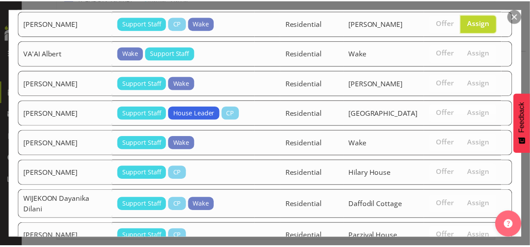
scroll to position [1757, 0]
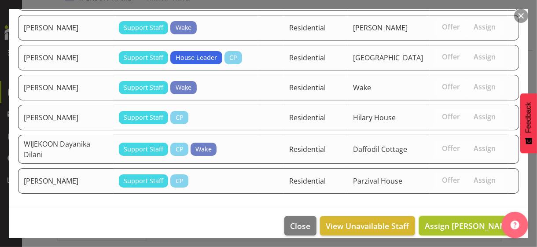
click at [455, 220] on span "Assign [PERSON_NAME]" at bounding box center [468, 225] width 89 height 11
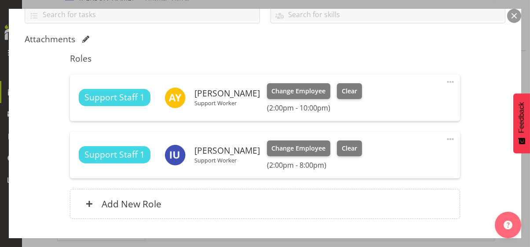
scroll to position [269, 0]
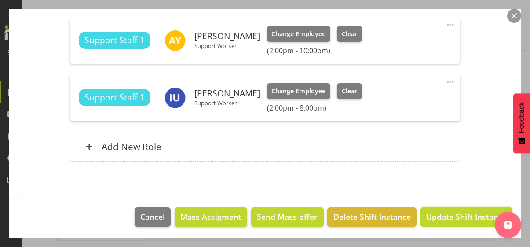
click at [455, 215] on span "Update Shift Instance" at bounding box center [466, 216] width 80 height 11
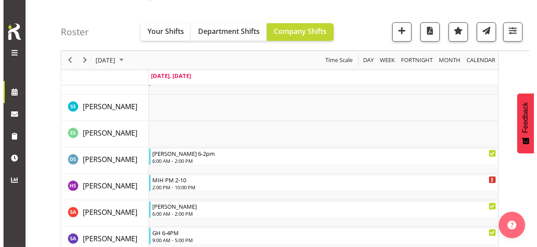
scroll to position [1904, 0]
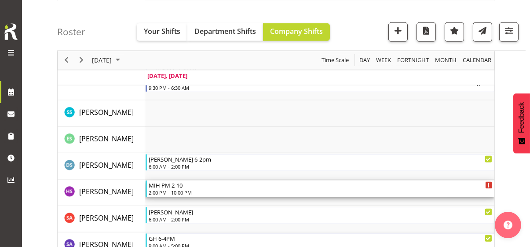
click at [184, 188] on div "MIH PM [DATE] 2:00 PM - 10:00 PM" at bounding box center [321, 188] width 344 height 17
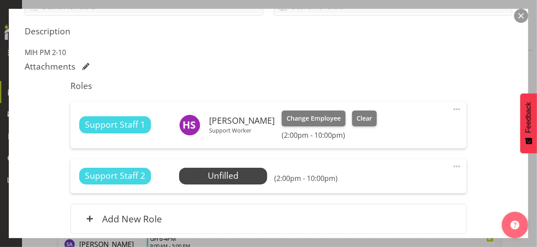
scroll to position [220, 0]
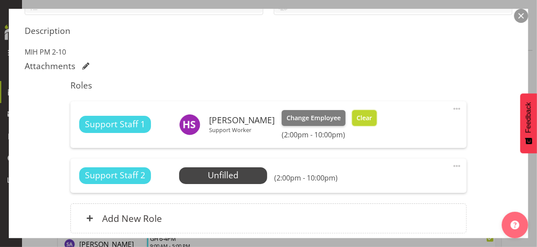
click at [362, 117] on span "Clear" at bounding box center [363, 118] width 15 height 10
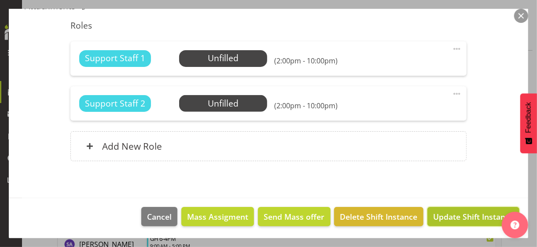
click at [457, 216] on span "Update Shift Instance" at bounding box center [473, 216] width 80 height 11
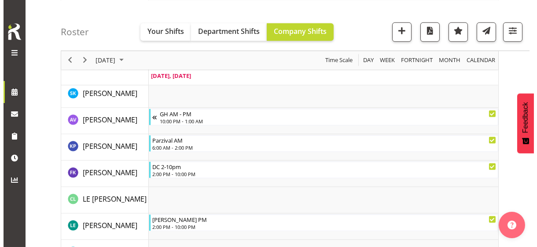
scroll to position [1110, 0]
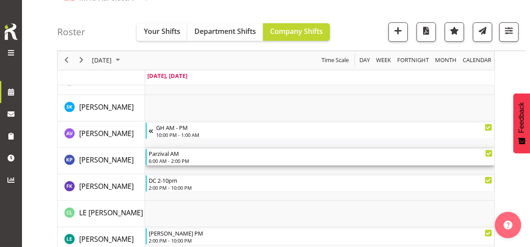
click at [174, 159] on div "6:00 AM - 2:00 PM" at bounding box center [321, 160] width 344 height 7
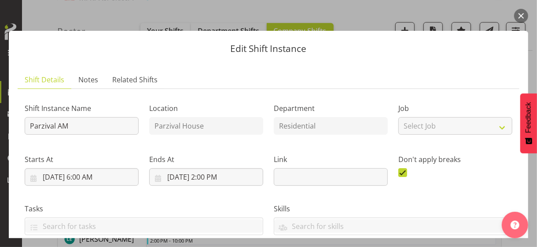
scroll to position [220, 0]
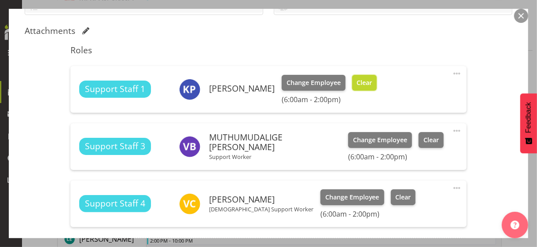
click at [362, 84] on span "Clear" at bounding box center [363, 83] width 15 height 10
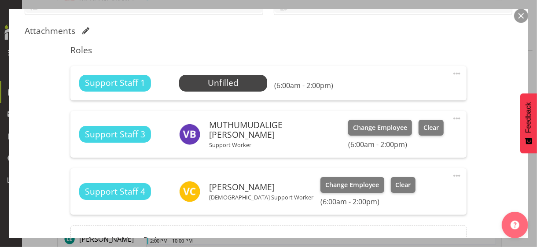
scroll to position [308, 0]
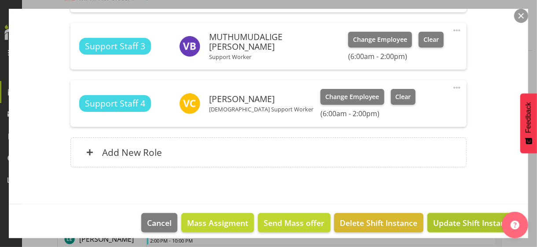
click at [438, 219] on span "Update Shift Instance" at bounding box center [473, 222] width 80 height 11
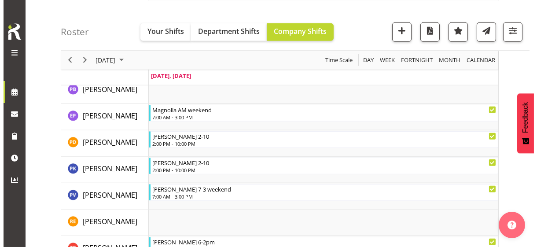
scroll to position [1612, 0]
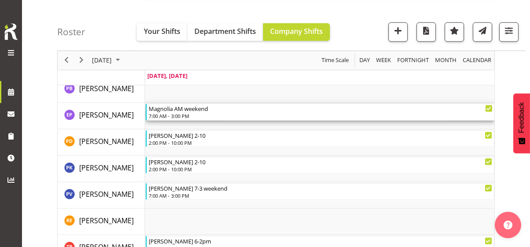
click at [189, 115] on div "7:00 AM - 3:00 PM" at bounding box center [321, 115] width 344 height 7
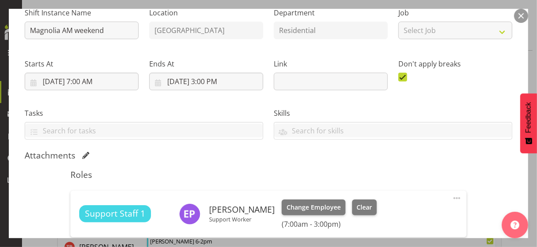
scroll to position [212, 0]
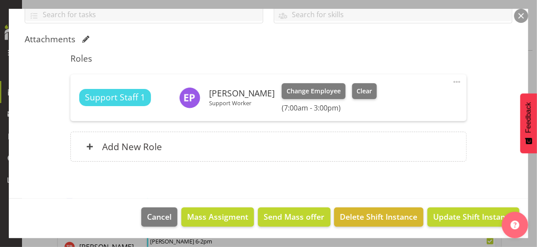
click at [451, 80] on span at bounding box center [456, 82] width 11 height 11
click at [391, 102] on link "Edit" at bounding box center [419, 101] width 84 height 16
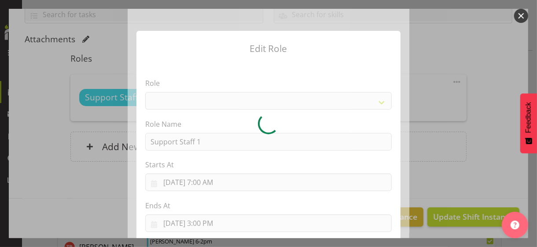
select select "1091"
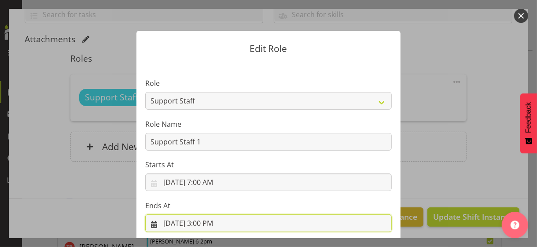
click at [208, 224] on input "[DATE] 3:00 PM" at bounding box center [268, 223] width 246 height 18
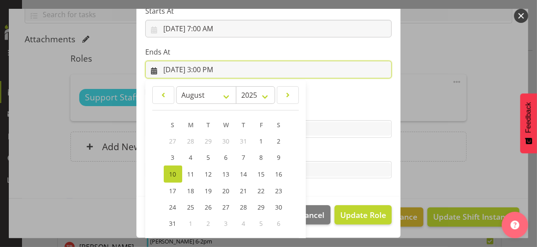
scroll to position [194, 0]
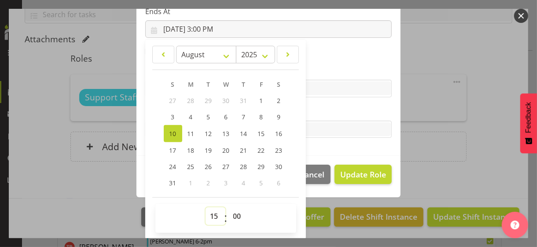
click at [209, 213] on select "00 01 02 03 04 05 06 07 08 09 10 11 12 13 14 15 16 17 18 19 20 21 22 23" at bounding box center [215, 216] width 20 height 18
select select "9"
click at [205, 207] on select "00 01 02 03 04 05 06 07 08 09 10 11 12 13 14 15 16 17 18 19 20 21 22 23" at bounding box center [215, 216] width 20 height 18
type input "[DATE] 9:00 AM"
click at [329, 112] on label "Tasks" at bounding box center [268, 111] width 246 height 11
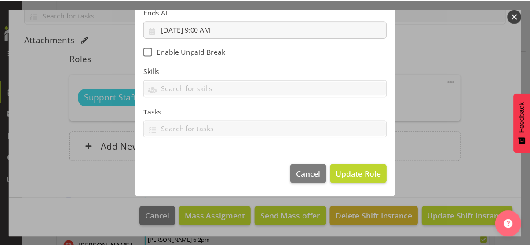
scroll to position [152, 0]
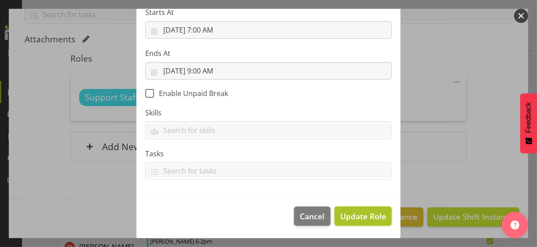
click at [362, 213] on span "Update Role" at bounding box center [363, 215] width 46 height 11
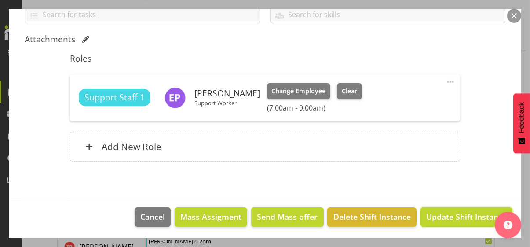
click at [447, 215] on span "Update Shift Instance" at bounding box center [466, 216] width 80 height 11
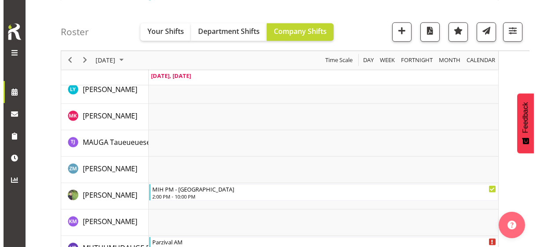
scroll to position [1348, 0]
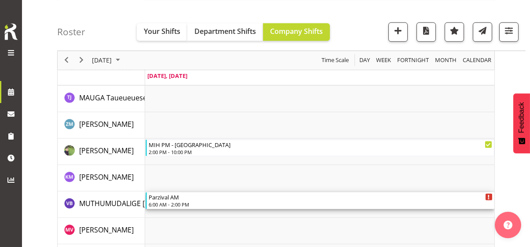
click at [180, 201] on div "6:00 AM - 2:00 PM" at bounding box center [321, 204] width 344 height 7
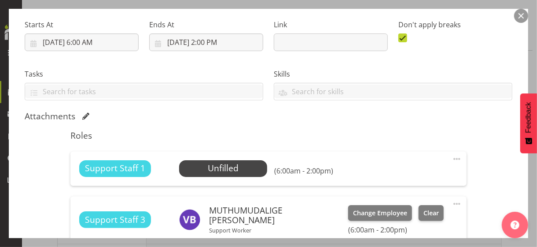
scroll to position [220, 0]
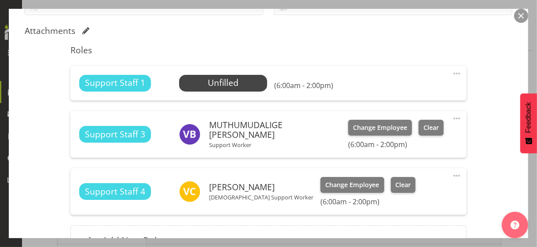
click at [451, 71] on span at bounding box center [456, 73] width 11 height 11
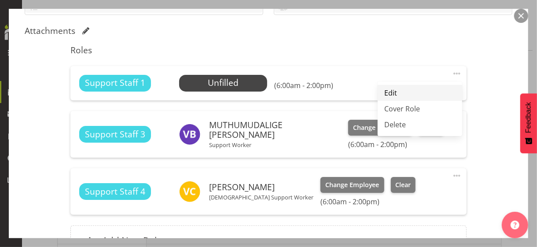
click at [398, 91] on link "Edit" at bounding box center [419, 93] width 84 height 16
select select "7"
select select "2025"
select select "6"
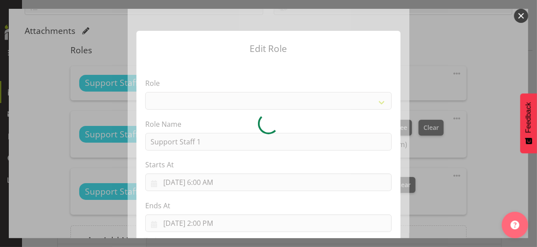
select select "1091"
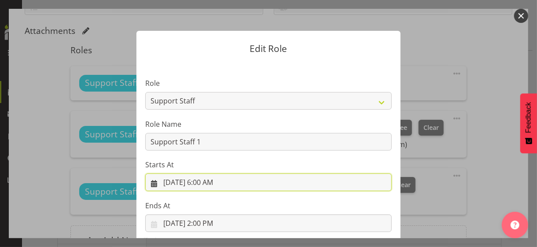
click at [207, 183] on input "[DATE] 6:00 AM" at bounding box center [268, 182] width 246 height 18
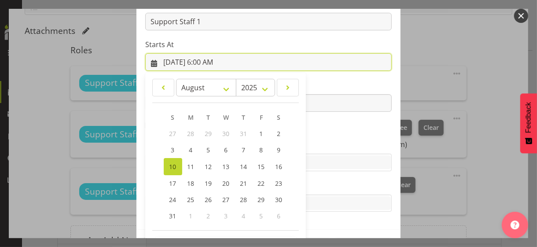
scroll to position [153, 0]
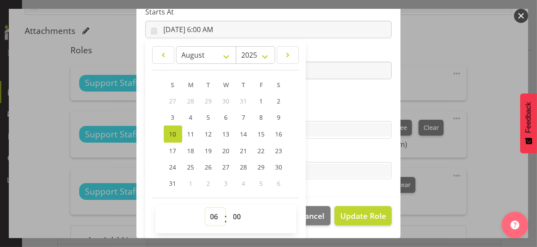
drag, startPoint x: 208, startPoint y: 216, endPoint x: 209, endPoint y: 208, distance: 7.2
click at [208, 216] on select "00 01 02 03 04 05 06 07 08 09 10 11 12 13 14 15 16 17 18 19 20 21 22 23" at bounding box center [215, 217] width 20 height 18
select select "9"
click at [205, 208] on select "00 01 02 03 04 05 06 07 08 09 10 11 12 13 14 15 16 17 18 19 20 21 22 23" at bounding box center [215, 217] width 20 height 18
type input "[DATE] 9:00 AM"
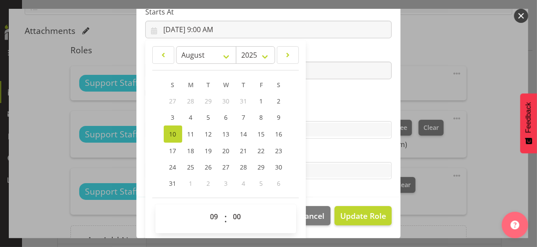
click at [326, 99] on section "Role CP House Leader Support Staff Wake Role Name Support Staff 1 Starts At [DA…" at bounding box center [268, 53] width 264 height 288
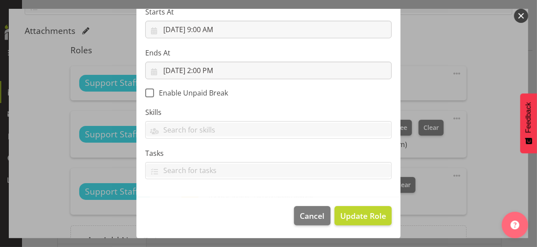
scroll to position [152, 0]
click at [354, 215] on span "Update Role" at bounding box center [363, 215] width 46 height 11
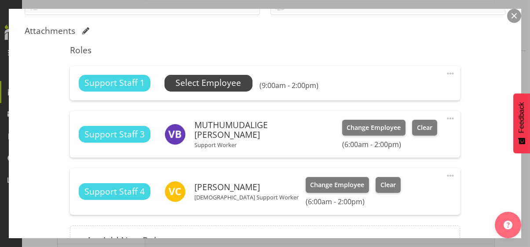
click at [212, 81] on span "Select Employee" at bounding box center [208, 83] width 66 height 13
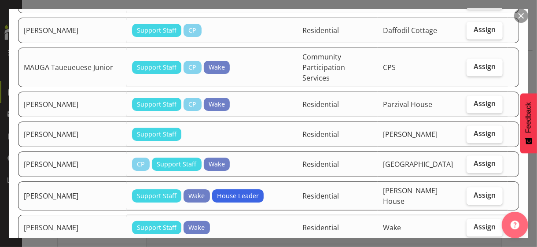
scroll to position [1056, 0]
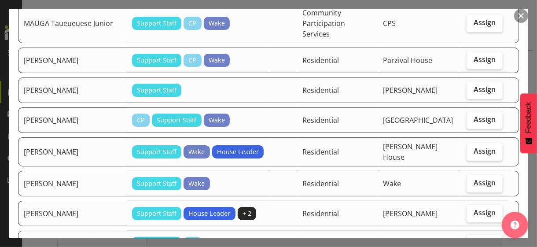
click at [473, 238] on span "Assign" at bounding box center [484, 242] width 22 height 9
click at [472, 240] on input "Assign" at bounding box center [469, 243] width 6 height 6
checkbox input "true"
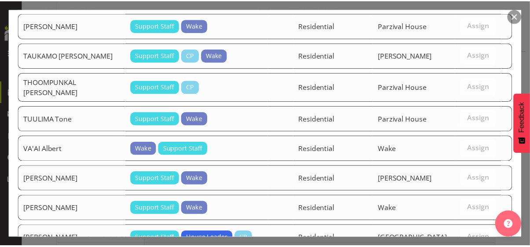
scroll to position [1671, 0]
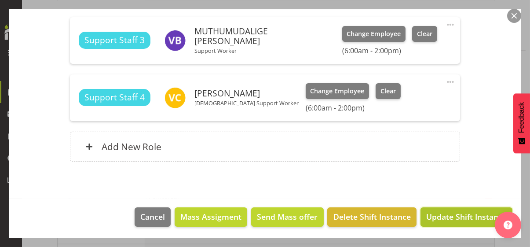
click at [466, 217] on span "Update Shift Instance" at bounding box center [466, 216] width 80 height 11
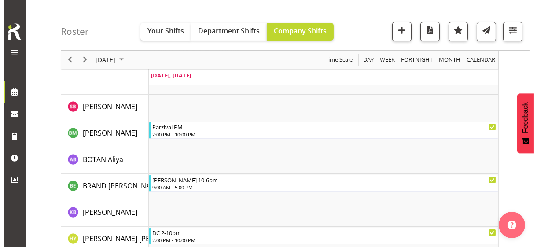
scroll to position [274, 0]
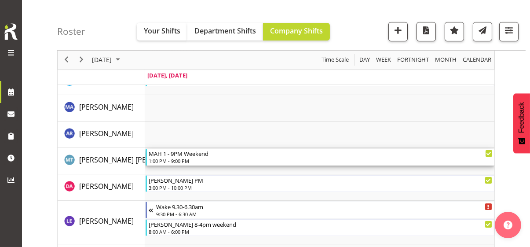
click at [179, 160] on div "1:00 PM - 9:00 PM" at bounding box center [321, 160] width 344 height 7
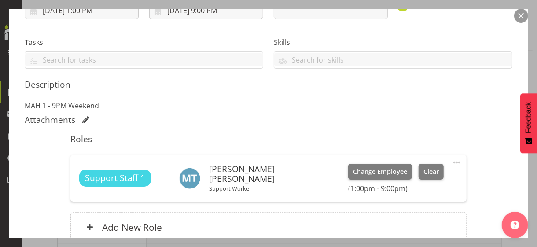
scroll to position [220, 0]
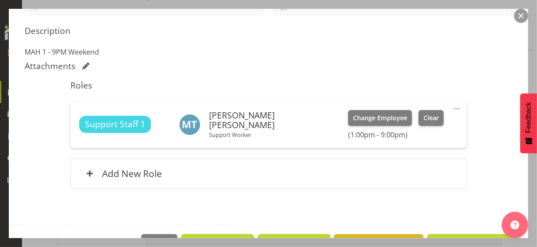
click at [451, 107] on span at bounding box center [456, 108] width 11 height 11
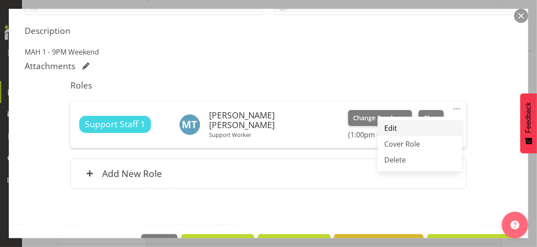
click at [406, 124] on link "Edit" at bounding box center [419, 128] width 84 height 16
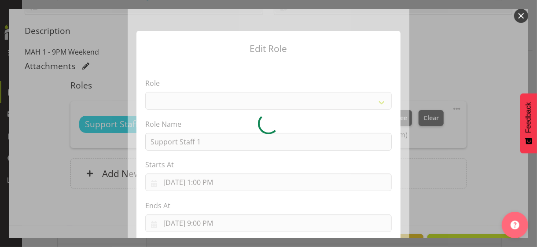
select select "1091"
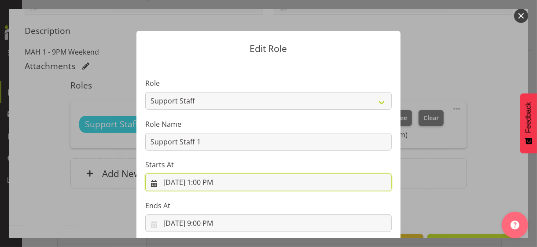
click at [211, 183] on input "[DATE] 1:00 PM" at bounding box center [268, 182] width 246 height 18
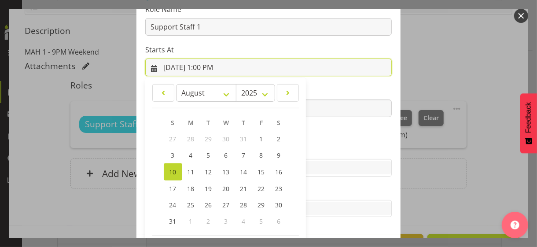
scroll to position [153, 0]
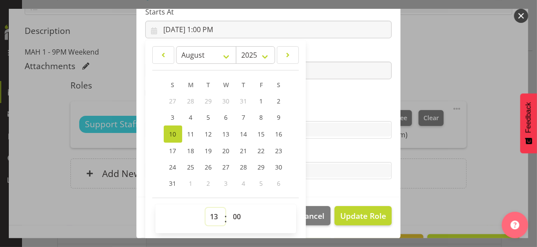
click at [208, 214] on select "00 01 02 03 04 05 06 07 08 09 10 11 12 13 14 15 16 17 18 19 20 21 22 23" at bounding box center [215, 217] width 20 height 18
select select "9"
click at [205, 208] on select "00 01 02 03 04 05 06 07 08 09 10 11 12 13 14 15 16 17 18 19 20 21 22 23" at bounding box center [215, 217] width 20 height 18
type input "[DATE] 9:00 AM"
click at [318, 99] on section "Role CP House Leader Support Staff Wake Role Name Support Staff 1 Starts At [DA…" at bounding box center [268, 53] width 264 height 288
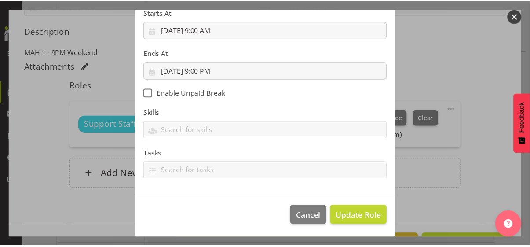
scroll to position [152, 0]
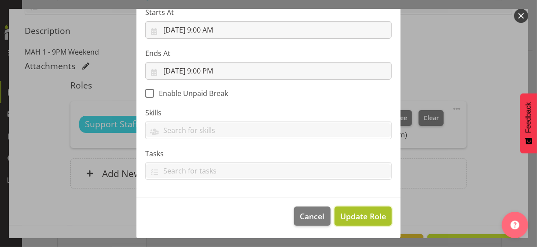
click at [351, 216] on span "Update Role" at bounding box center [363, 215] width 46 height 11
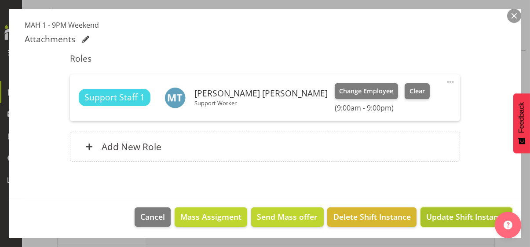
click at [438, 213] on span "Update Shift Instance" at bounding box center [466, 216] width 80 height 11
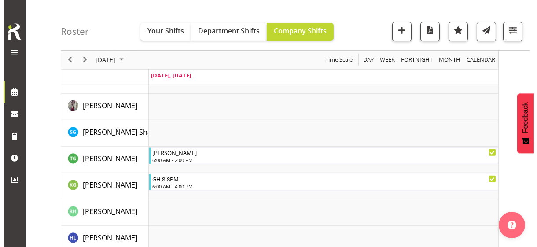
scroll to position [775, 0]
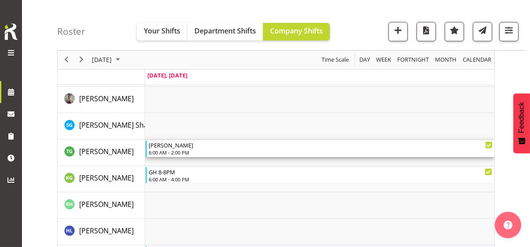
click at [183, 149] on div "6:00 AM - 2:00 PM" at bounding box center [321, 152] width 344 height 7
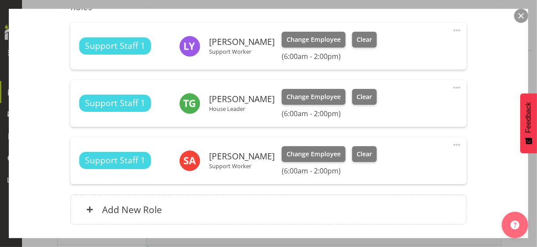
scroll to position [264, 0]
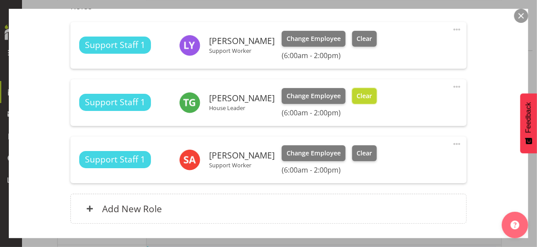
click at [372, 99] on span "Clear" at bounding box center [363, 96] width 15 height 10
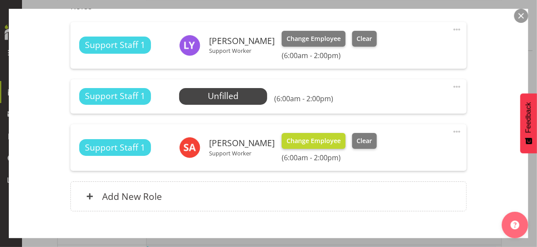
scroll to position [314, 0]
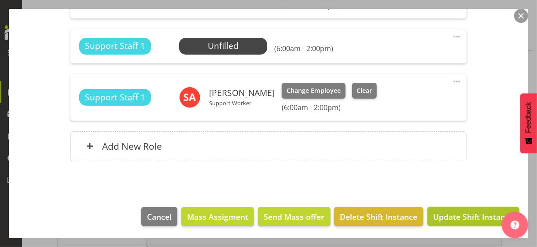
click at [440, 215] on span "Update Shift Instance" at bounding box center [473, 216] width 80 height 11
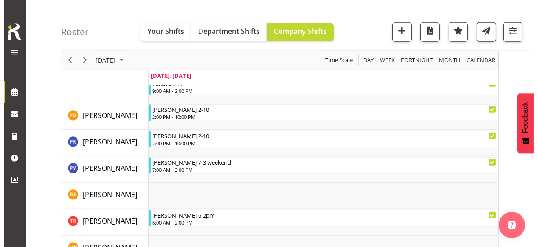
scroll to position [1628, 0]
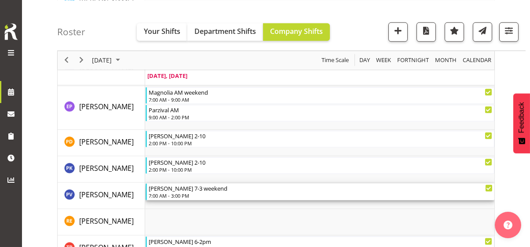
click at [183, 194] on div "7:00 AM - 3:00 PM" at bounding box center [321, 195] width 344 height 7
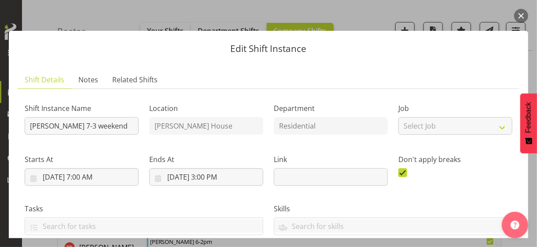
scroll to position [212, 0]
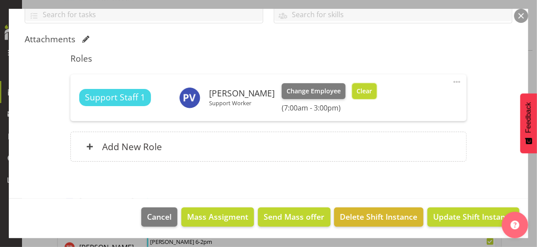
click at [361, 95] on button "Clear" at bounding box center [364, 91] width 25 height 16
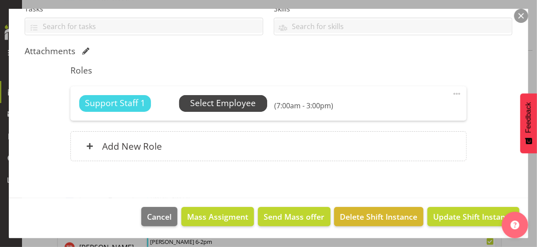
click at [223, 105] on span "Select Employee" at bounding box center [223, 103] width 66 height 13
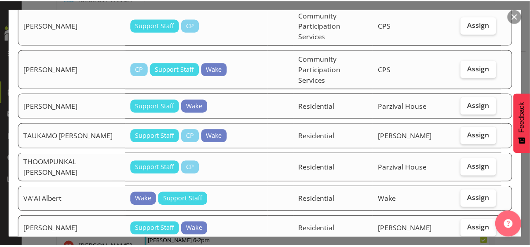
scroll to position [1347, 0]
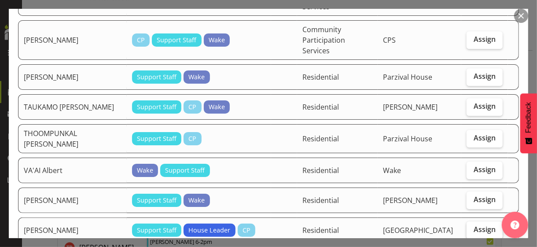
click at [485, 225] on span "Assign" at bounding box center [484, 229] width 22 height 9
click at [472, 227] on input "Assign" at bounding box center [469, 230] width 6 height 6
checkbox input "true"
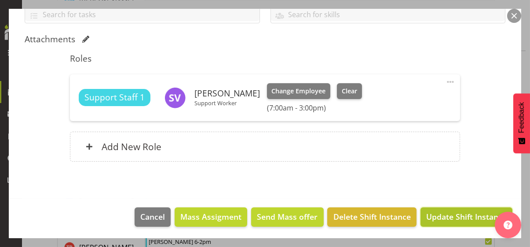
click at [467, 214] on span "Update Shift Instance" at bounding box center [466, 216] width 80 height 11
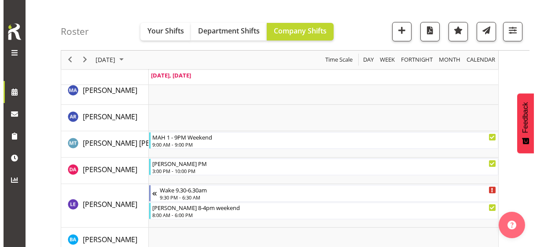
scroll to position [309, 0]
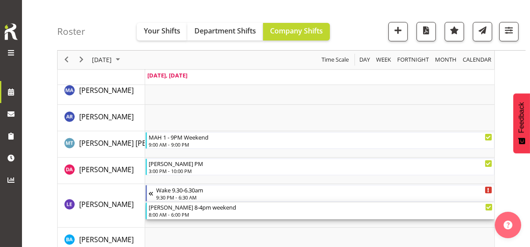
click at [182, 216] on div "8:00 AM - 6:00 PM" at bounding box center [321, 214] width 344 height 7
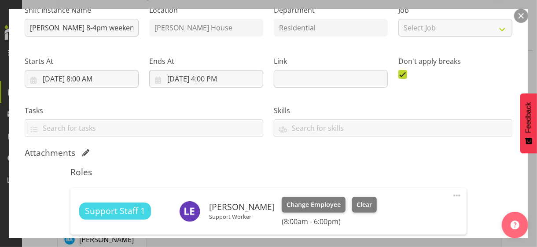
scroll to position [176, 0]
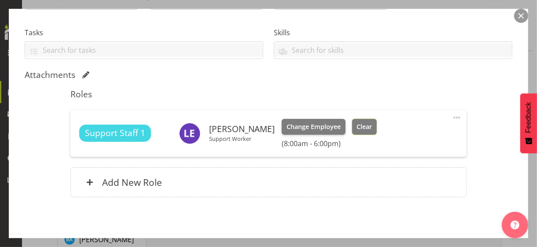
click at [367, 127] on span "Clear" at bounding box center [363, 127] width 15 height 10
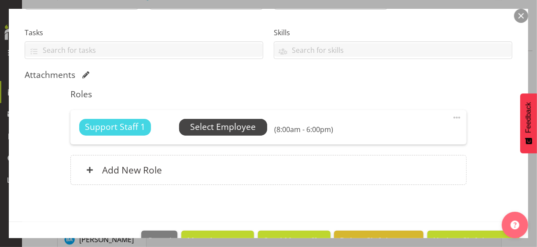
click at [232, 128] on span "Select Employee" at bounding box center [223, 127] width 66 height 13
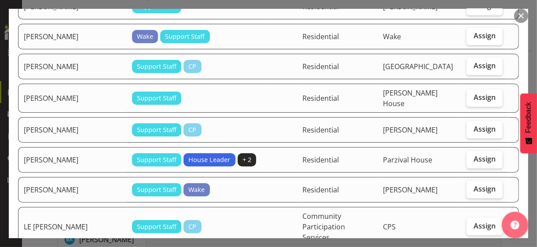
scroll to position [616, 0]
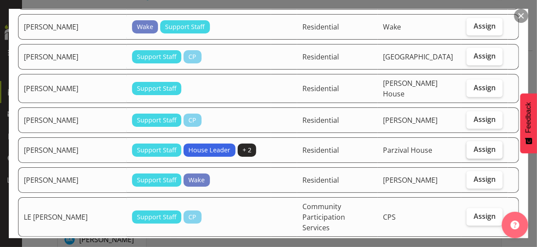
click at [483, 145] on span "Assign" at bounding box center [484, 149] width 22 height 9
click at [472, 146] on input "Assign" at bounding box center [469, 149] width 6 height 6
checkbox input "true"
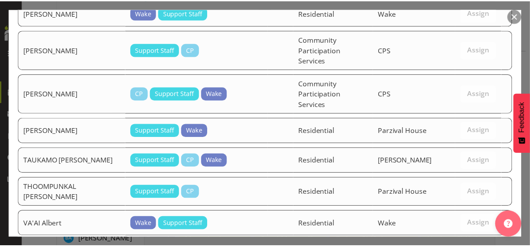
scroll to position [1317, 0]
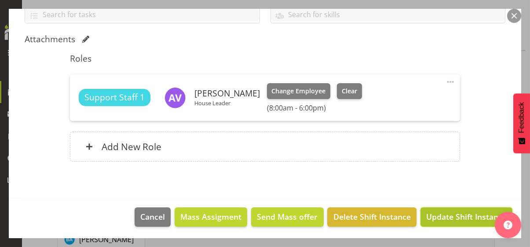
click at [456, 212] on span "Update Shift Instance" at bounding box center [466, 216] width 80 height 11
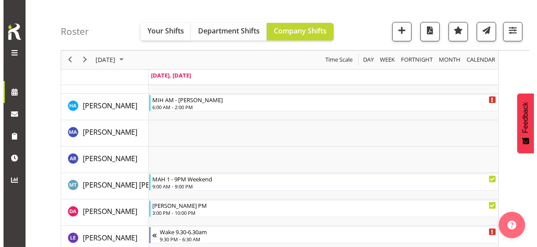
scroll to position [256, 0]
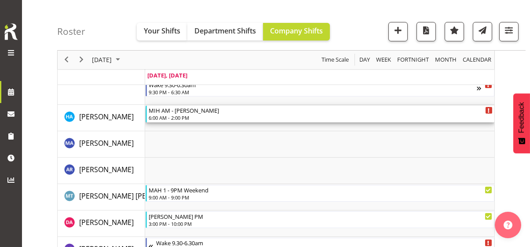
click at [174, 116] on div "6:00 AM - 2:00 PM" at bounding box center [321, 117] width 344 height 7
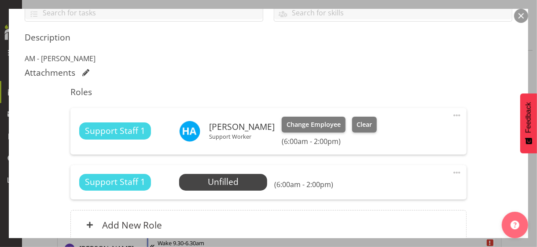
scroll to position [220, 0]
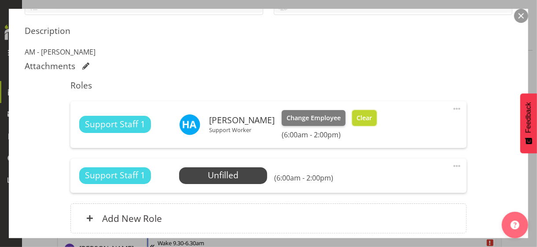
click at [356, 117] on span "Clear" at bounding box center [363, 118] width 15 height 10
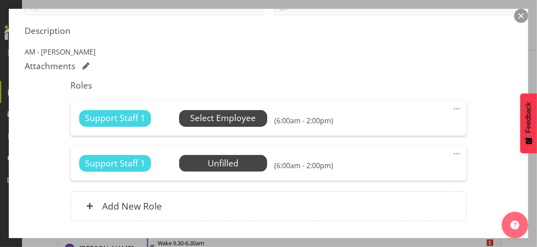
click at [216, 118] on span "Select Employee" at bounding box center [223, 118] width 66 height 13
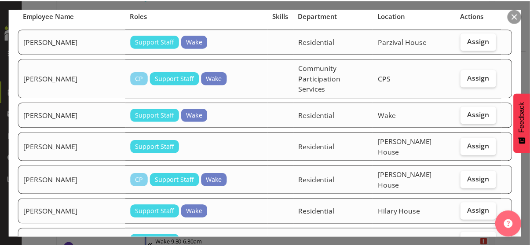
scroll to position [88, 0]
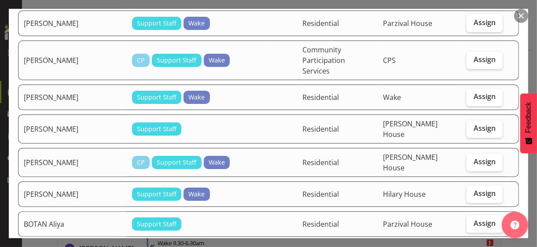
click at [519, 18] on button "button" at bounding box center [521, 16] width 14 height 14
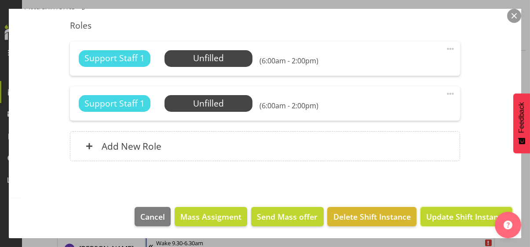
click at [465, 218] on span "Update Shift Instance" at bounding box center [466, 216] width 80 height 11
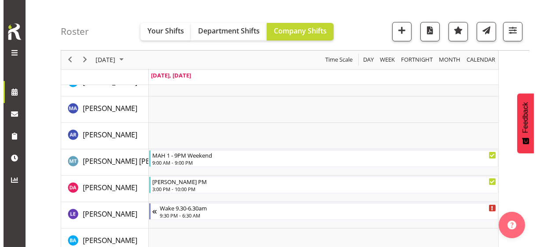
scroll to position [132, 0]
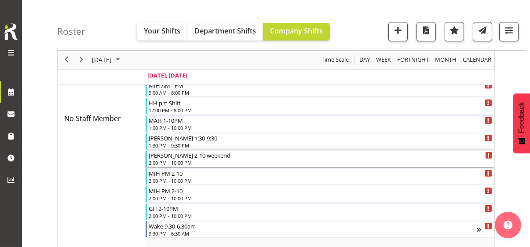
click at [193, 158] on div "[PERSON_NAME] 2-10 weekend 2:00 PM - 10:00 PM" at bounding box center [321, 158] width 344 height 17
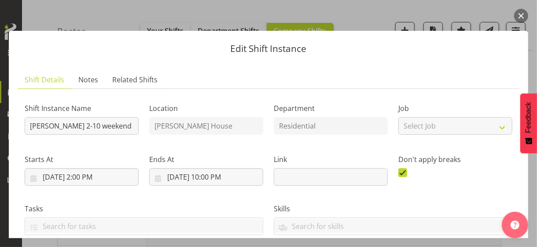
scroll to position [199, 0]
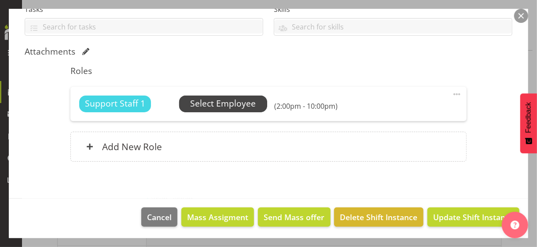
click at [212, 103] on span "Select Employee" at bounding box center [223, 103] width 66 height 13
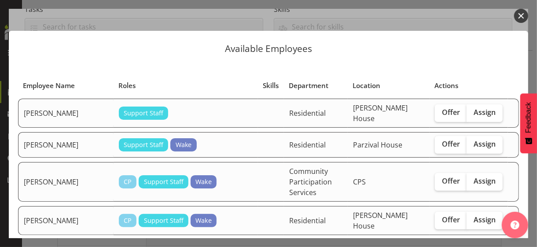
scroll to position [44, 0]
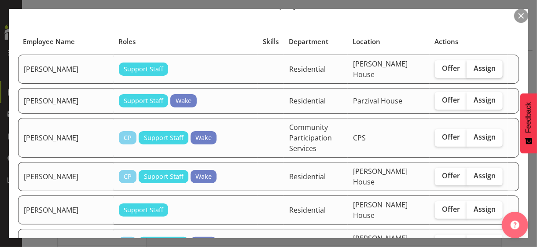
click at [474, 64] on span "Assign" at bounding box center [484, 68] width 22 height 9
click at [472, 66] on input "Assign" at bounding box center [469, 69] width 6 height 6
checkbox input "true"
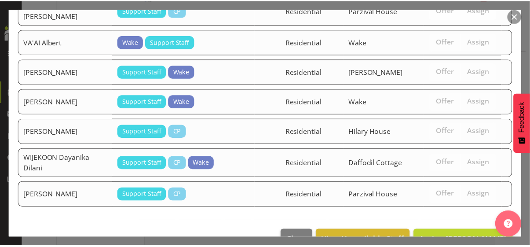
scroll to position [1625, 0]
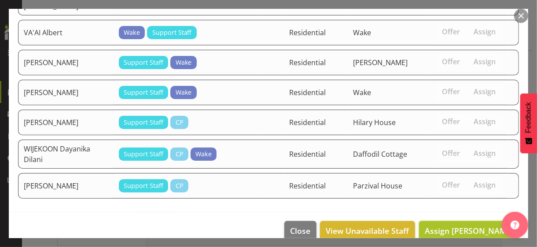
click at [459, 225] on span "Assign [PERSON_NAME]" at bounding box center [468, 230] width 89 height 11
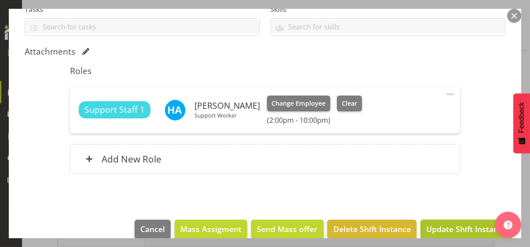
click at [452, 225] on span "Update Shift Instance" at bounding box center [466, 228] width 80 height 11
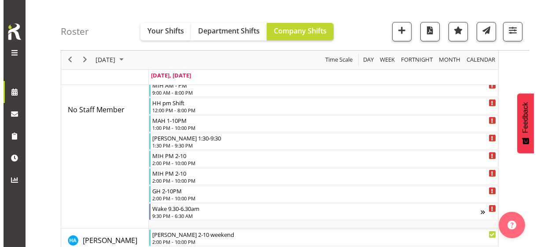
scroll to position [0, 0]
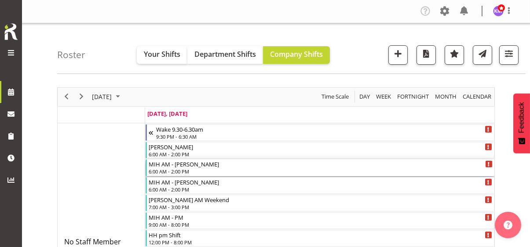
click at [175, 168] on div "6:00 AM - 2:00 PM" at bounding box center [321, 171] width 344 height 7
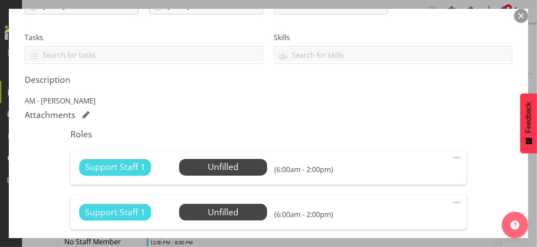
scroll to position [176, 0]
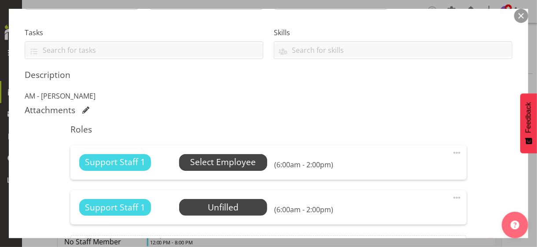
click at [195, 163] on span "Select Employee" at bounding box center [223, 162] width 66 height 13
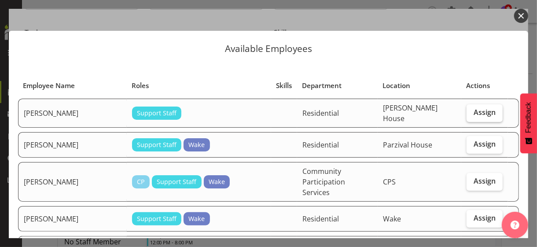
click at [475, 113] on span "Assign" at bounding box center [484, 112] width 22 height 9
click at [472, 113] on input "Assign" at bounding box center [469, 113] width 6 height 6
checkbox input "true"
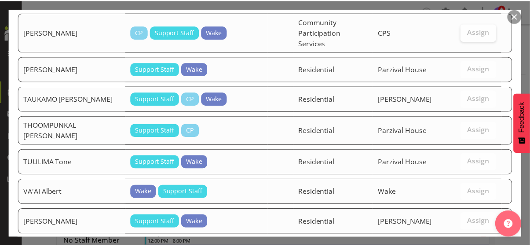
scroll to position [1655, 0]
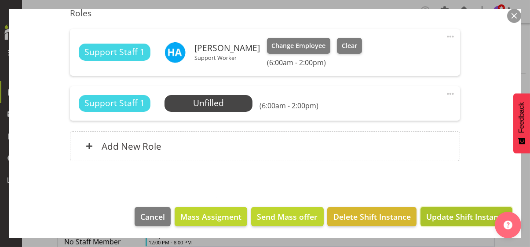
click at [463, 216] on span "Update Shift Instance" at bounding box center [466, 216] width 80 height 11
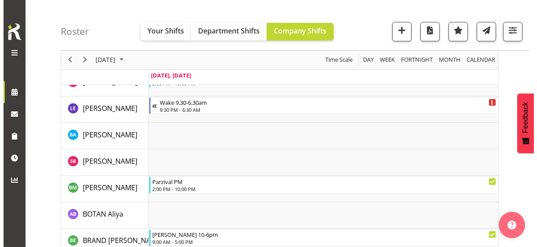
scroll to position [396, 0]
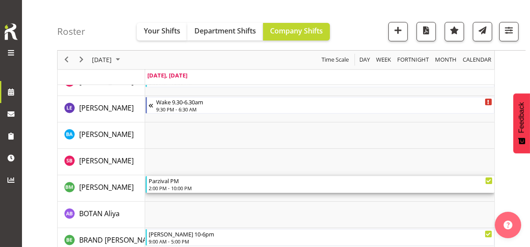
click at [183, 186] on div "2:00 PM - 10:00 PM" at bounding box center [321, 187] width 344 height 7
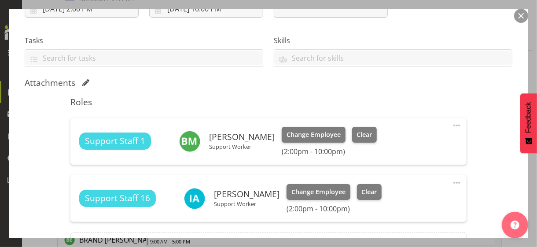
scroll to position [176, 0]
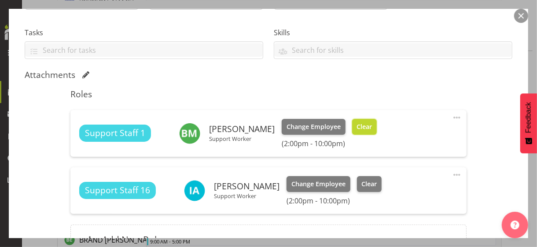
click at [356, 130] on span "Clear" at bounding box center [363, 127] width 15 height 10
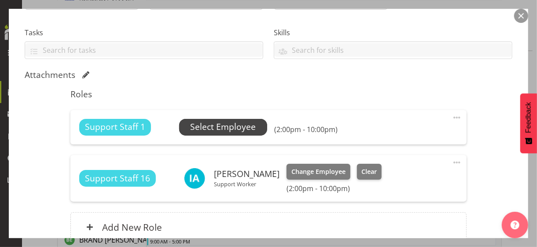
click at [228, 124] on span "Select Employee" at bounding box center [223, 127] width 66 height 13
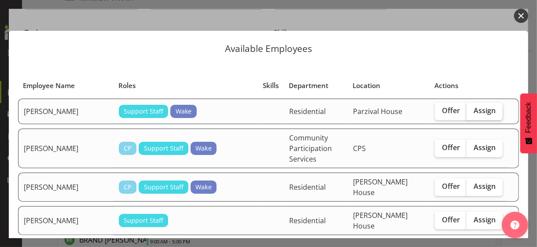
click at [486, 112] on span "Assign" at bounding box center [484, 110] width 22 height 9
click at [472, 112] on input "Assign" at bounding box center [469, 111] width 6 height 6
checkbox input "true"
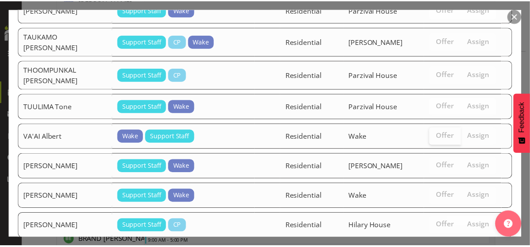
scroll to position [1582, 0]
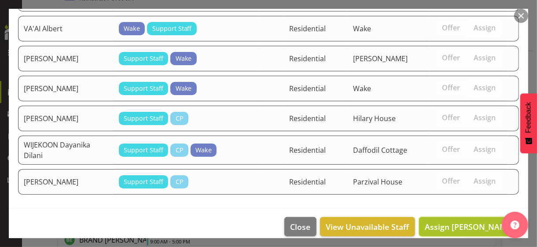
click at [462, 221] on span "Assign [PERSON_NAME]" at bounding box center [468, 226] width 89 height 11
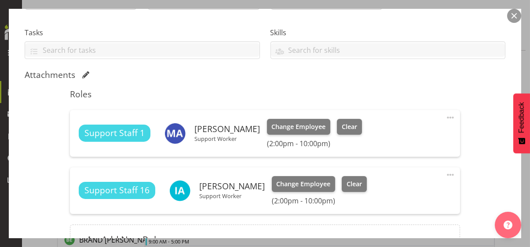
click at [478, 172] on div "Shift Instance Name Parzival PM Location [GEOGRAPHIC_DATA] Department Residenti…" at bounding box center [265, 92] width 481 height 345
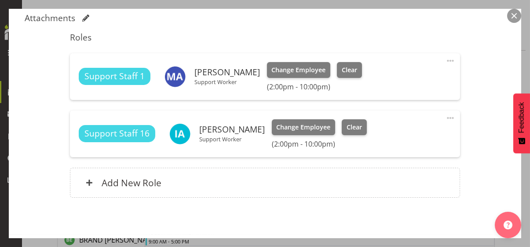
scroll to position [269, 0]
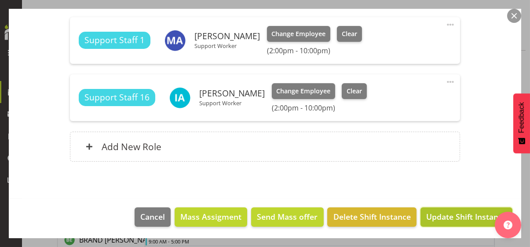
click at [457, 213] on span "Update Shift Instance" at bounding box center [466, 216] width 80 height 11
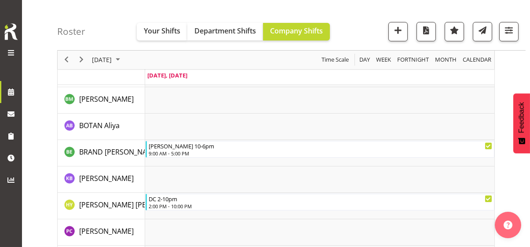
scroll to position [528, 0]
